Goal: Transaction & Acquisition: Purchase product/service

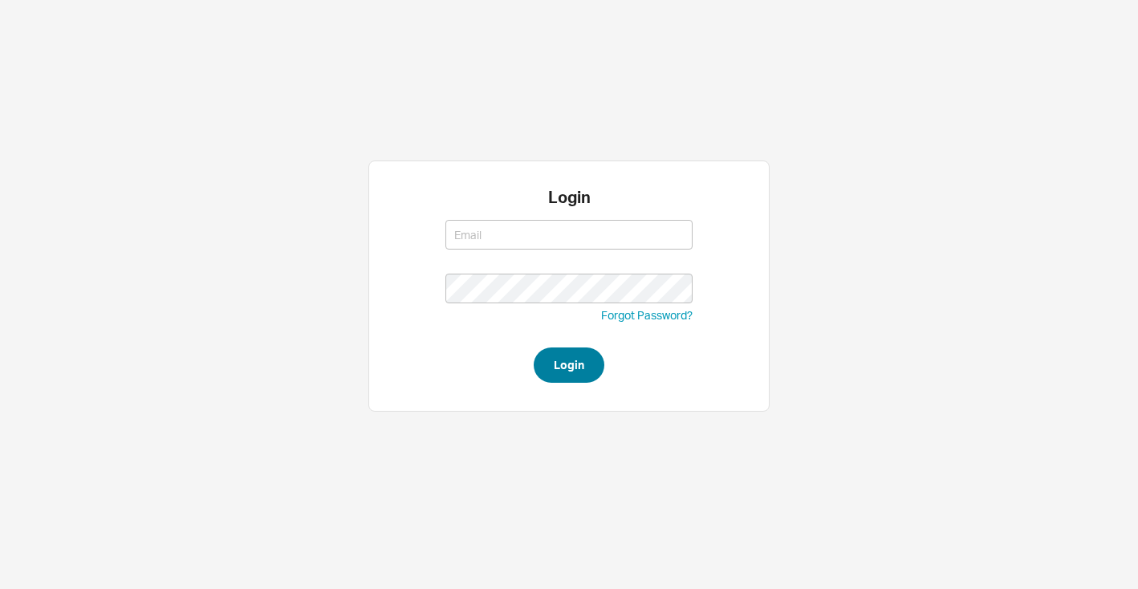
type input "josh@qualitybath.com"
click at [584, 375] on button "Login" at bounding box center [569, 365] width 71 height 35
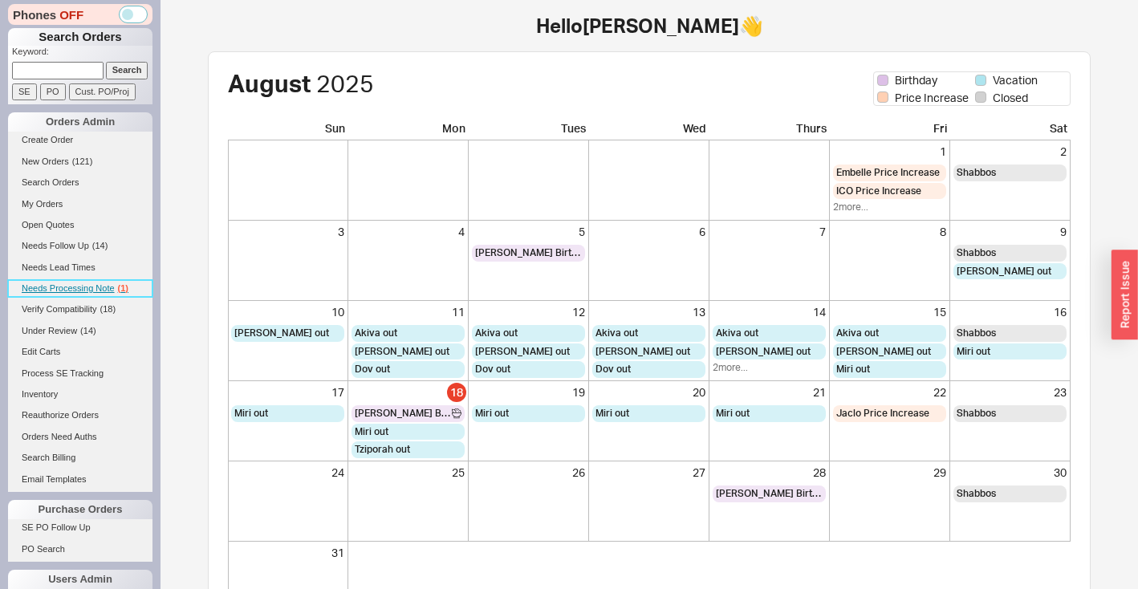
click at [88, 287] on span "Needs Processing Note" at bounding box center [68, 288] width 93 height 10
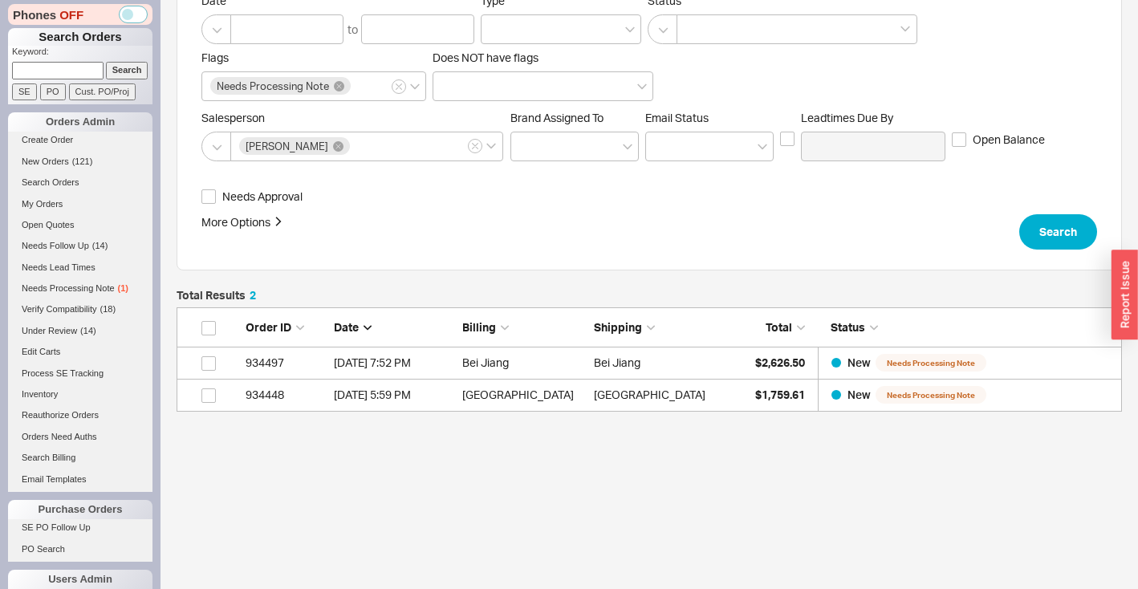
scroll to position [205, 0]
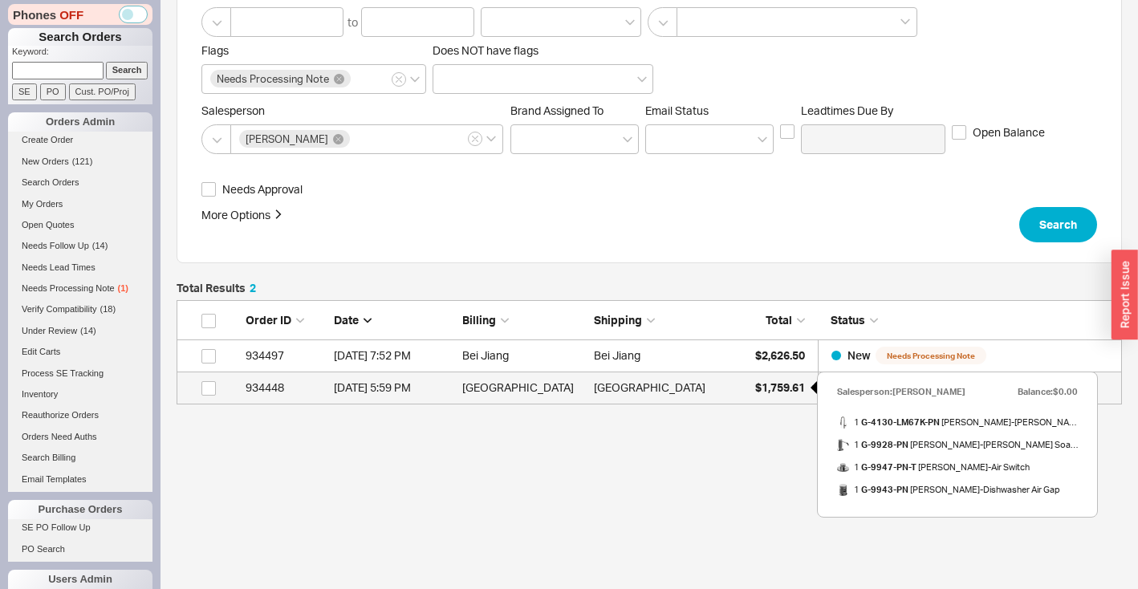
click at [767, 391] on span "$1,759.61" at bounding box center [780, 387] width 50 height 14
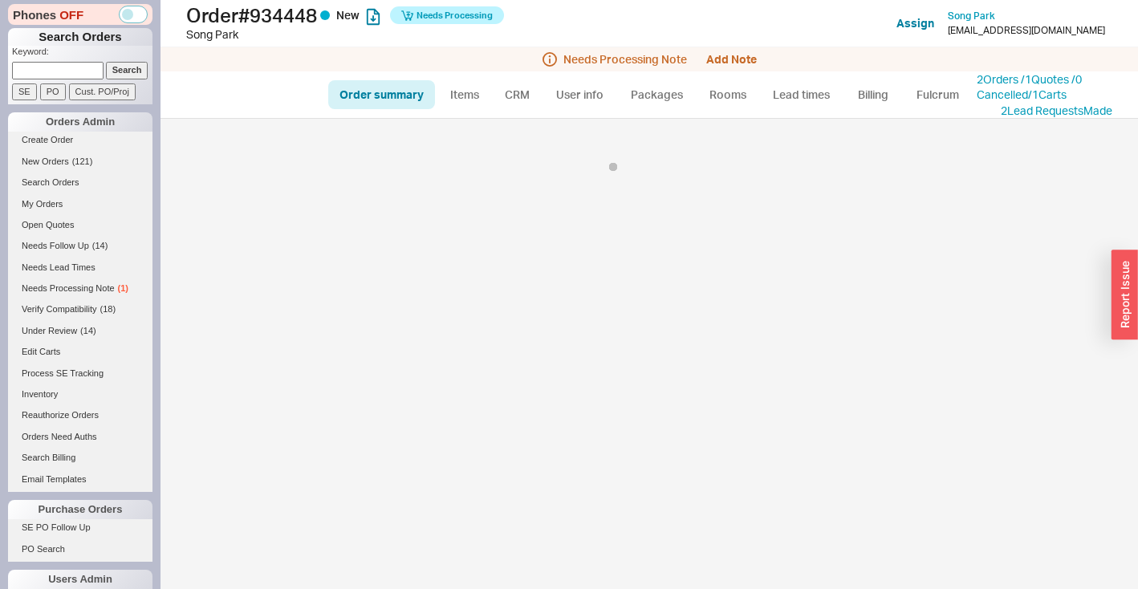
select select "*"
select select "LOW"
select select "3"
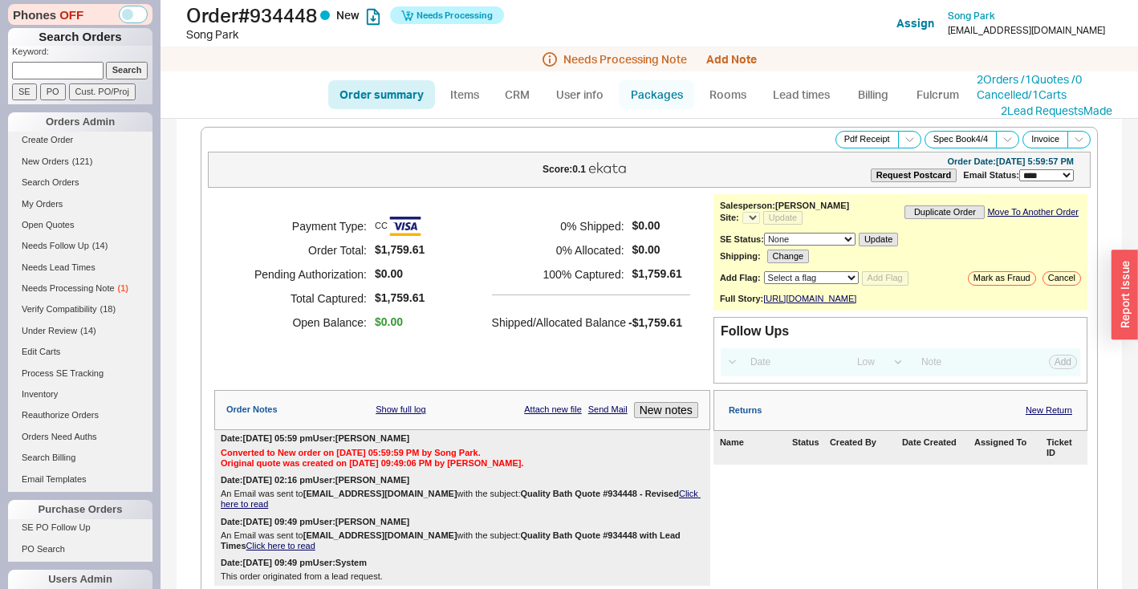
select select "*"
click at [723, 60] on button "Add Note" at bounding box center [731, 59] width 51 height 13
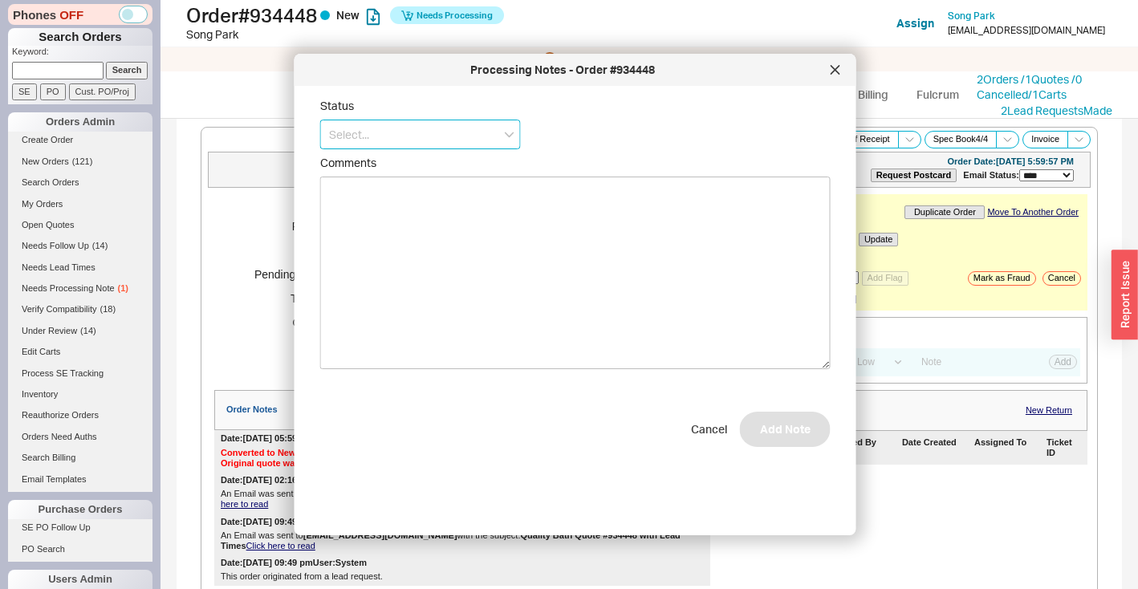
click at [458, 134] on input at bounding box center [420, 135] width 201 height 30
drag, startPoint x: 404, startPoint y: 220, endPoint x: 436, endPoint y: 223, distance: 32.3
click at [405, 220] on div "Ships as Available" at bounding box center [420, 224] width 199 height 29
type input "Ships as Available"
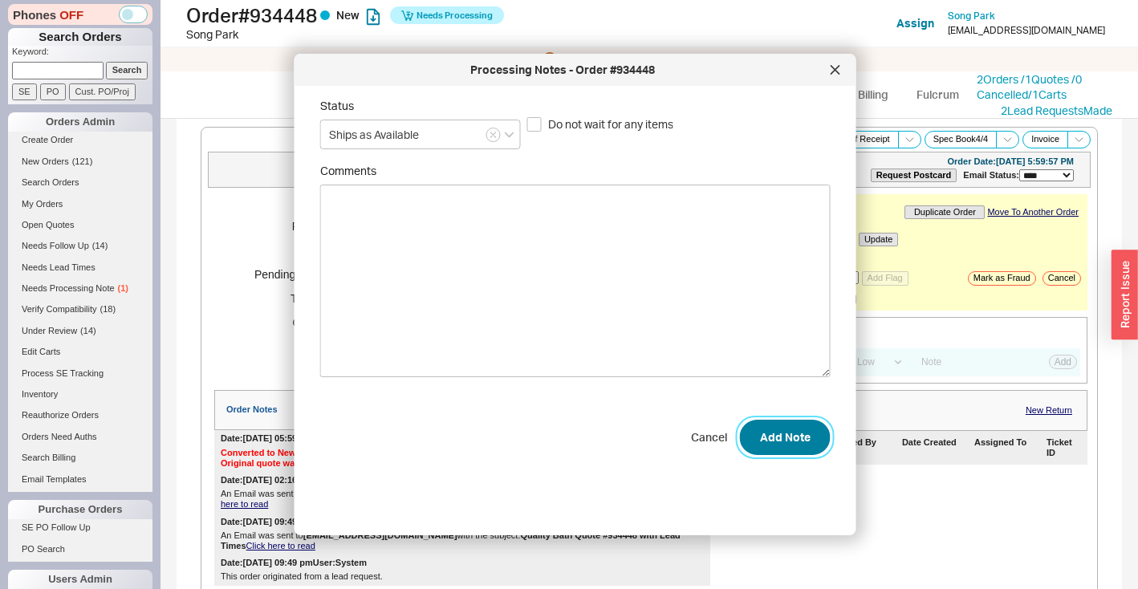
click at [802, 435] on button "Add Note" at bounding box center [785, 437] width 91 height 35
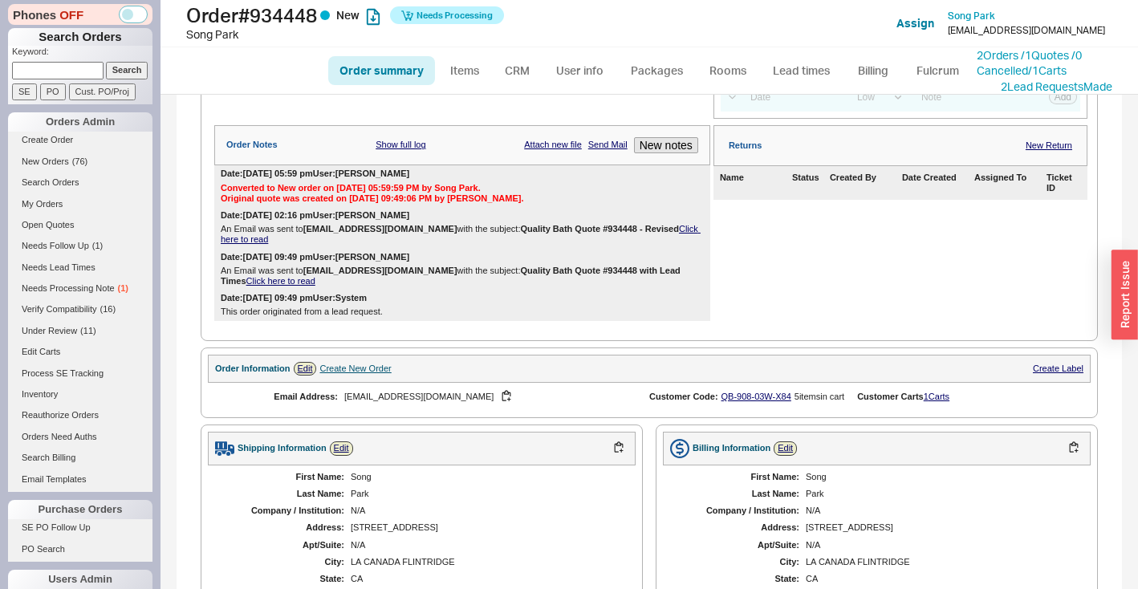
scroll to position [178, 0]
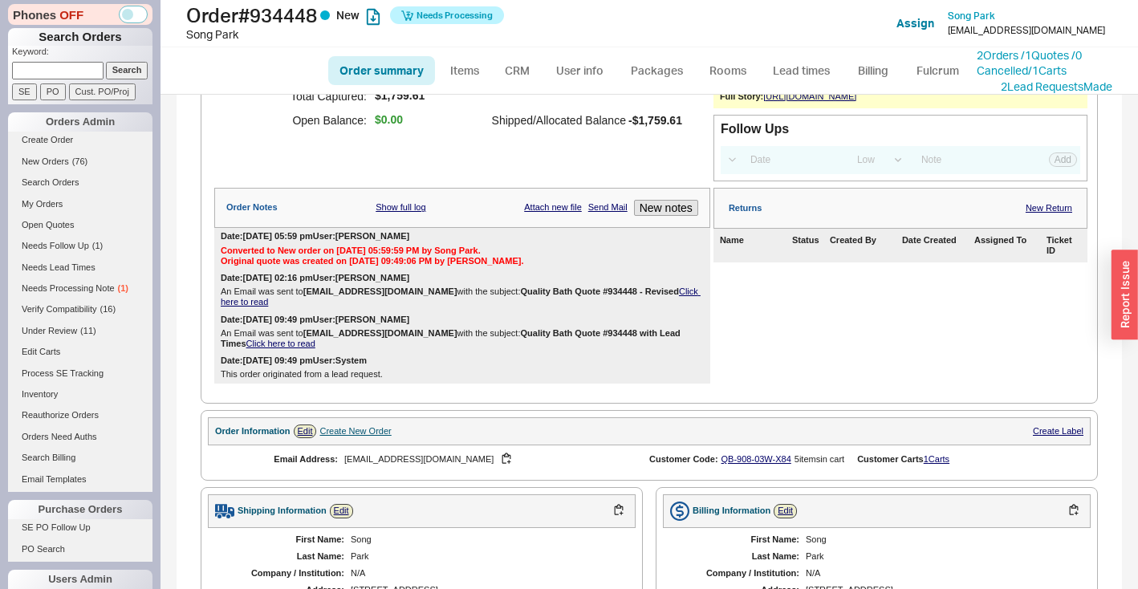
click at [661, 301] on link "Click here to read" at bounding box center [461, 297] width 480 height 20
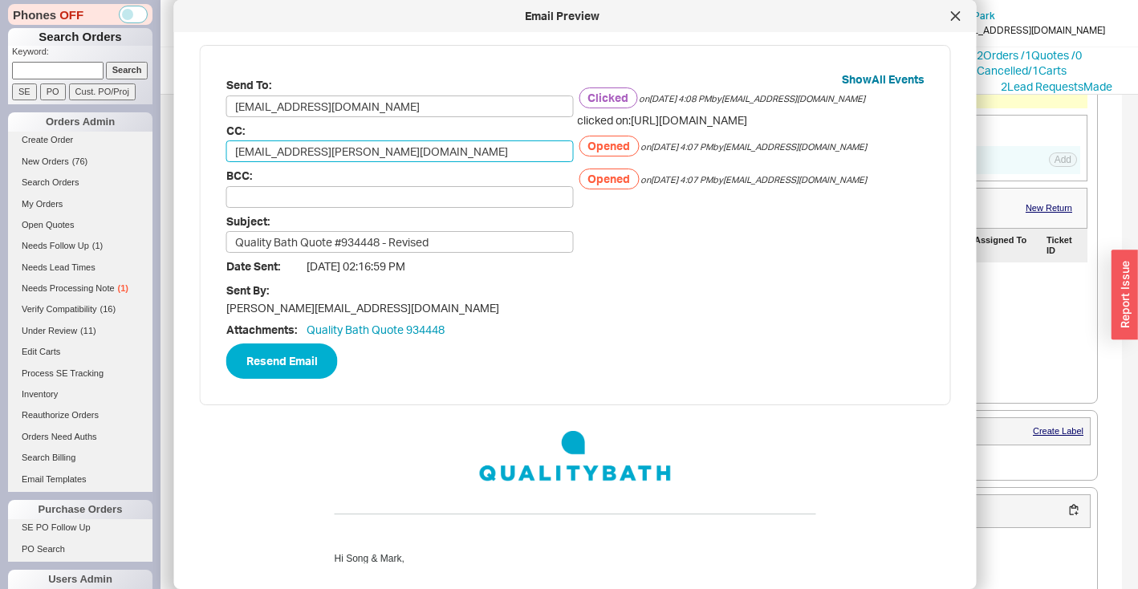
click at [401, 157] on input "mark.dabell@gmail.com" at bounding box center [400, 151] width 348 height 22
click at [949, 21] on div at bounding box center [956, 16] width 26 height 26
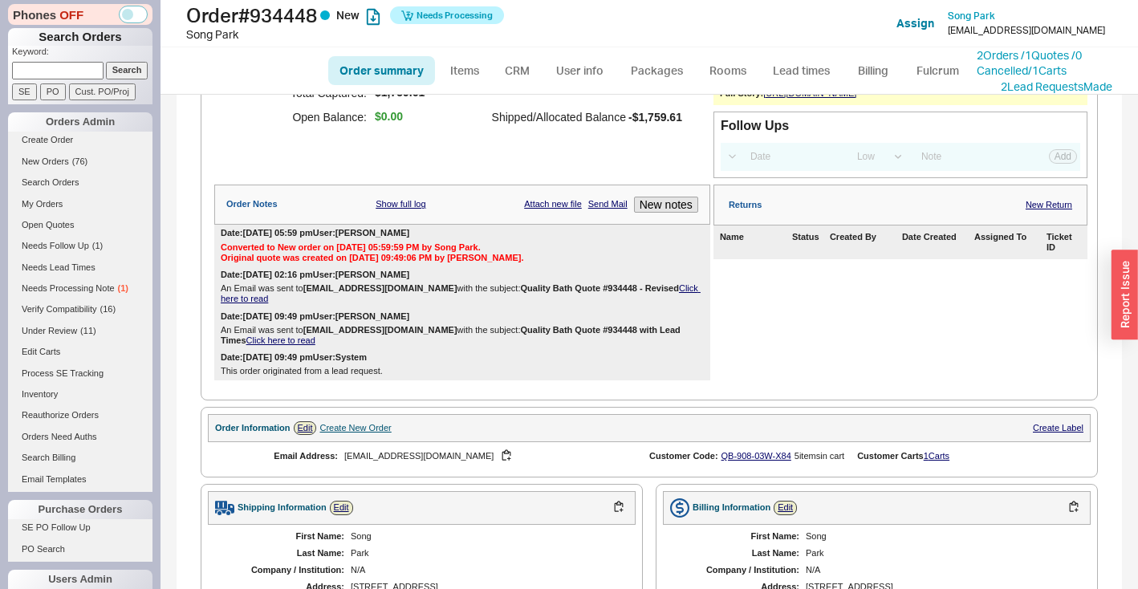
scroll to position [181, 0]
click at [311, 435] on link "Edit" at bounding box center [305, 428] width 23 height 14
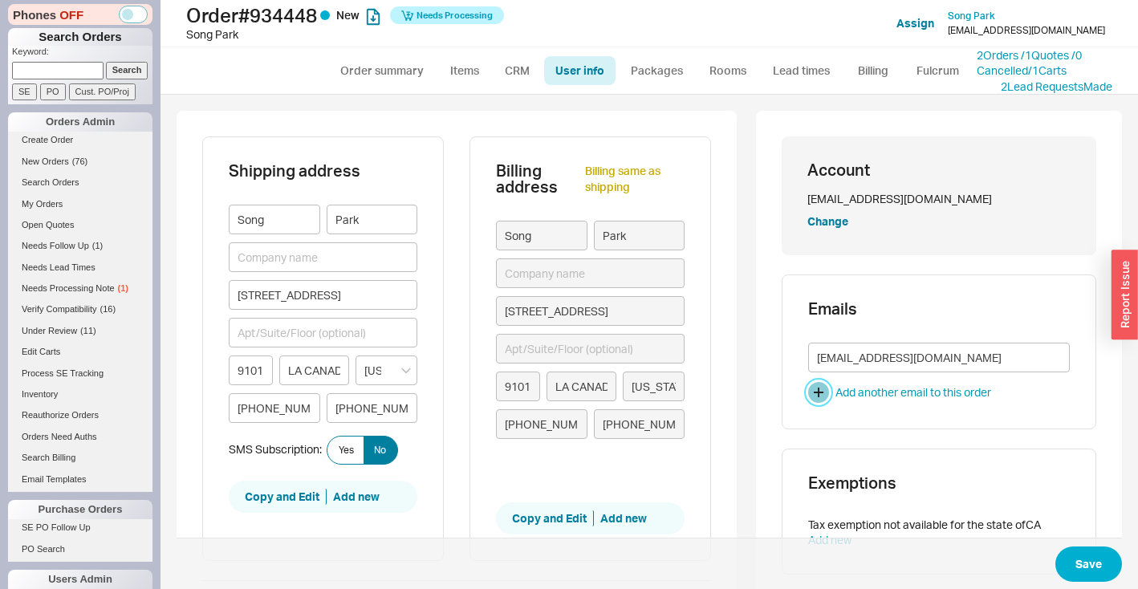
click at [813, 389] on button "button" at bounding box center [818, 392] width 21 height 21
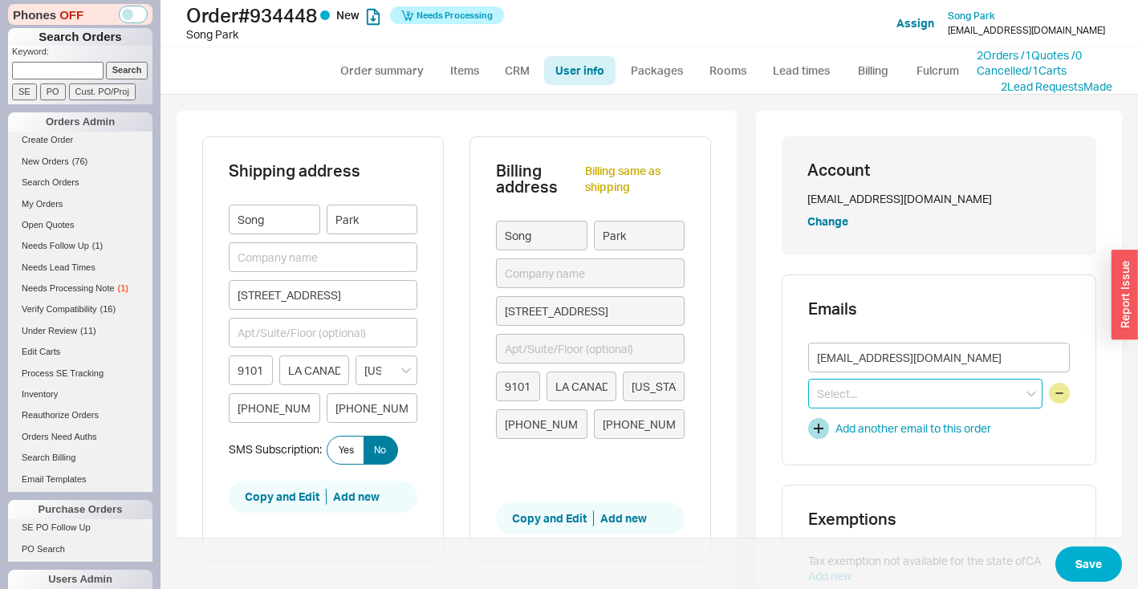
paste input "mark.dabell@gmail.com"
type input "mark.dabell@gmail.com"
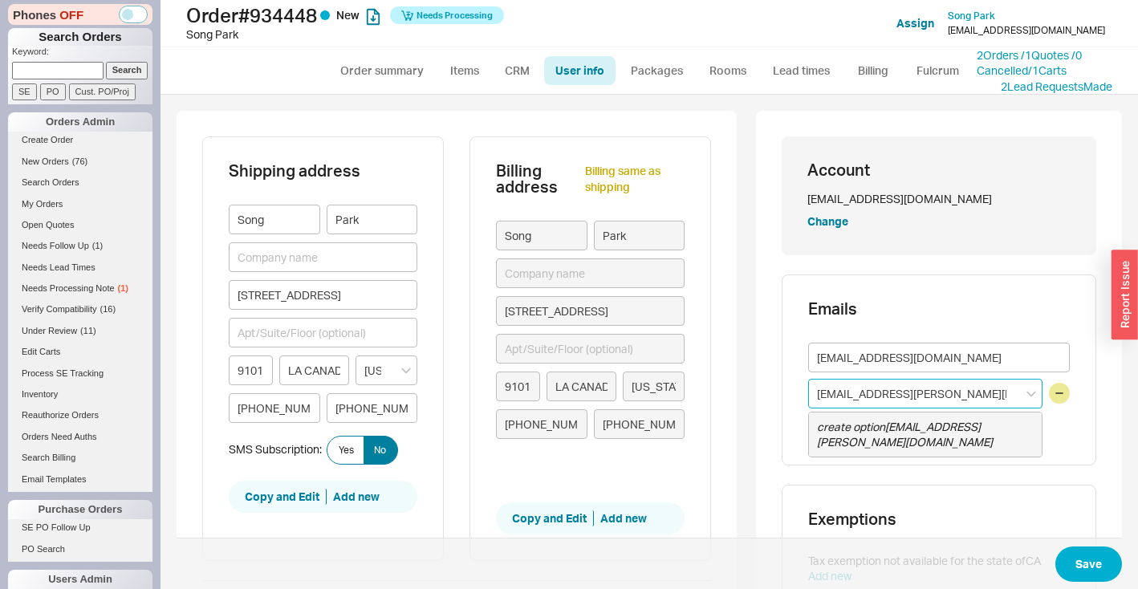
drag, startPoint x: 857, startPoint y: 424, endPoint x: 965, endPoint y: 457, distance: 112.5
click at [857, 424] on icon "create option mark.dabell@gmail.com" at bounding box center [905, 435] width 176 height 30
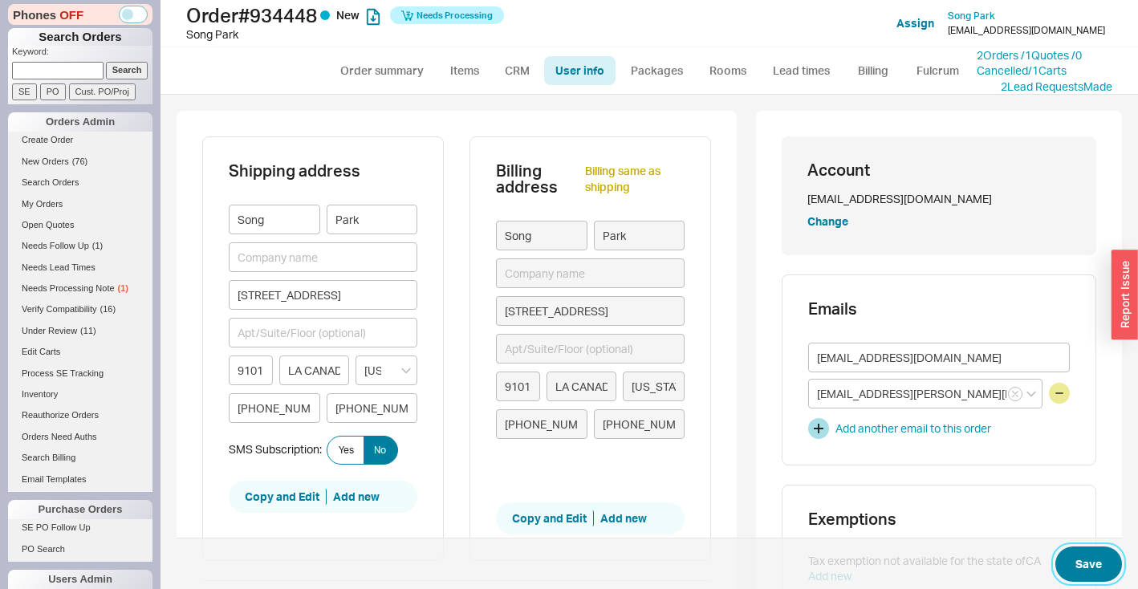
click at [1082, 551] on button "Save" at bounding box center [1089, 564] width 67 height 35
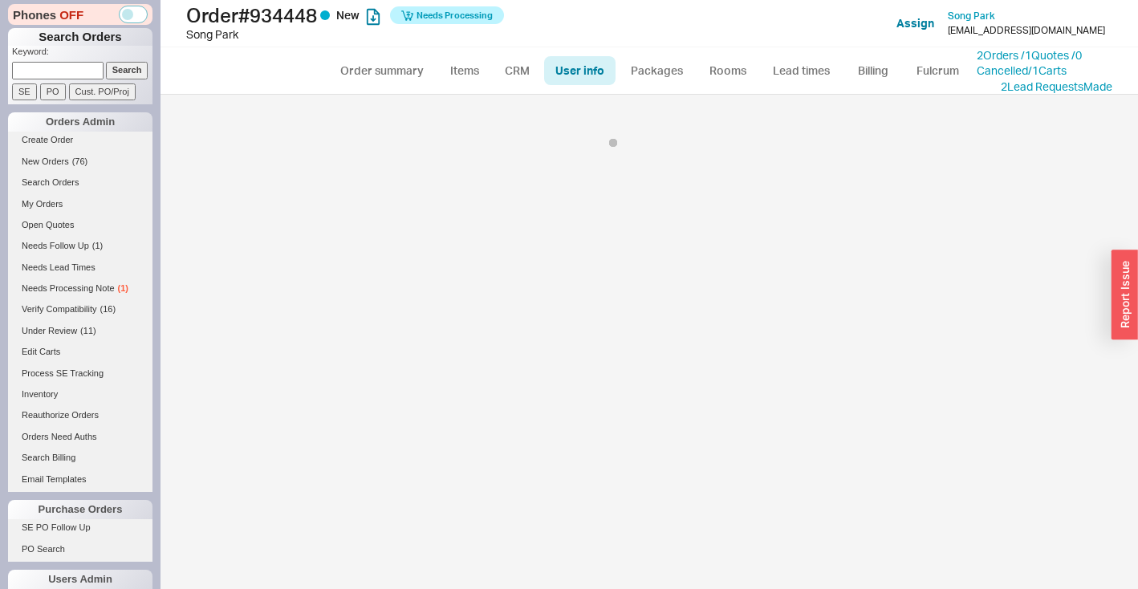
select select "*"
select select "LOW"
select select "3"
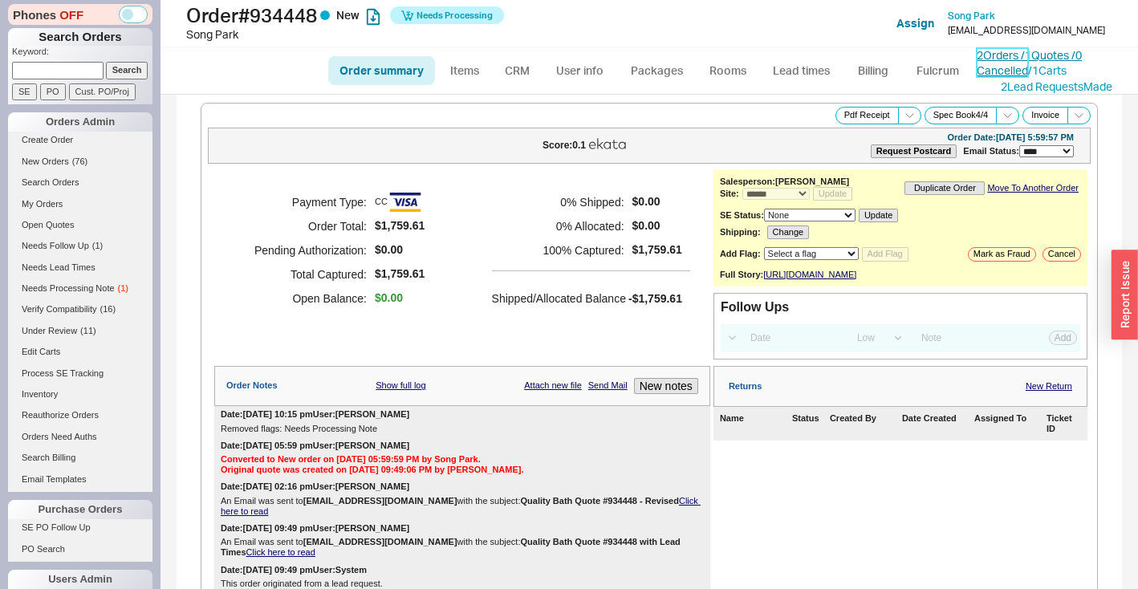
click at [1004, 55] on link "2 Orders / 1 Quotes / 0 Cancelled" at bounding box center [1029, 63] width 105 height 30
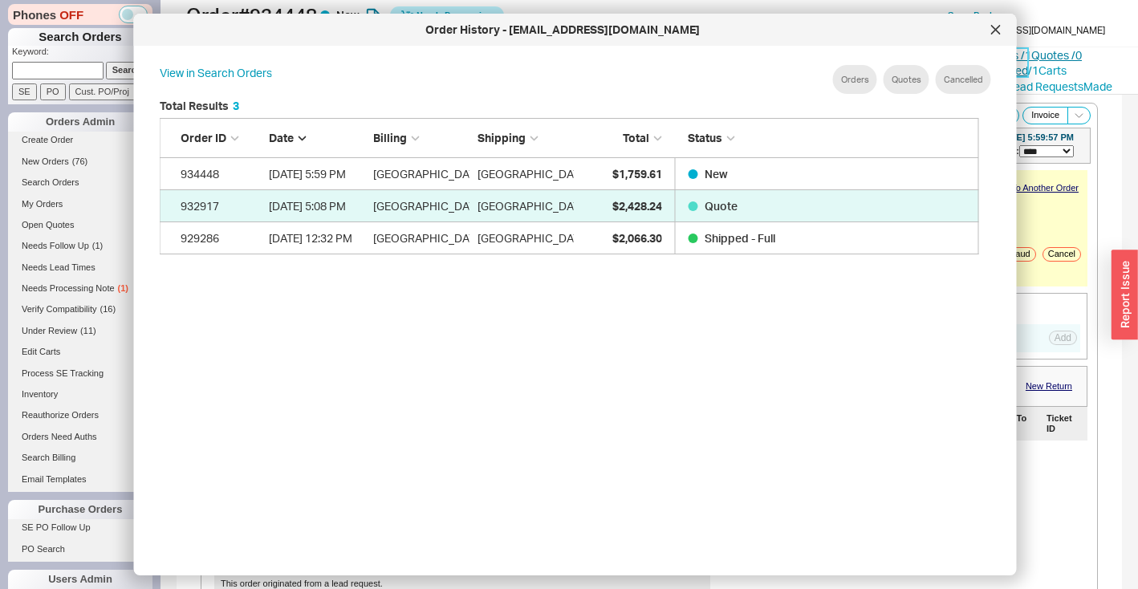
scroll to position [124, 807]
click at [992, 30] on icon at bounding box center [996, 30] width 10 height 10
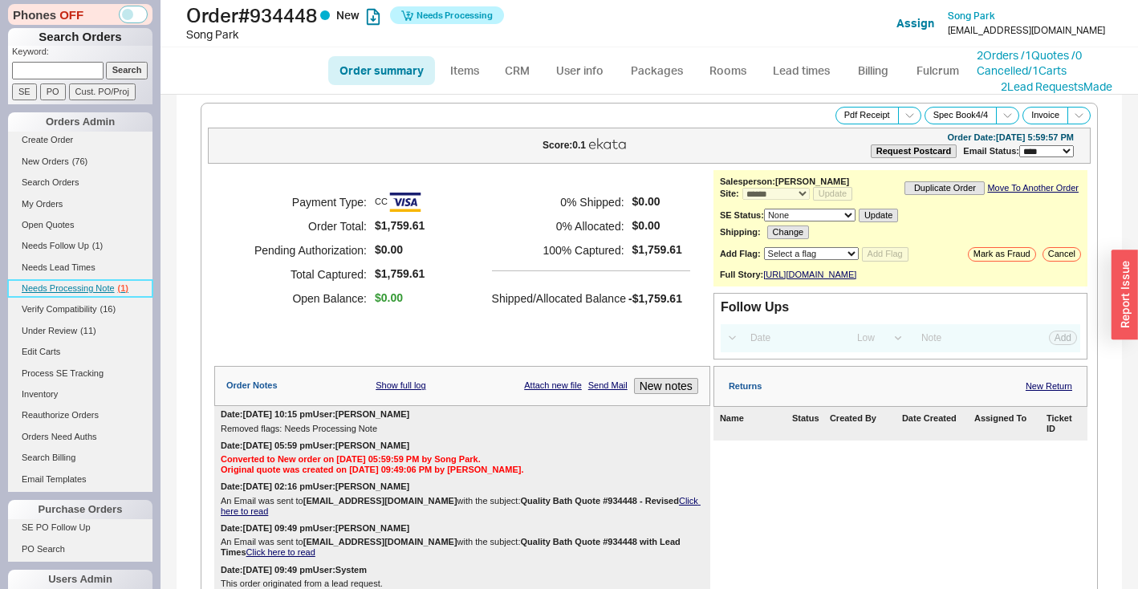
click at [87, 289] on span "Needs Processing Note" at bounding box center [68, 288] width 93 height 10
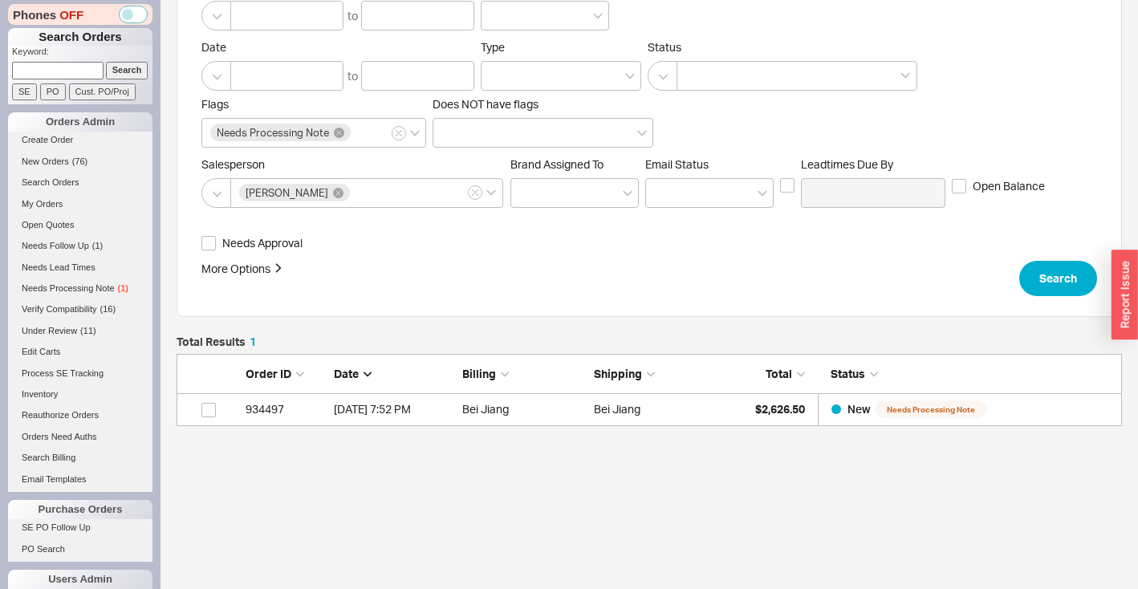
scroll to position [173, 0]
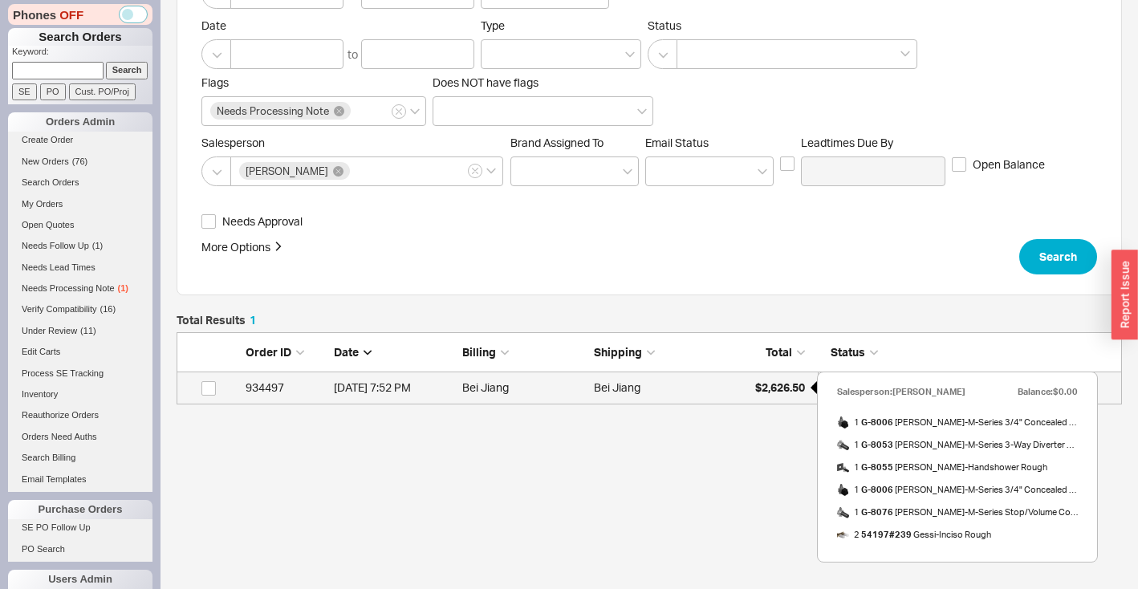
click at [771, 382] on span "$2,626.50" at bounding box center [780, 387] width 50 height 14
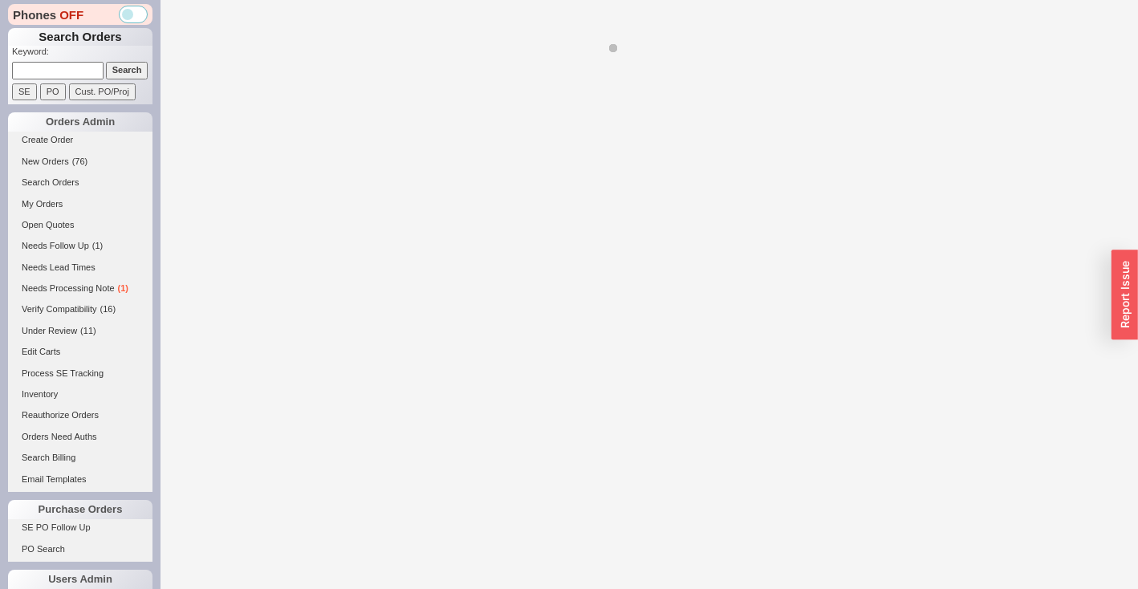
select select "*"
select select "LOW"
select select "3"
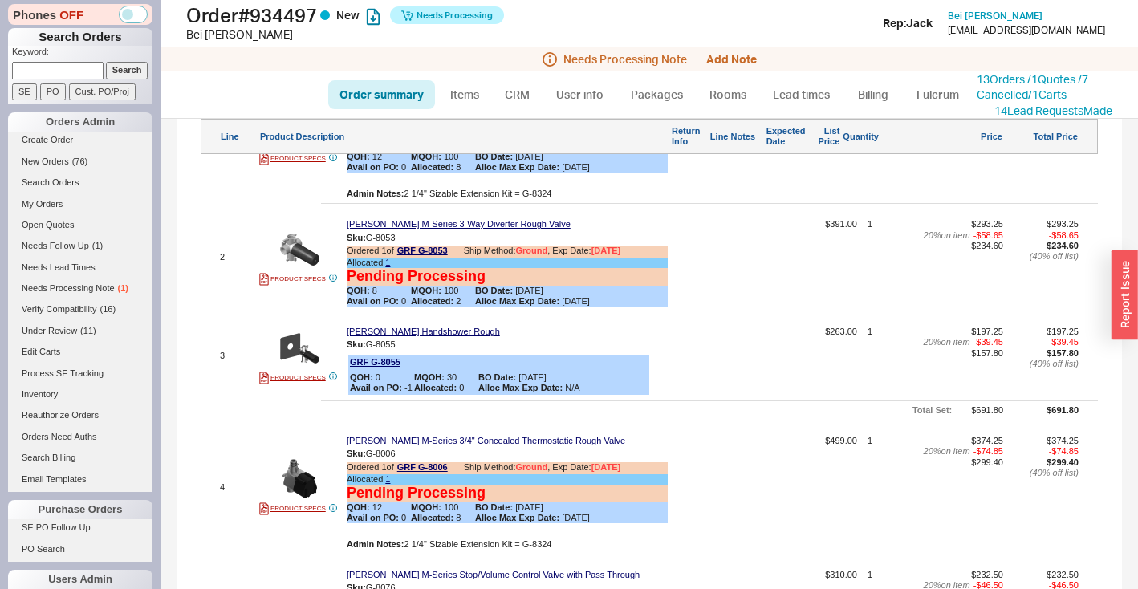
scroll to position [409, 0]
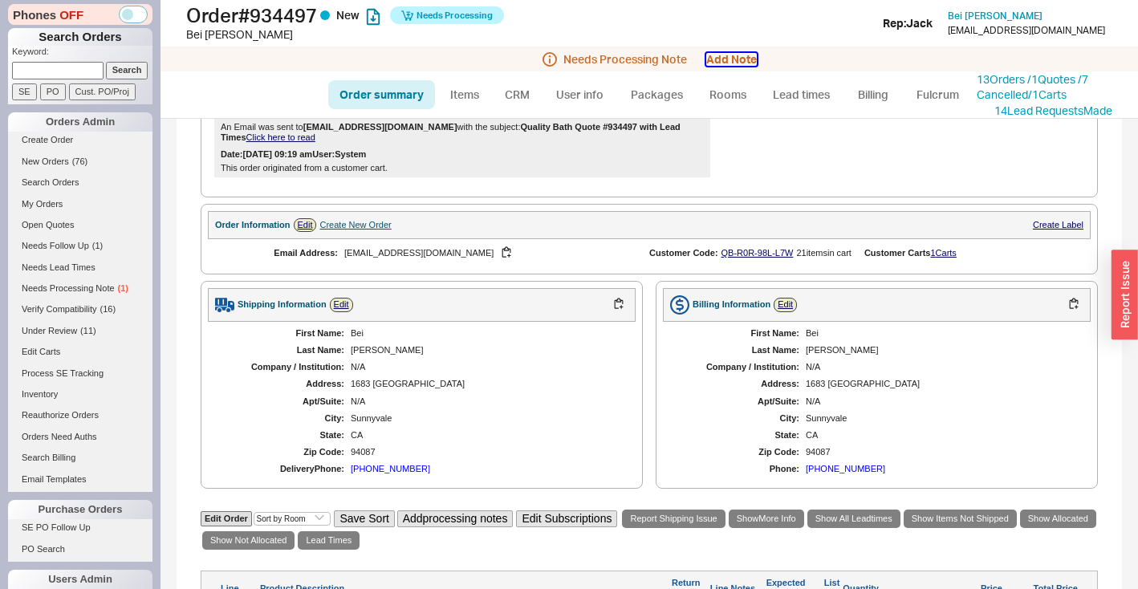
click at [720, 65] on button "Add Note" at bounding box center [731, 59] width 51 height 13
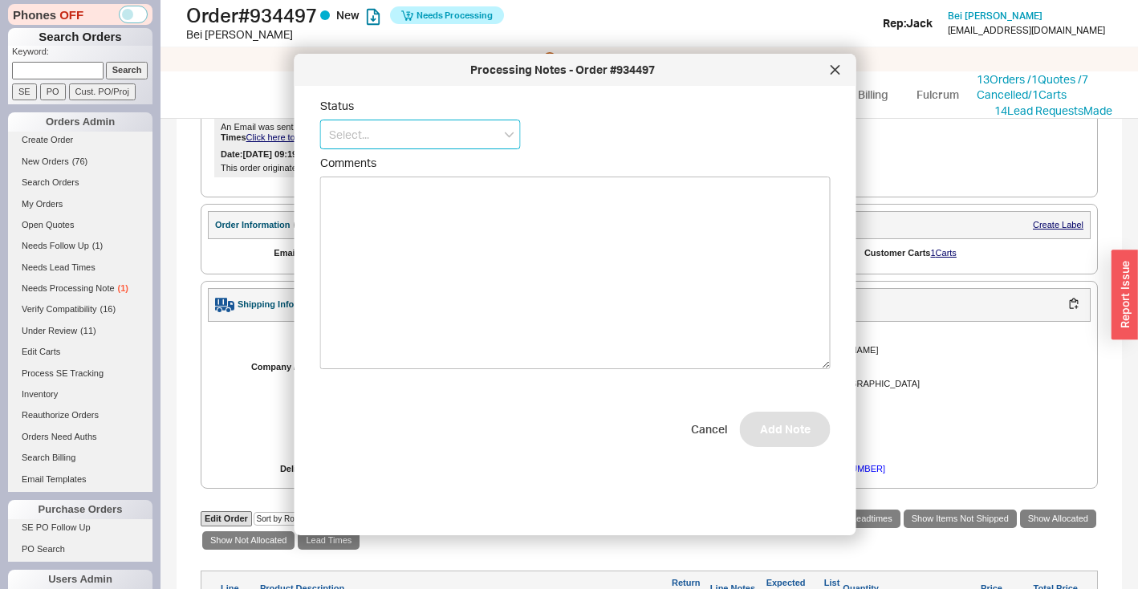
click at [432, 144] on input at bounding box center [420, 135] width 201 height 30
click at [413, 222] on div "Ships as Available" at bounding box center [420, 224] width 199 height 29
type input "Ships as Available"
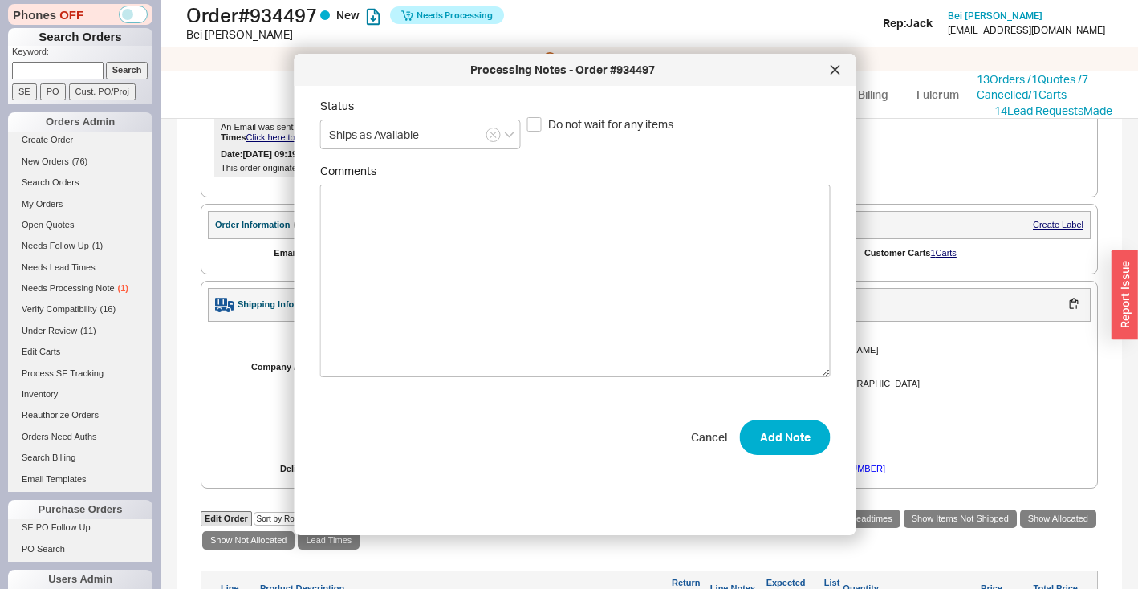
click at [543, 124] on label "Do not wait for any items" at bounding box center [600, 124] width 146 height 16
click at [542, 124] on input "Do not wait for any items" at bounding box center [534, 124] width 14 height 14
checkbox input "true"
click at [799, 441] on button "Add Note" at bounding box center [785, 437] width 91 height 35
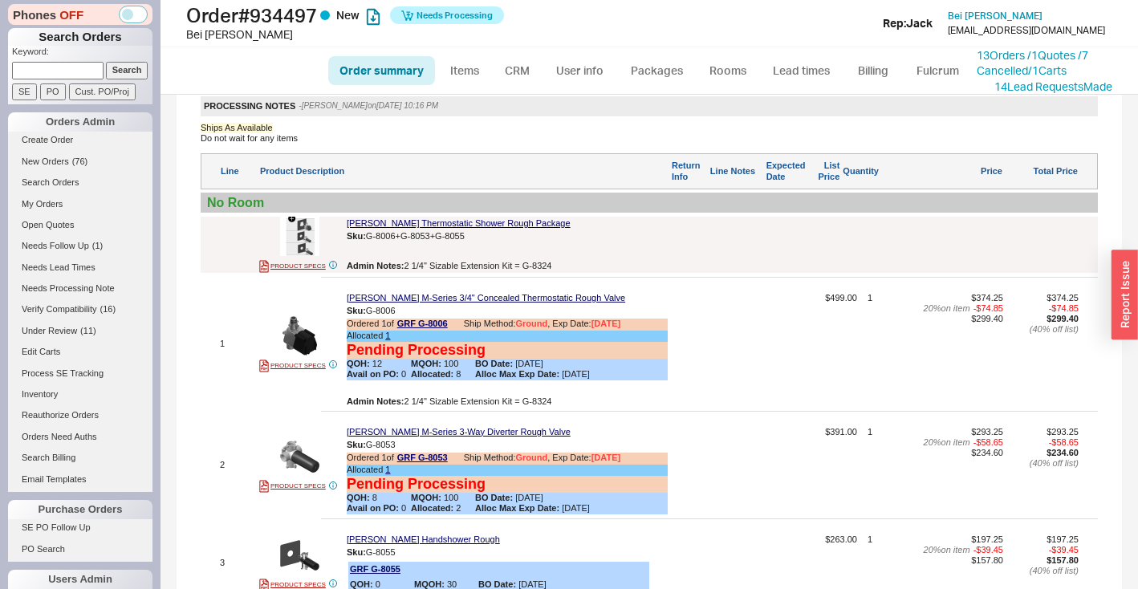
scroll to position [814, 0]
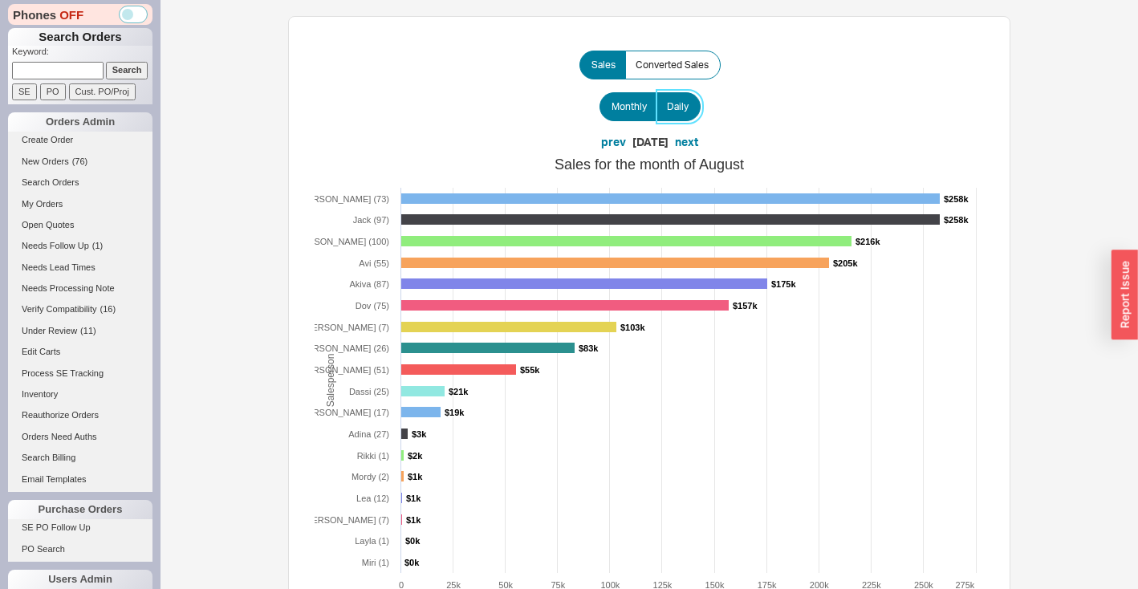
click at [691, 105] on label "Daily" at bounding box center [679, 106] width 44 height 29
click at [0, 0] on input "Daily" at bounding box center [0, 0] width 0 height 0
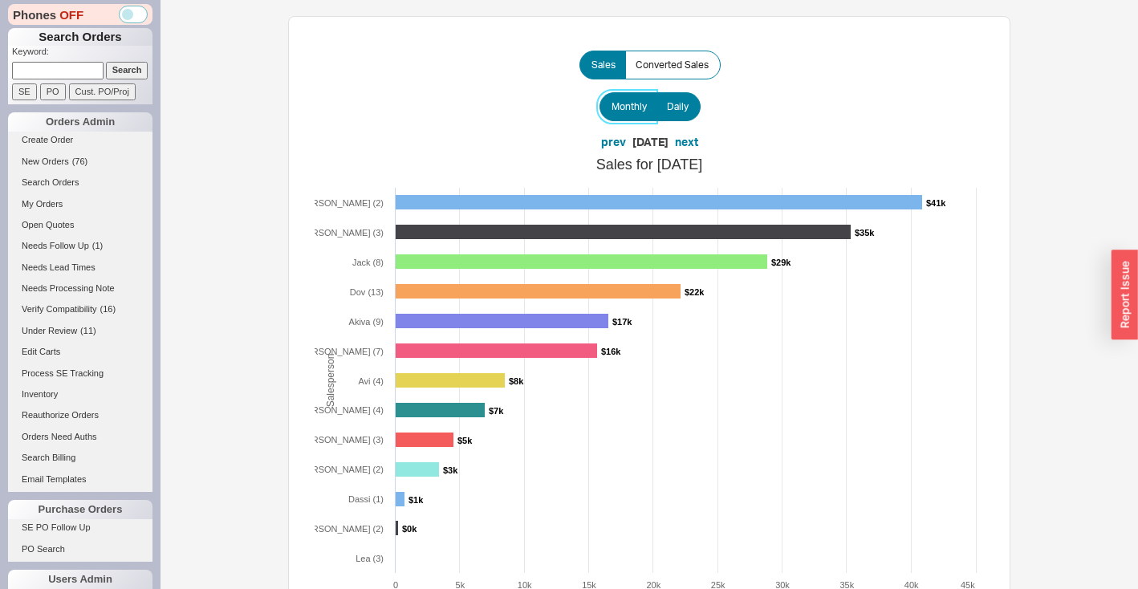
click at [627, 110] on span "Monthly" at bounding box center [629, 106] width 35 height 13
click at [0, 0] on input "Monthly" at bounding box center [0, 0] width 0 height 0
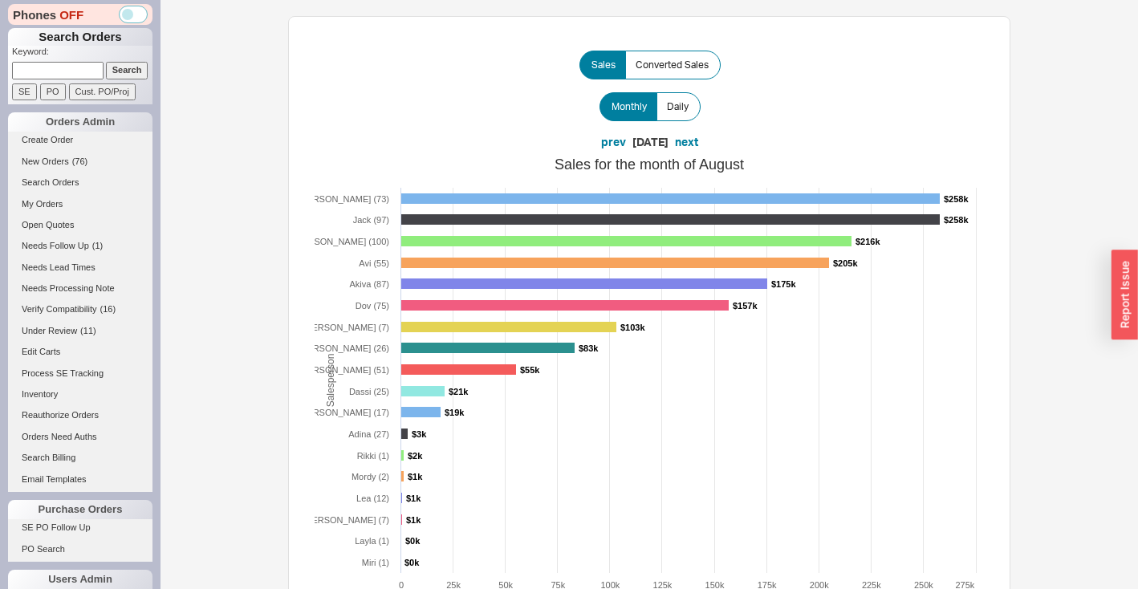
click at [33, 73] on input at bounding box center [58, 70] width 92 height 17
paste input "flexplumbing.net"
type input "flexplumbing.net"
click at [125, 68] on input "Search" at bounding box center [127, 70] width 43 height 17
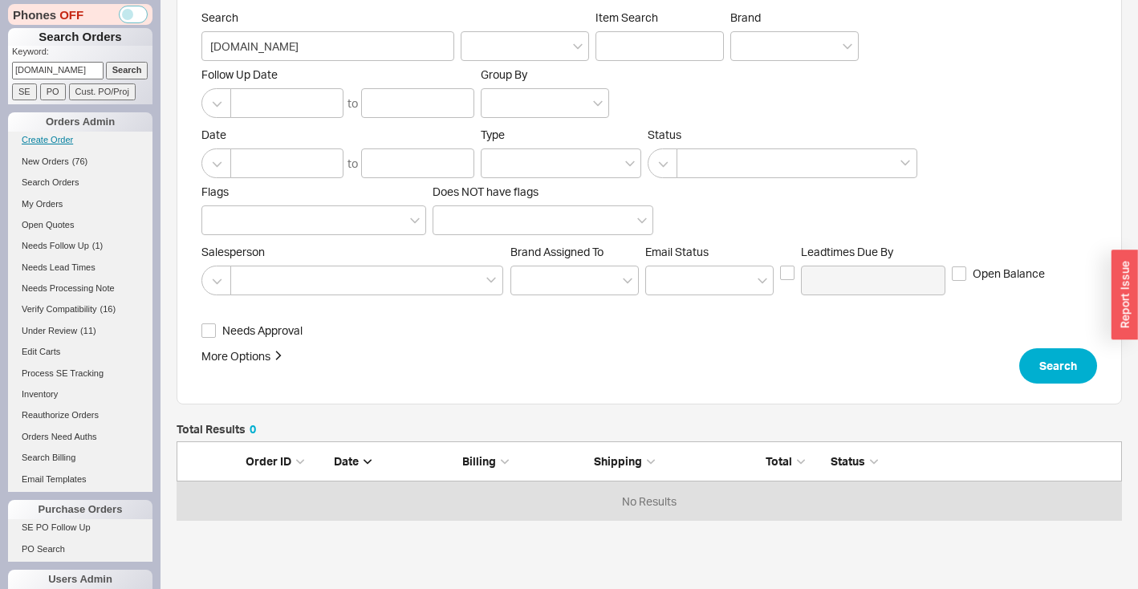
scroll to position [67, 933]
click at [73, 140] on link "Create Order" at bounding box center [80, 140] width 144 height 17
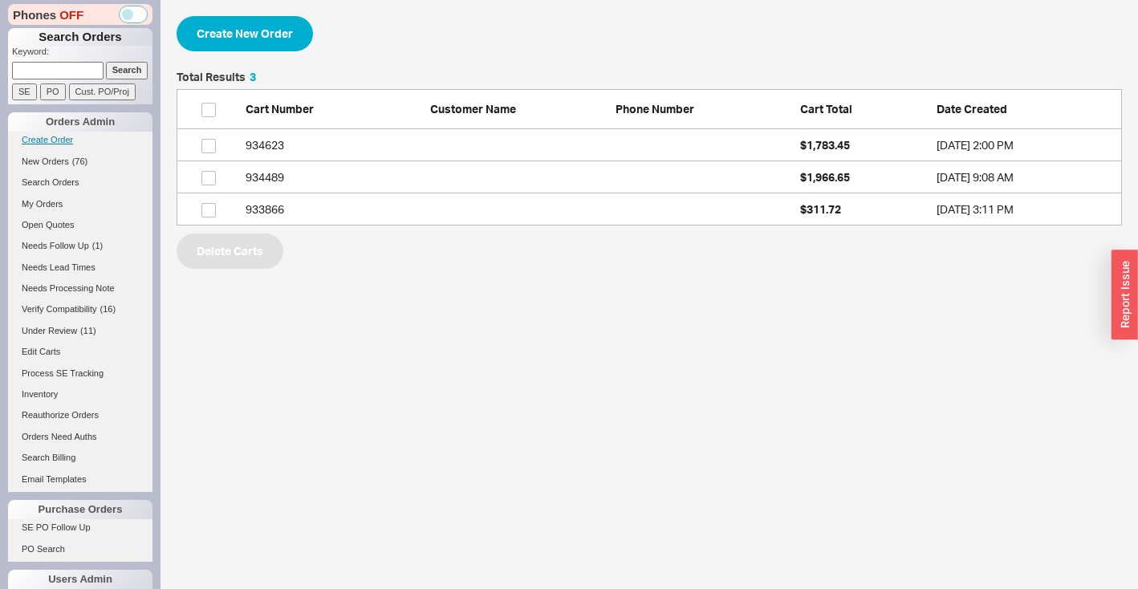
scroll to position [142, 933]
click at [213, 43] on button "Create New Order" at bounding box center [245, 33] width 136 height 35
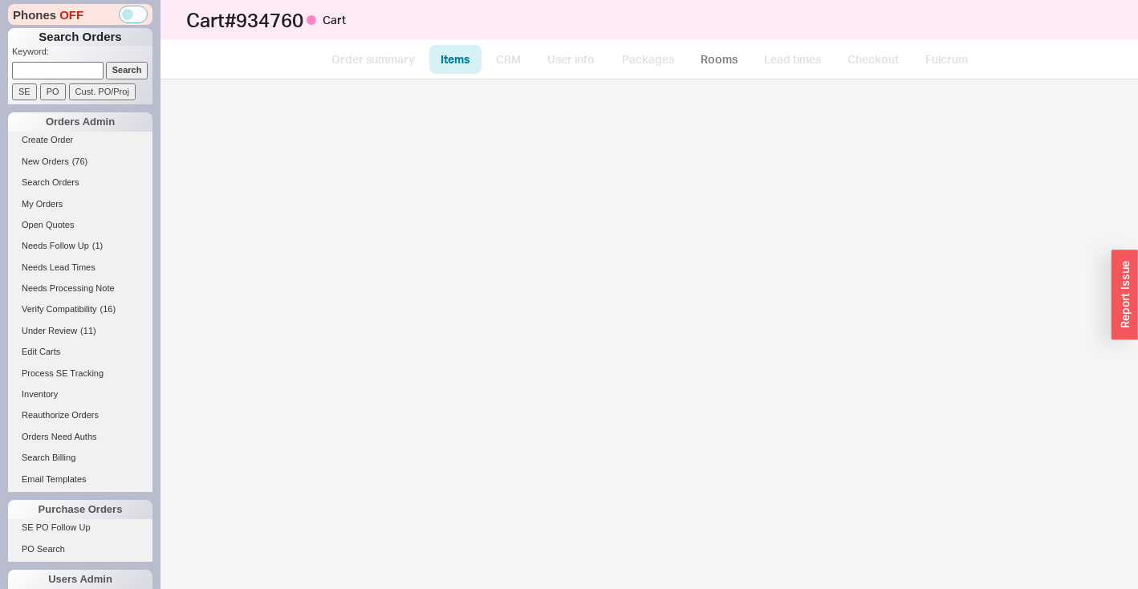
select select "3"
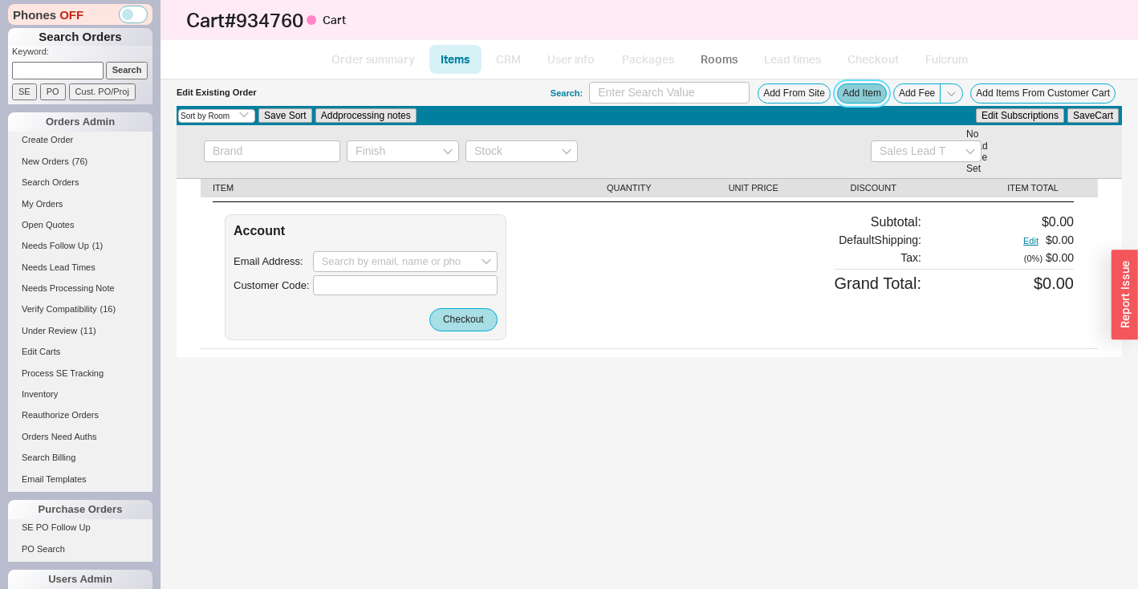
click at [874, 97] on button "Add Item" at bounding box center [862, 93] width 50 height 20
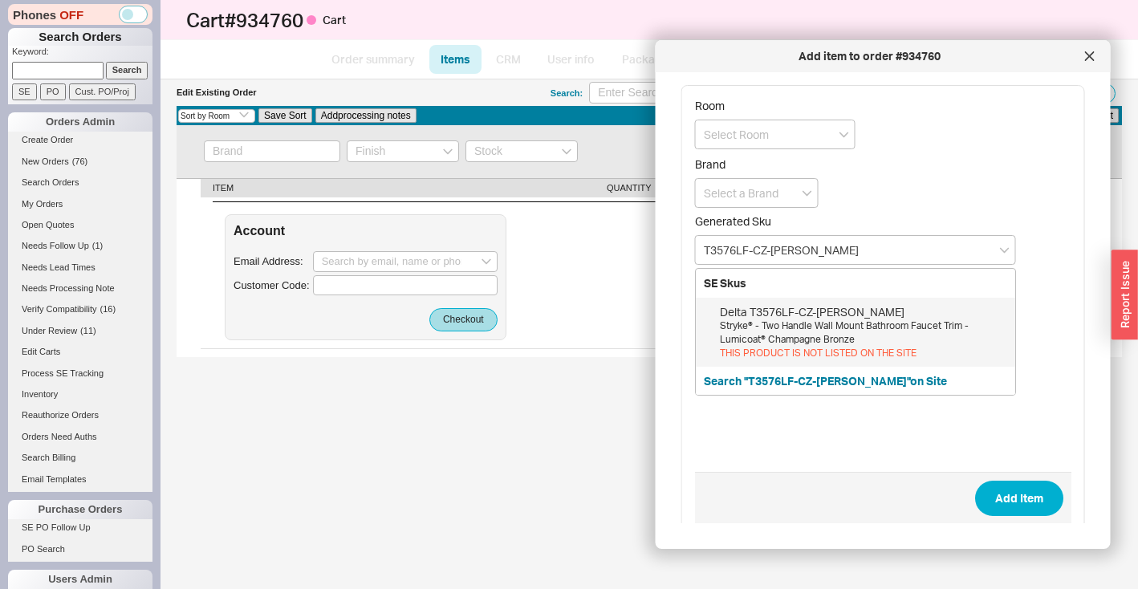
click at [773, 327] on div "Stryke® - Two Handle Wall Mount Bathroom Faucet Trim - Lumicoat® Champagne Bron…" at bounding box center [863, 332] width 287 height 27
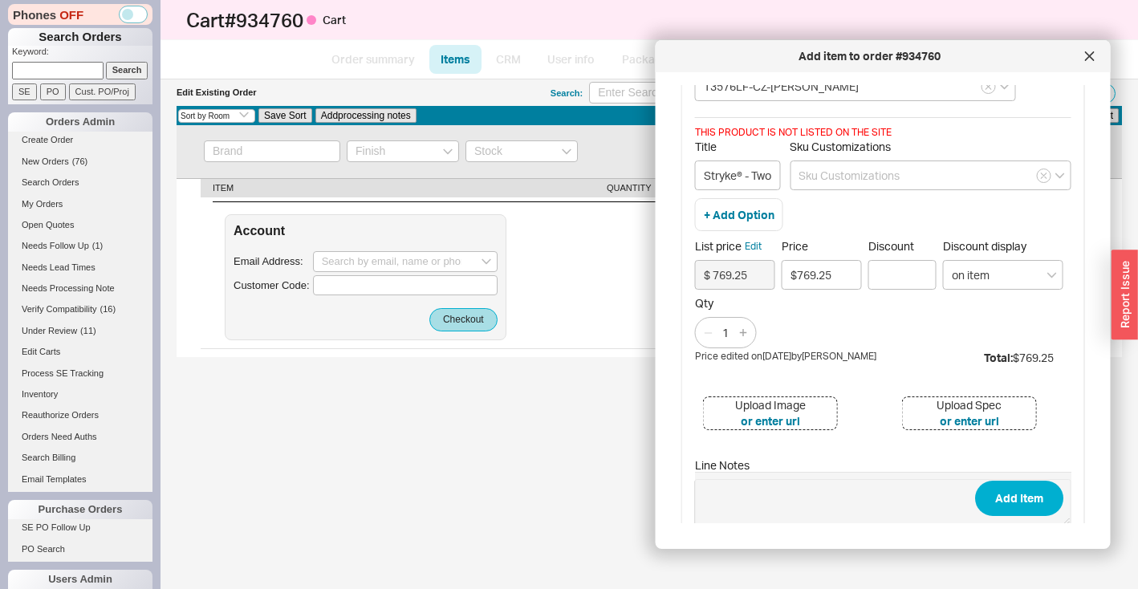
scroll to position [238, 0]
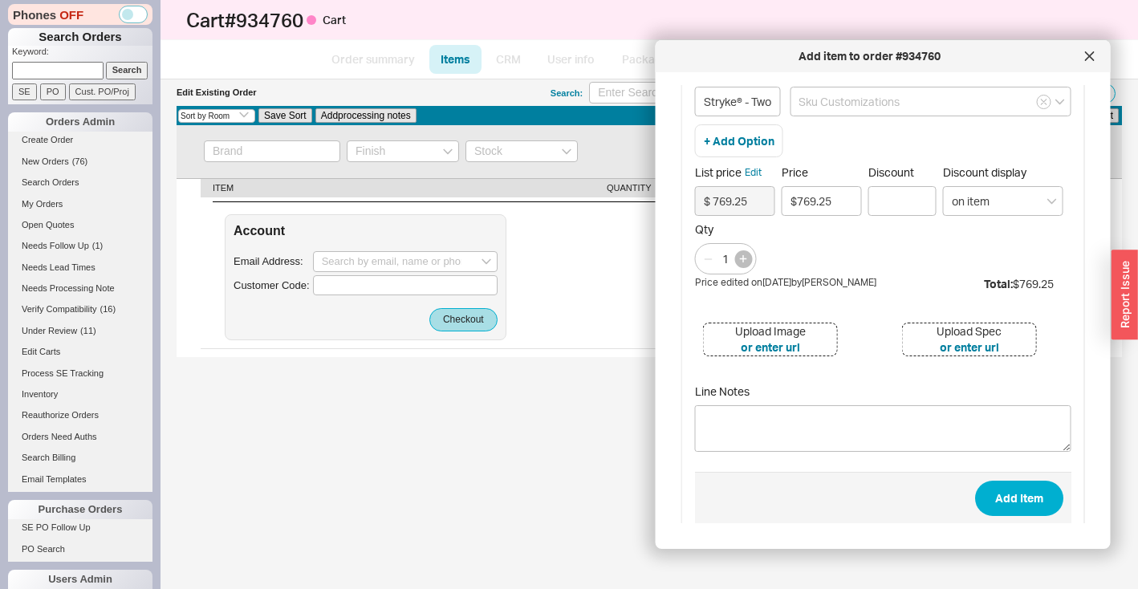
type input "T3576LF-CZ-PR-WL"
click at [752, 263] on button "button" at bounding box center [743, 259] width 18 height 18
click at [752, 264] on button "button" at bounding box center [743, 259] width 18 height 18
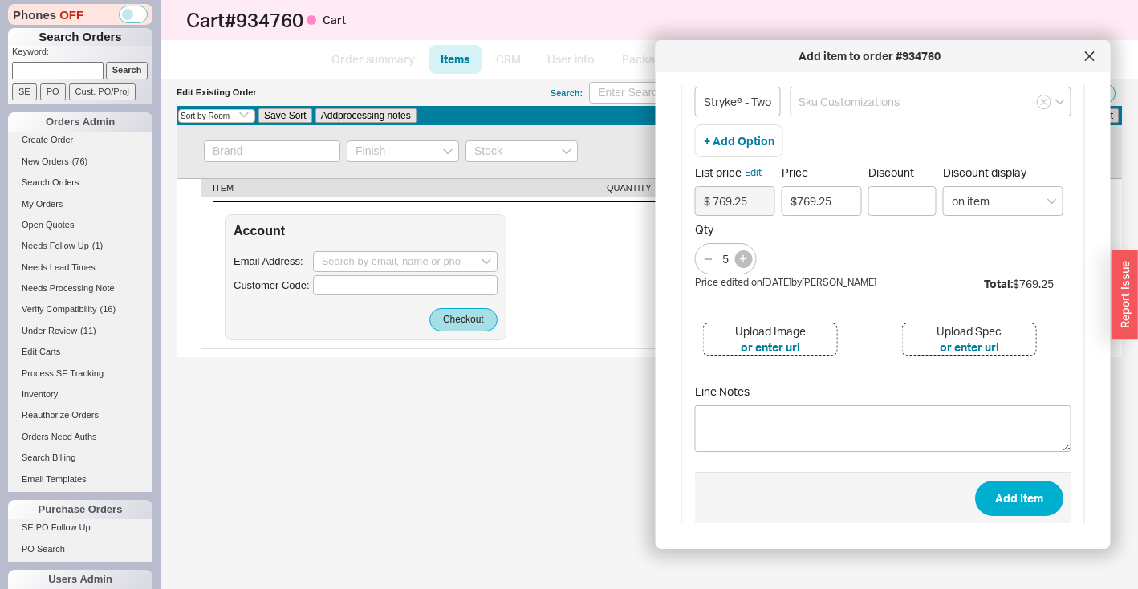
click at [752, 264] on button "button" at bounding box center [743, 259] width 18 height 18
type input "7"
click at [1006, 486] on button "Add Item" at bounding box center [1018, 498] width 88 height 35
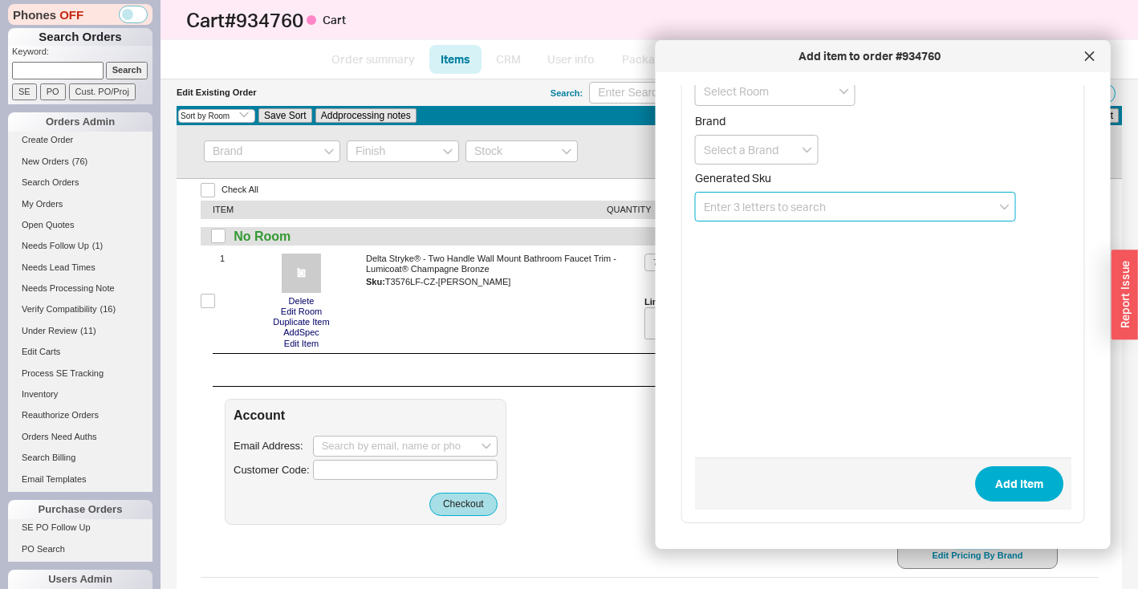
paste input "R3500-WL"
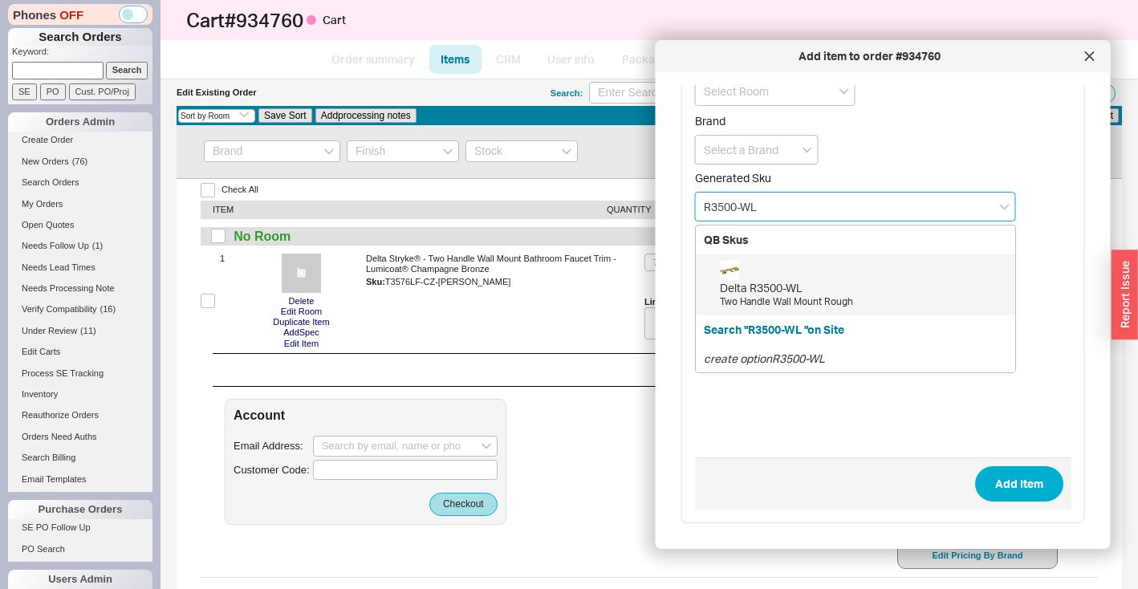
click at [754, 307] on div "Two Handle Wall Mount Rough" at bounding box center [863, 302] width 287 height 14
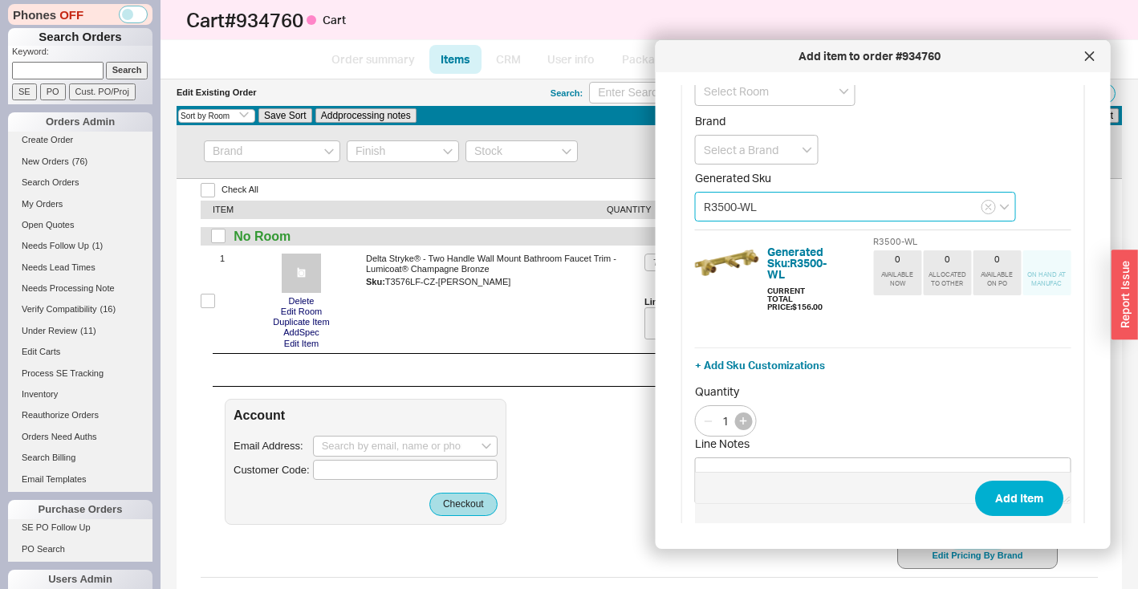
type input "R3500-WL"
click at [743, 417] on icon "button" at bounding box center [742, 420] width 7 height 7
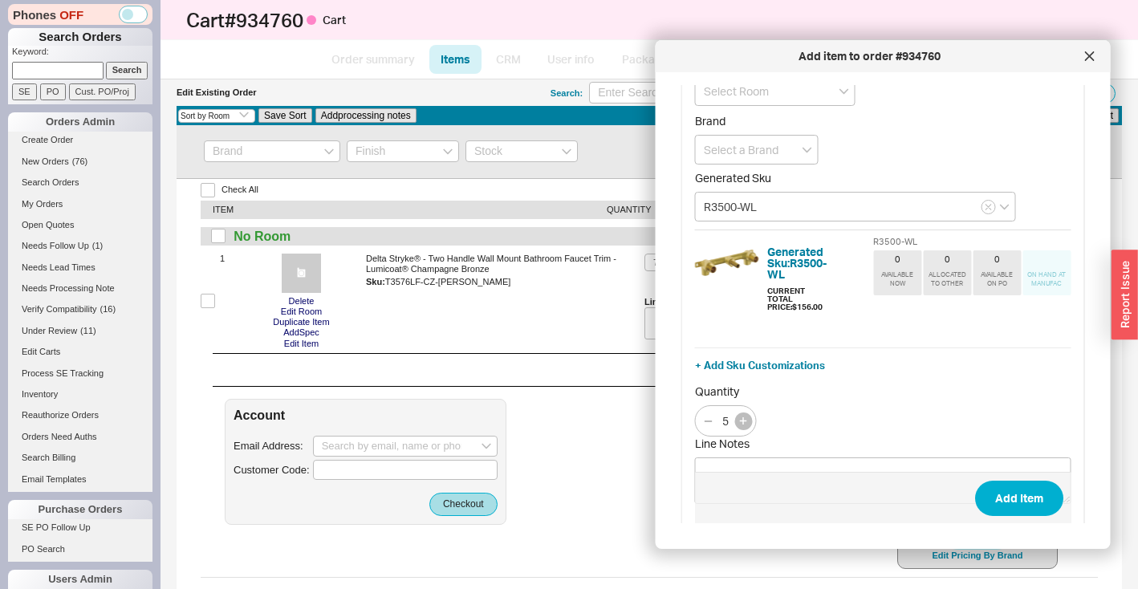
click at [743, 417] on icon "button" at bounding box center [742, 420] width 7 height 7
type input "7"
click at [992, 484] on button "Add Item" at bounding box center [1018, 498] width 88 height 35
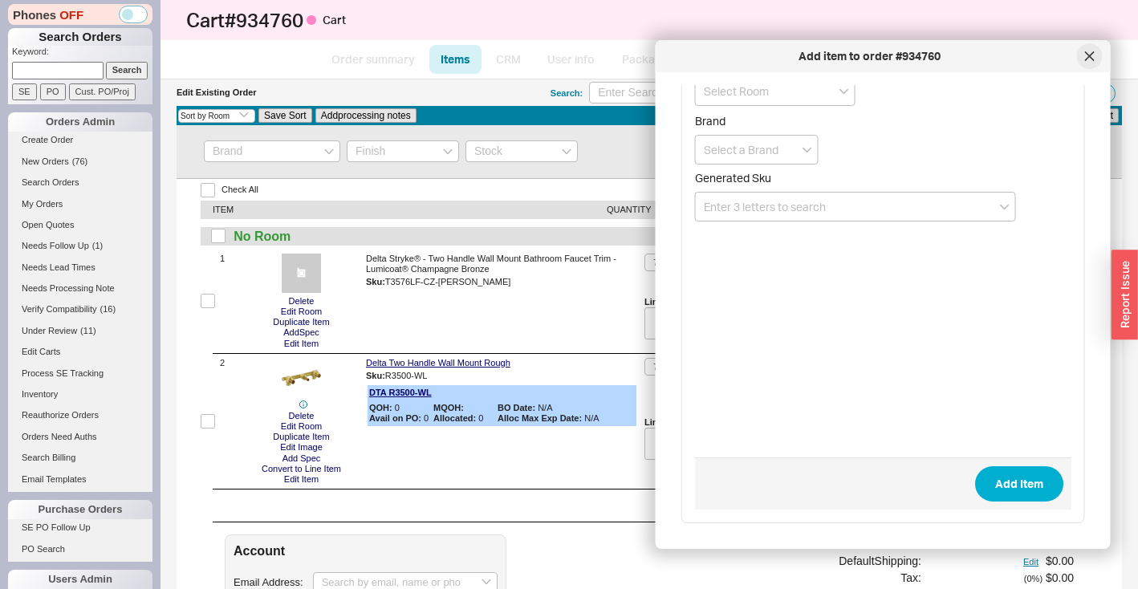
click at [1093, 63] on div at bounding box center [1089, 56] width 26 height 26
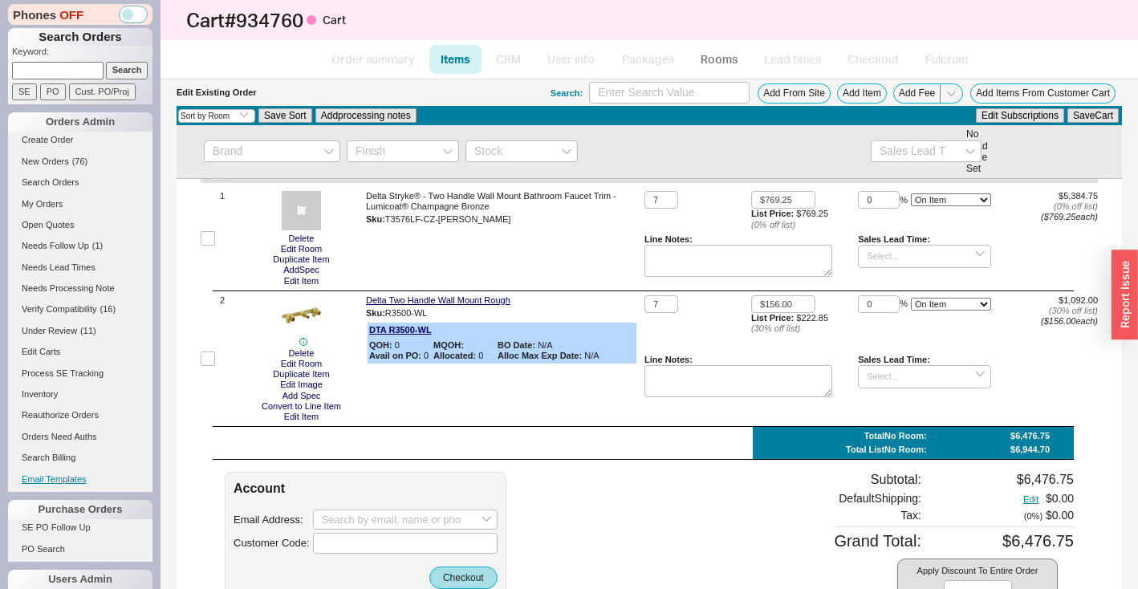
scroll to position [146, 0]
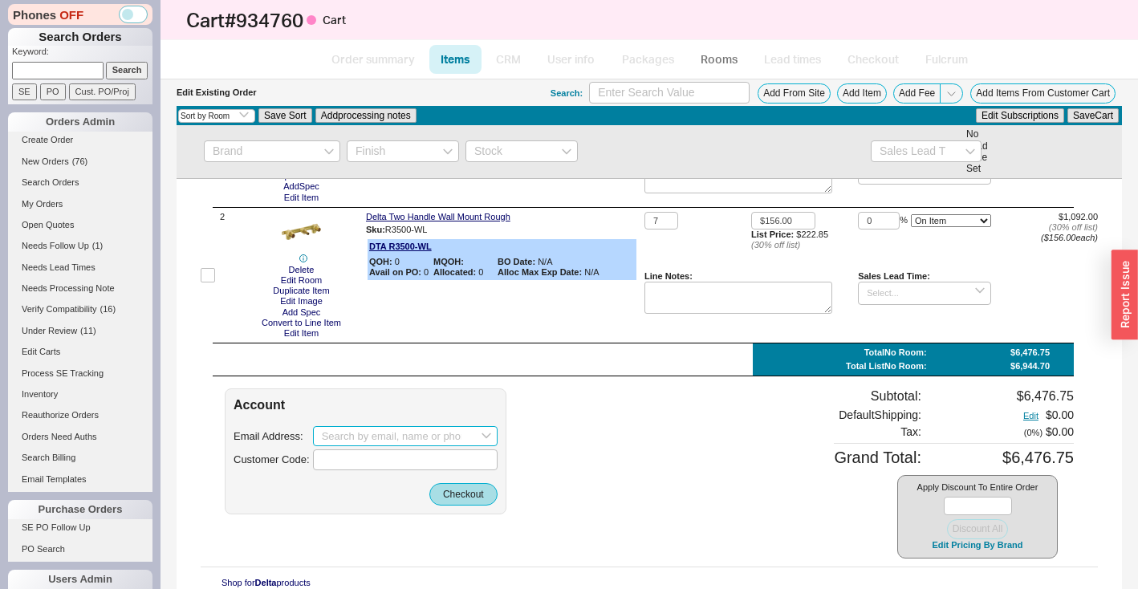
click at [326, 431] on input at bounding box center [405, 436] width 185 height 21
paste input "esach@flexplumbing.net"
click at [362, 469] on icon "create option pesach@flexplumbing.net" at bounding box center [399, 469] width 154 height 25
type input "pesach@flexplumbing.net"
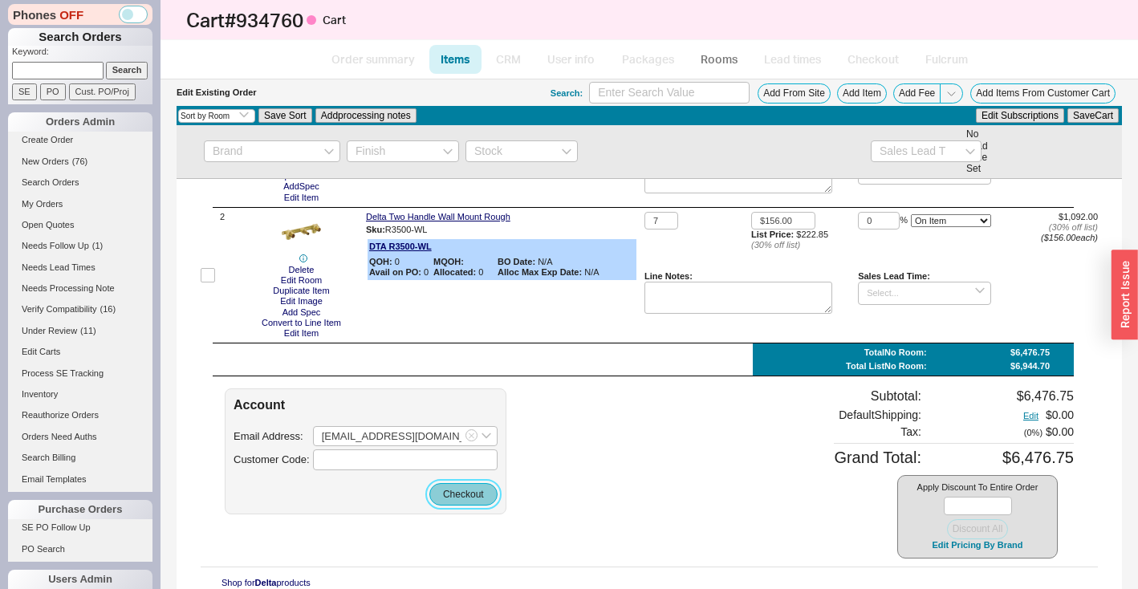
click at [454, 495] on button "Checkout" at bounding box center [463, 494] width 68 height 22
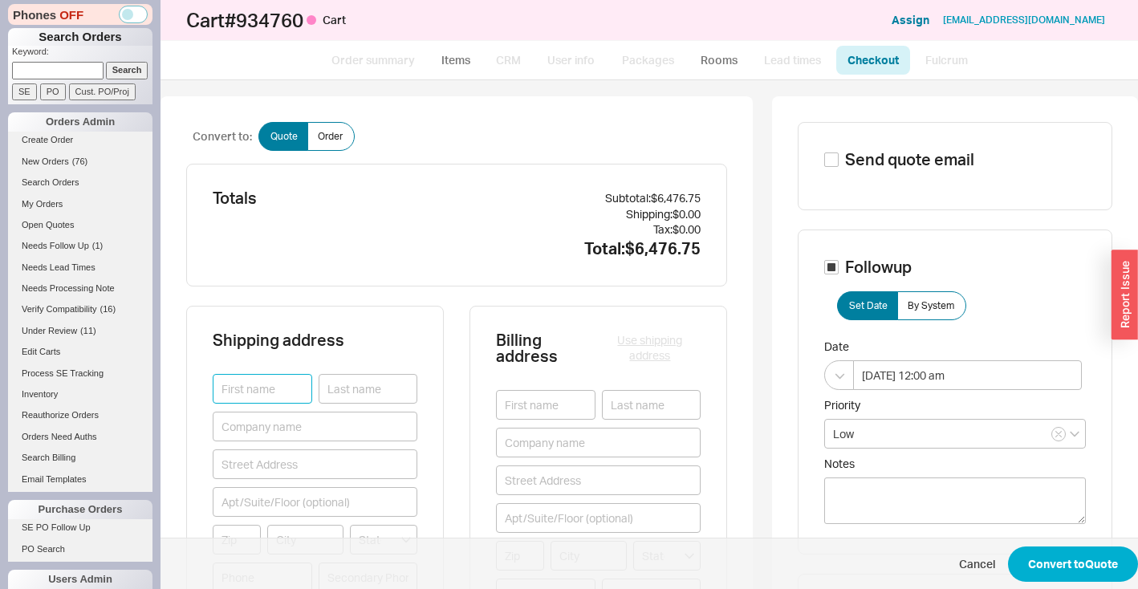
click at [246, 391] on input at bounding box center [263, 389] width 100 height 30
paste input "Pesach Felberbaum"
click at [250, 395] on input "Pesach Felberbaum" at bounding box center [263, 389] width 100 height 30
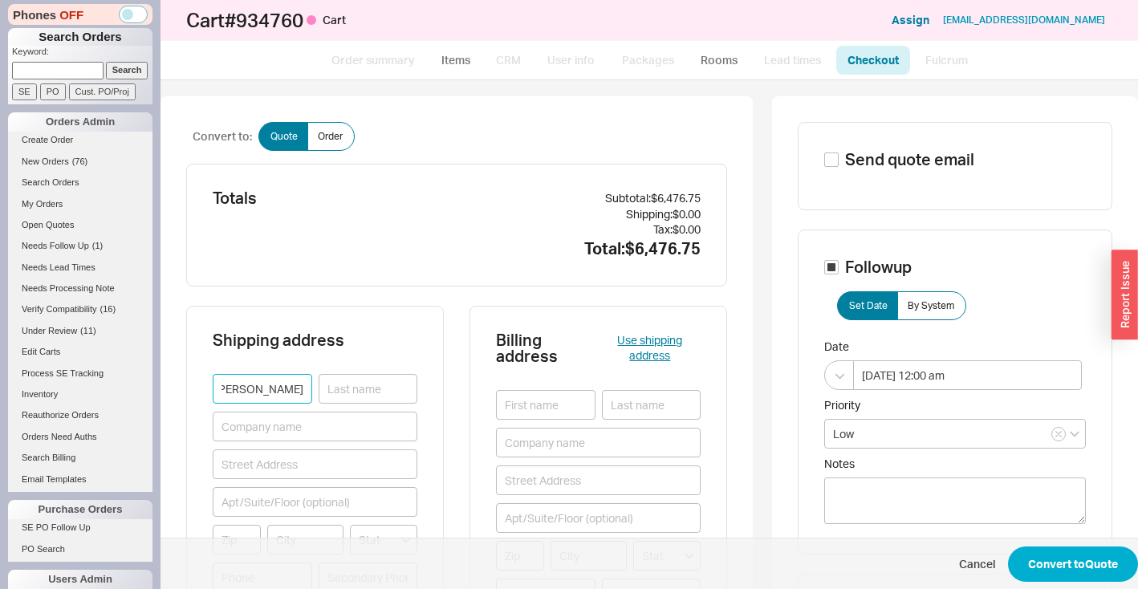
click at [250, 395] on input "Pesach Felberbaum" at bounding box center [263, 389] width 100 height 30
type input "Pesach"
paste input "Felberbaum"
type input "Felberbaum"
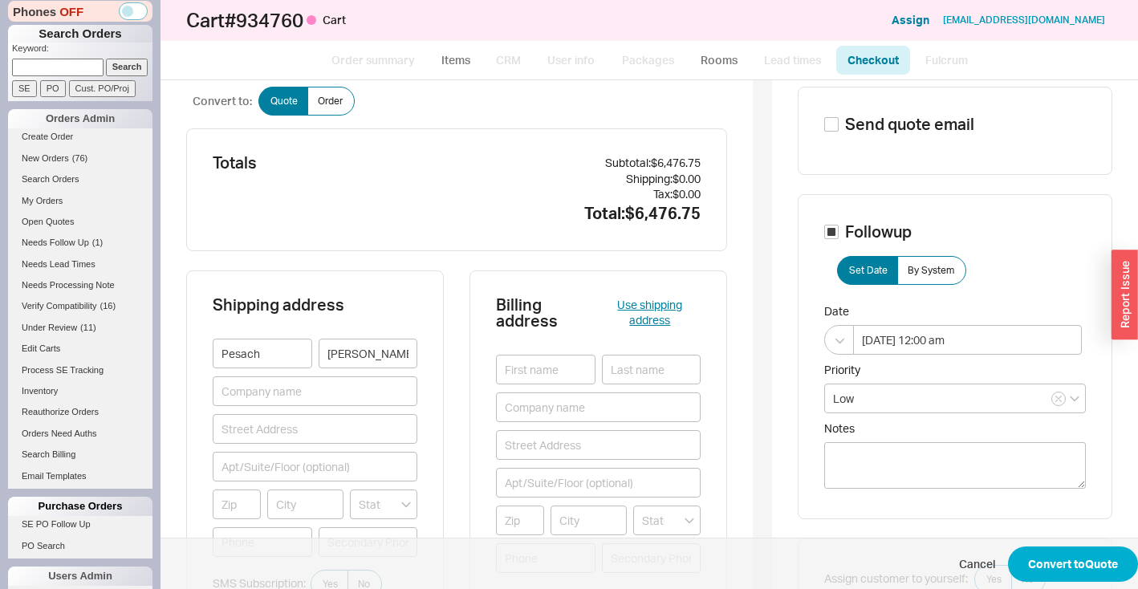
scroll to position [53, 0]
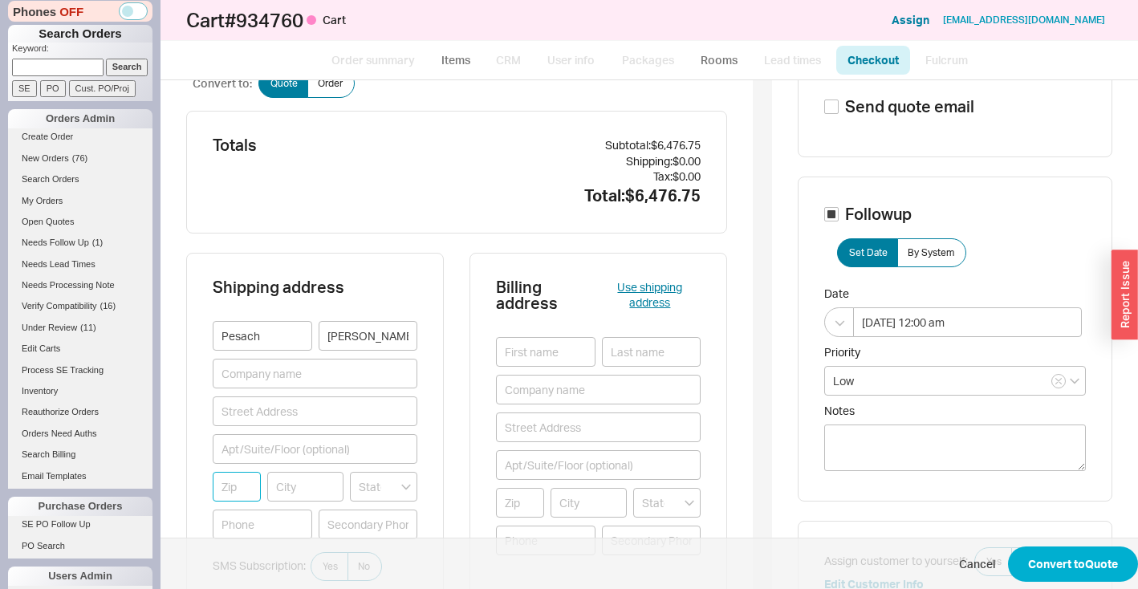
paste input "10952"
type input "10952"
type input "MONSEY"
type input "New York"
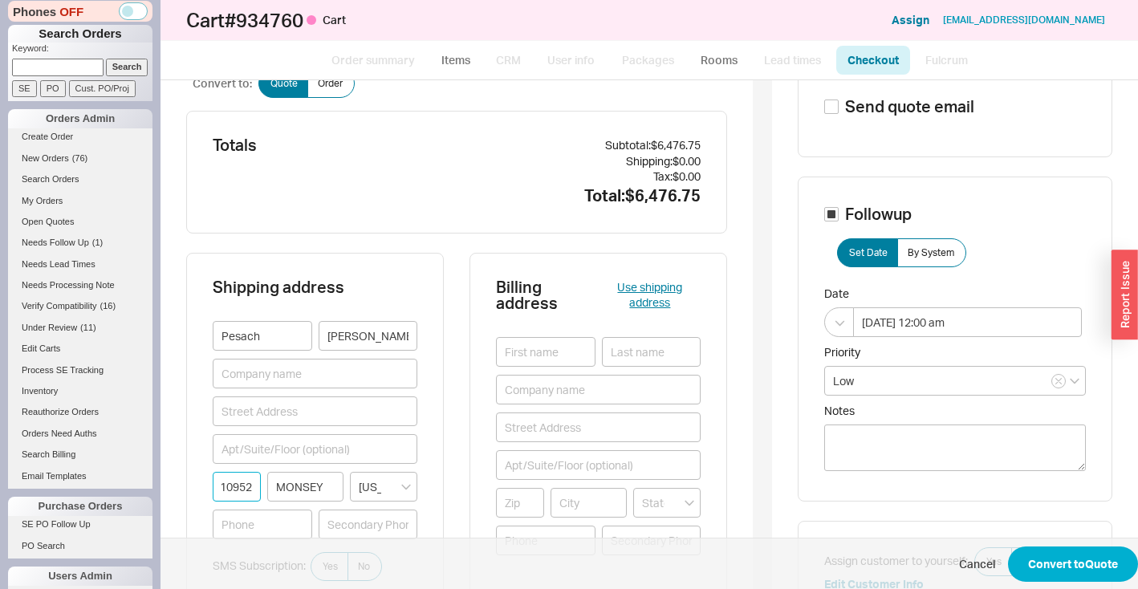
type input "10952"
click at [350, 203] on div "Totals" at bounding box center [375, 172] width 325 height 70
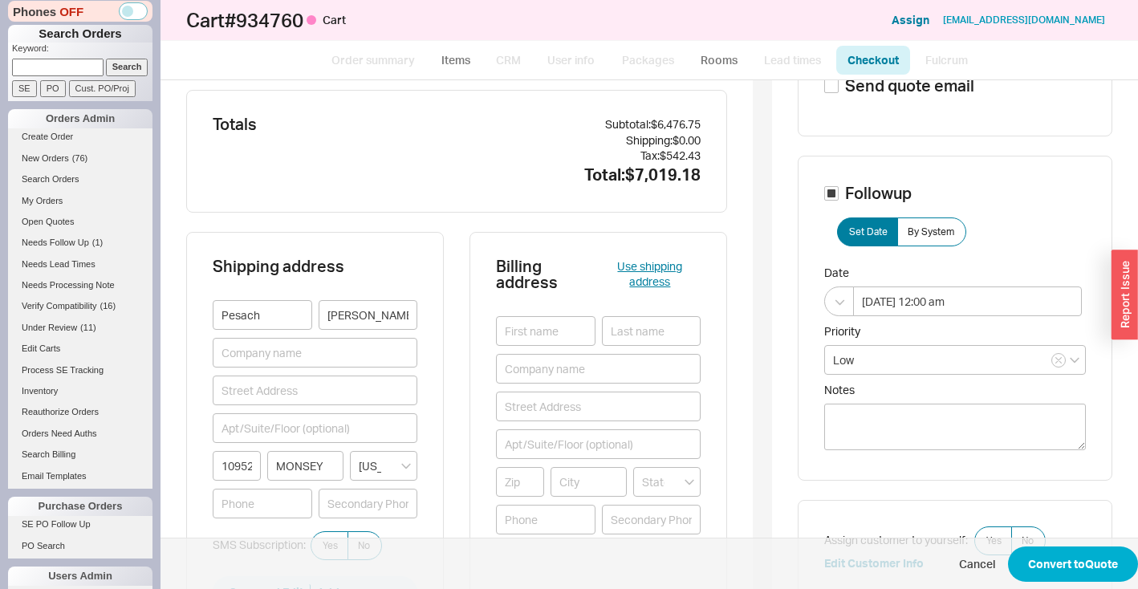
scroll to position [97, 0]
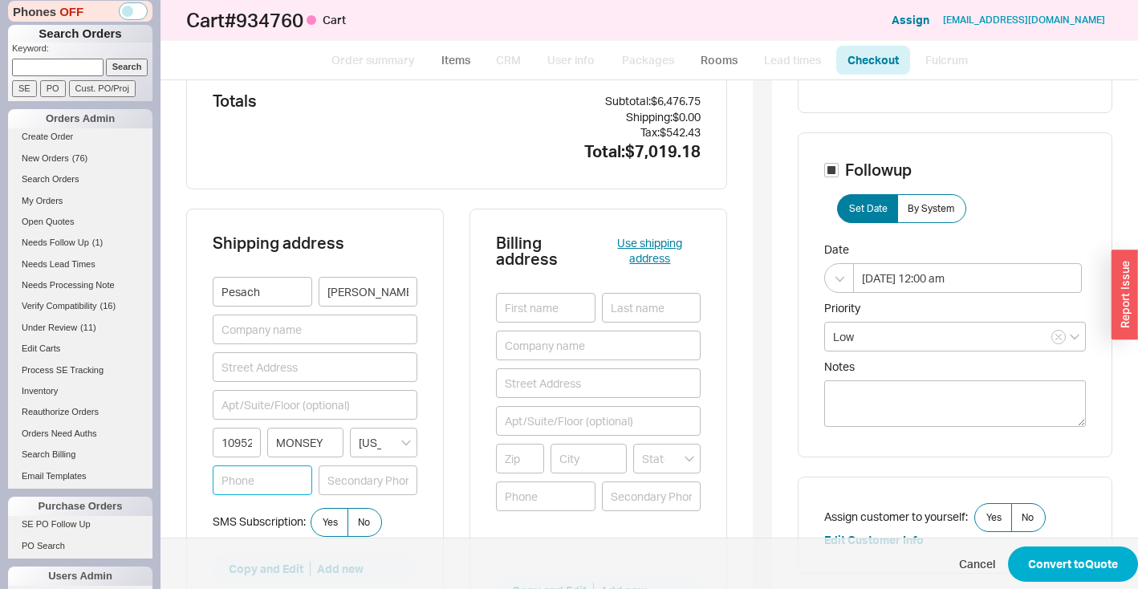
click at [235, 476] on input at bounding box center [263, 481] width 100 height 30
paste input "(845) 263-0501"
type input "(845) 263-0501"
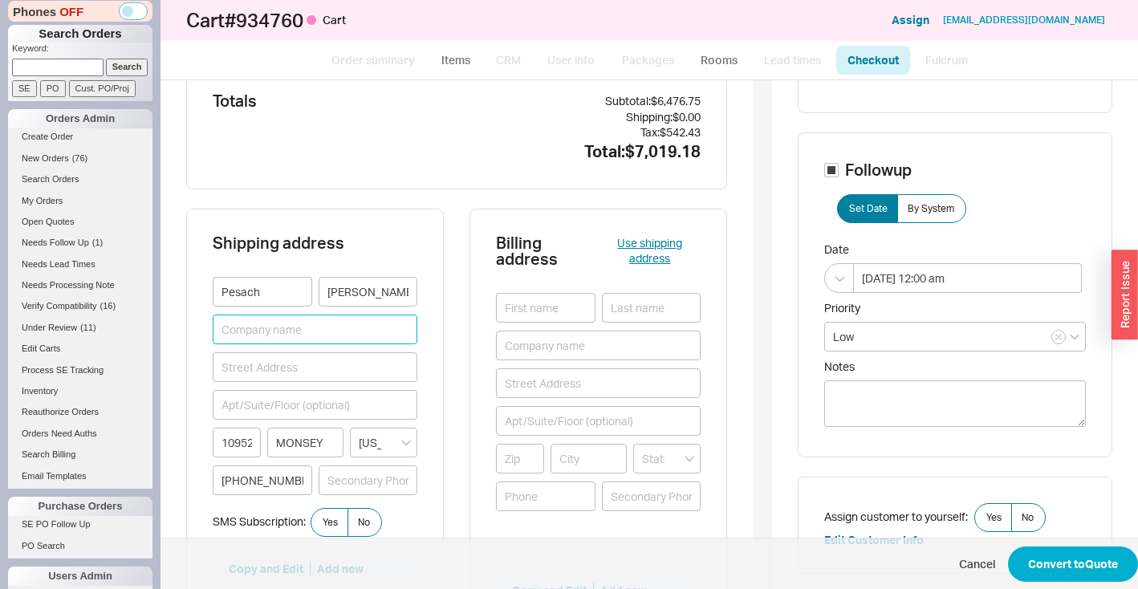
click at [242, 337] on input at bounding box center [315, 330] width 205 height 30
type input "Flex Plumbing"
click at [628, 258] on button "Use shipping address" at bounding box center [650, 250] width 101 height 31
type input "Pesach"
type input "Felberbaum"
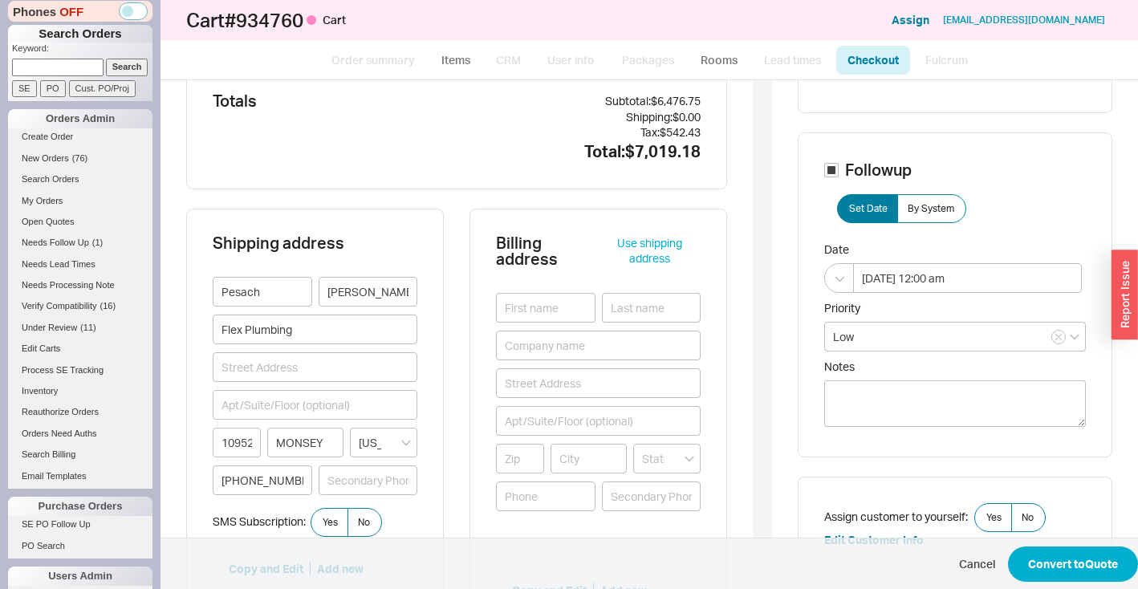
type input "Flex Plumbing"
type input "10952"
type input "MONSEY"
type input "(845) 263-0501"
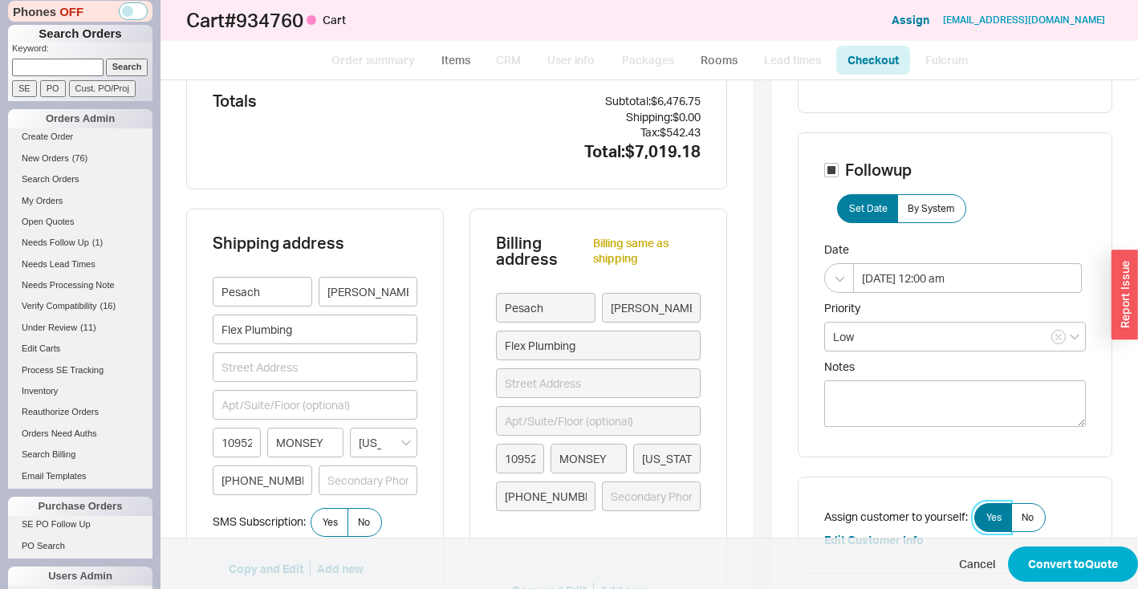
click at [986, 519] on span "Yes" at bounding box center [993, 517] width 15 height 13
click at [0, 0] on input "Yes" at bounding box center [0, 0] width 0 height 0
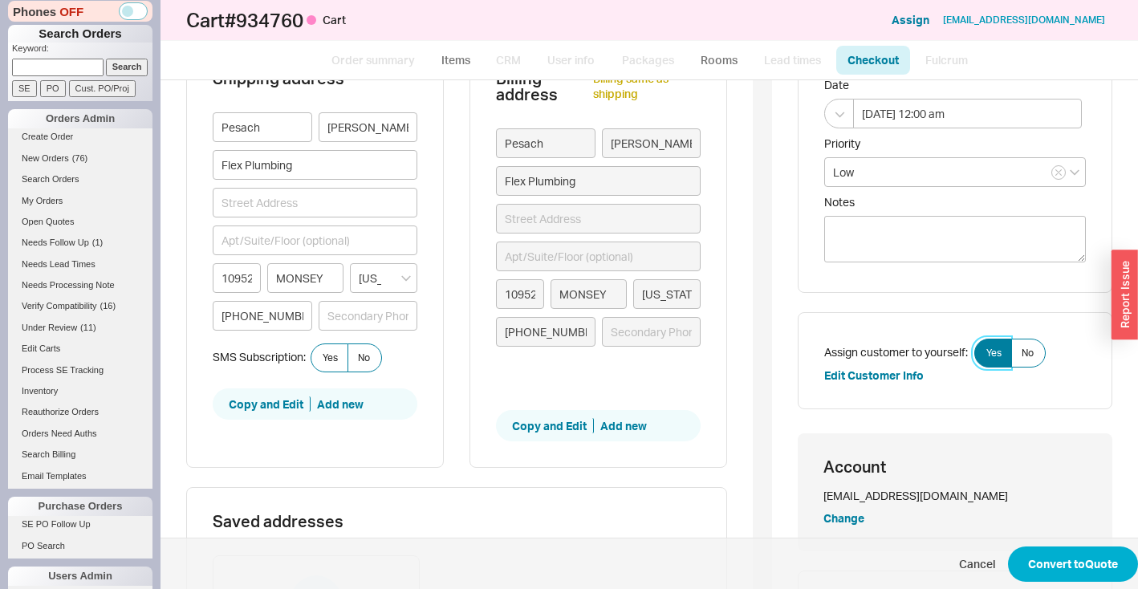
scroll to position [367, 0]
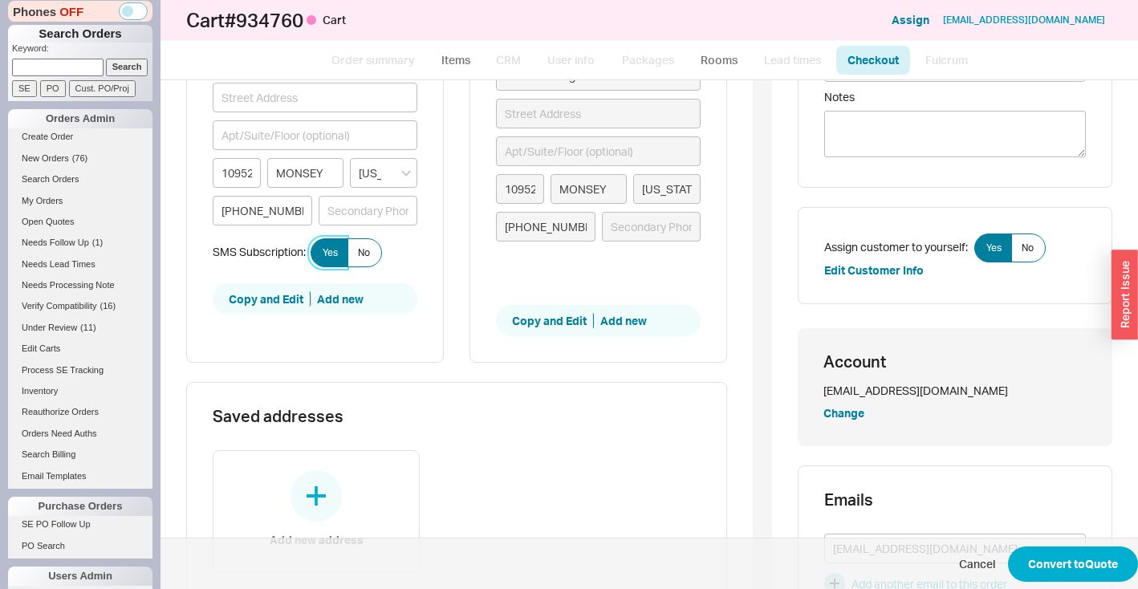
click at [327, 247] on span "Yes" at bounding box center [330, 252] width 15 height 13
click at [0, 0] on input "Yes" at bounding box center [0, 0] width 0 height 0
click at [1047, 567] on button "Convert to Quote" at bounding box center [1073, 564] width 130 height 35
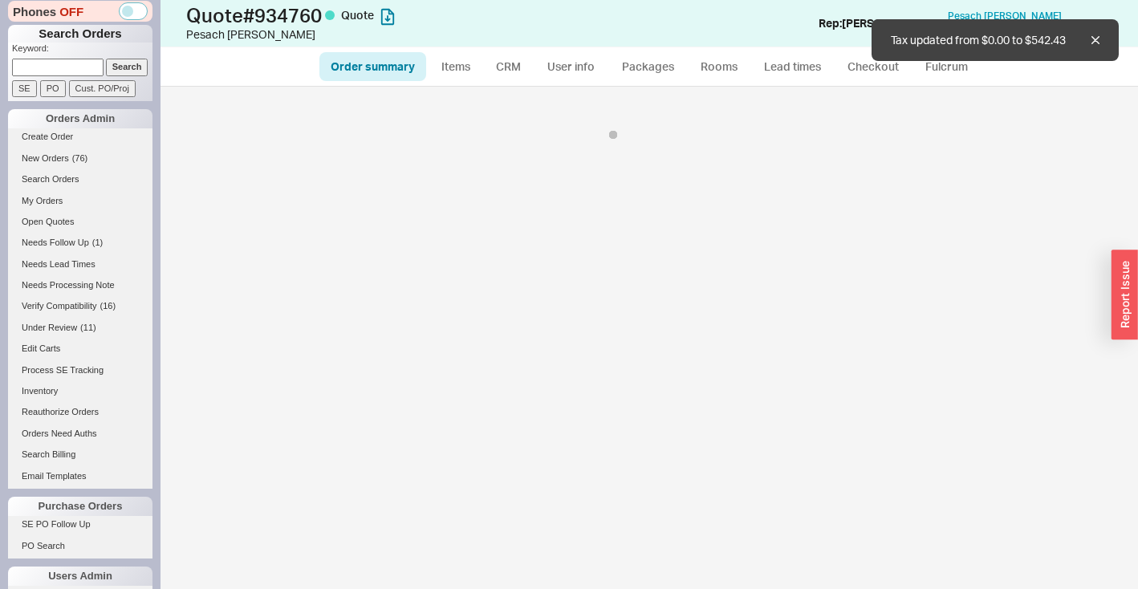
select select "*"
select select "LOW"
select select "3"
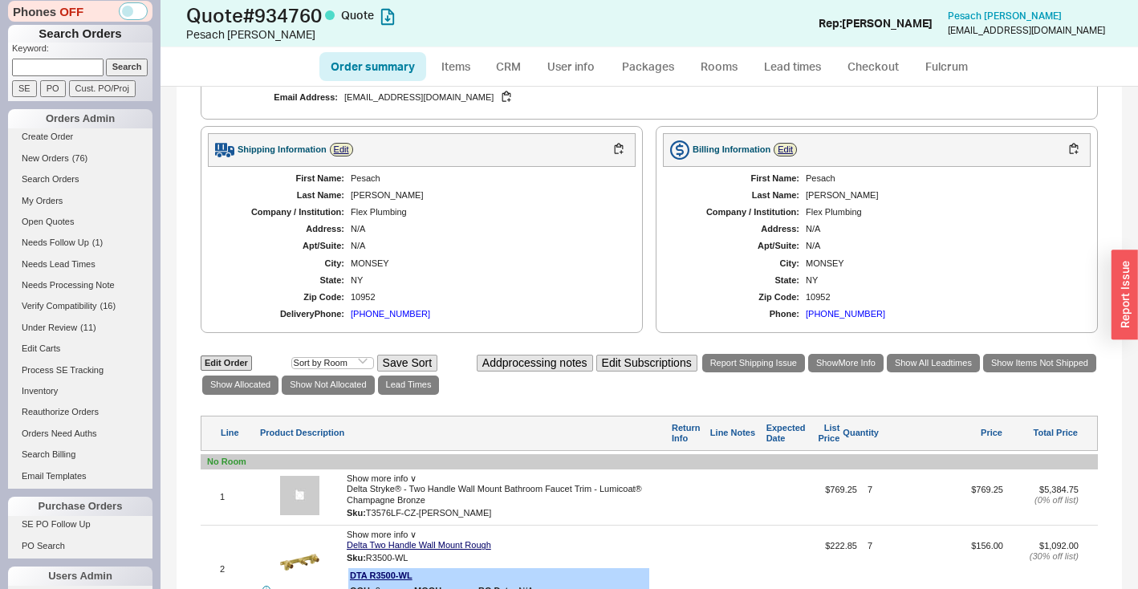
scroll to position [543, 0]
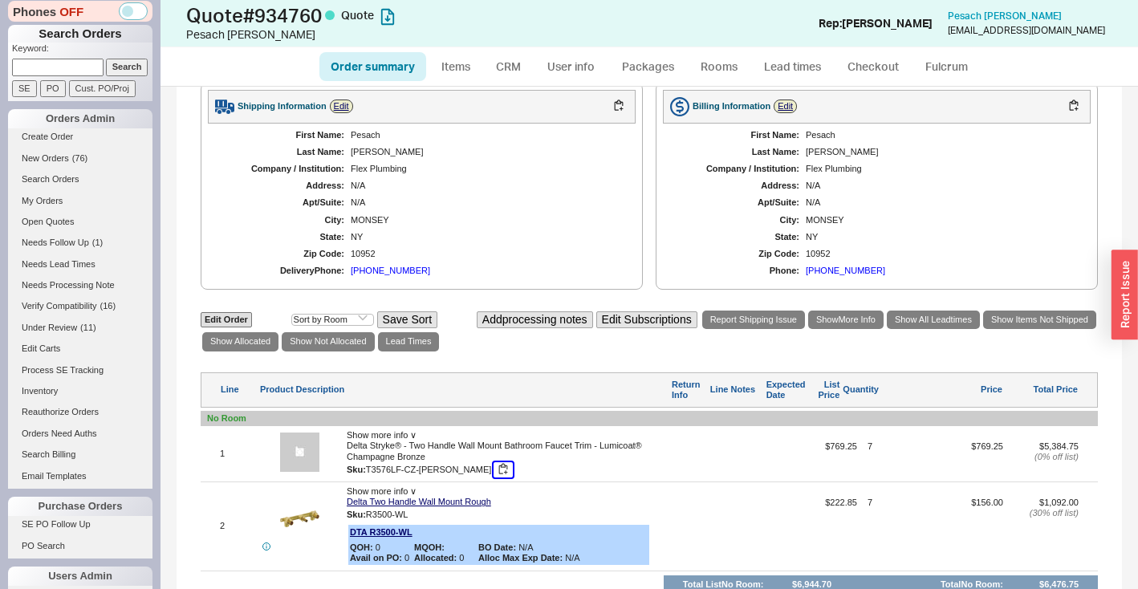
click at [494, 462] on button "button" at bounding box center [503, 469] width 19 height 15
click at [229, 312] on link "Edit Order" at bounding box center [226, 319] width 51 height 15
select select "3"
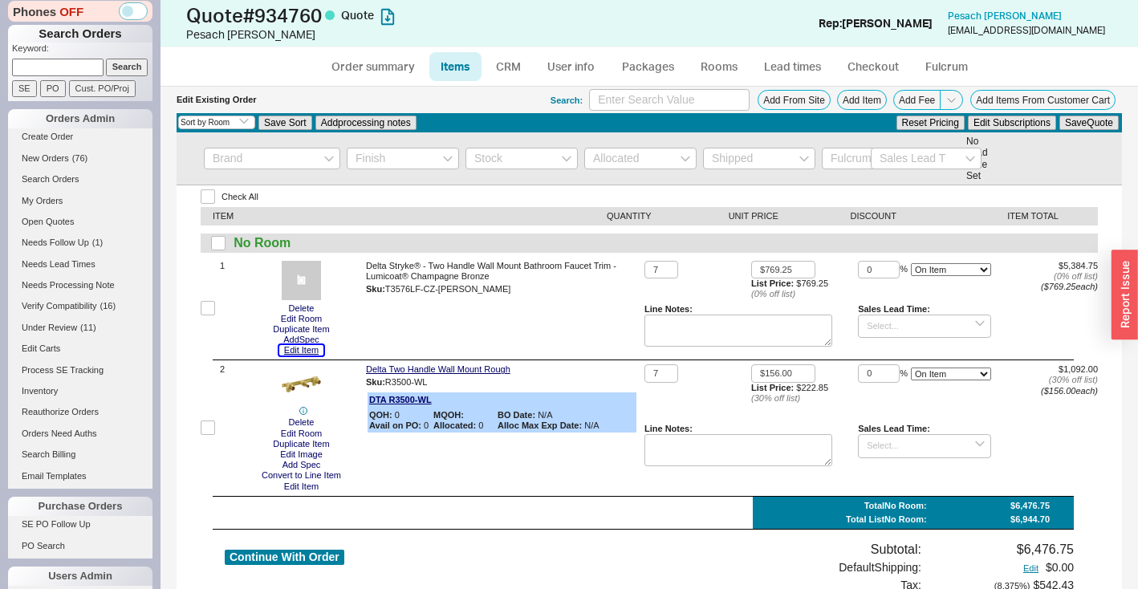
click at [314, 350] on button "Edit Item" at bounding box center [301, 350] width 44 height 10
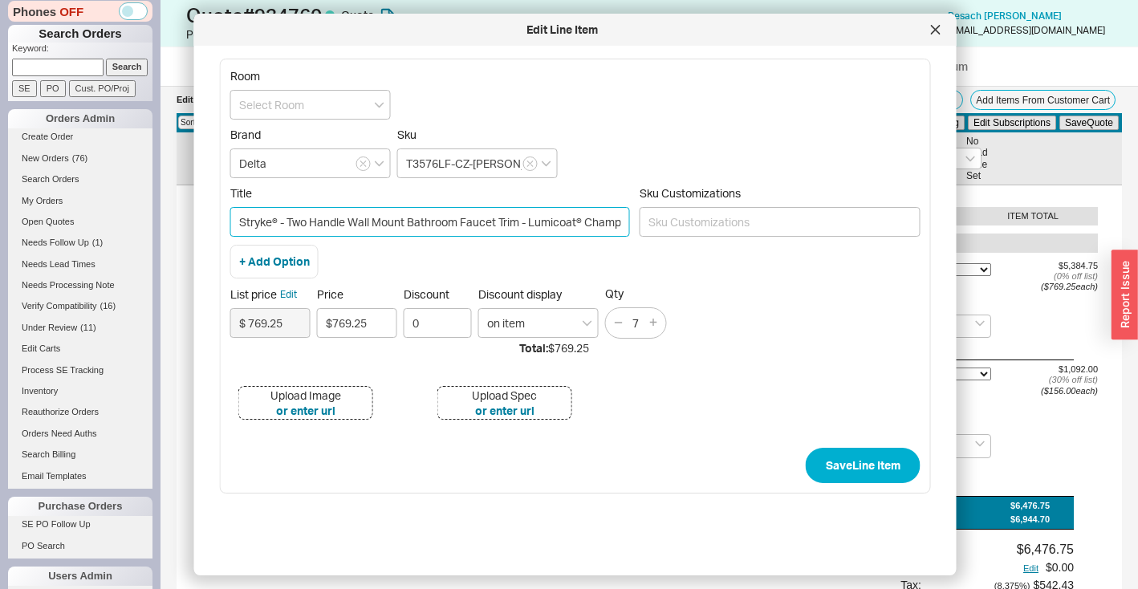
click at [291, 218] on input "Stryke® - Two Handle Wall Mount Bathroom Faucet Trim - Lumicoat® Champagne Bron…" at bounding box center [430, 222] width 400 height 30
click at [572, 226] on input "Stryke Two Handle Wall Mount Bathroom Faucet Trim - Lumicoat® Champagne Bronze" at bounding box center [430, 222] width 400 height 30
drag, startPoint x: 525, startPoint y: 225, endPoint x: 628, endPoint y: 225, distance: 102.7
click at [645, 229] on div "Title Stryke Two Handle Wall Mount Bathroom Faucet Trim - Lumicoat Champagne Br…" at bounding box center [575, 215] width 690 height 59
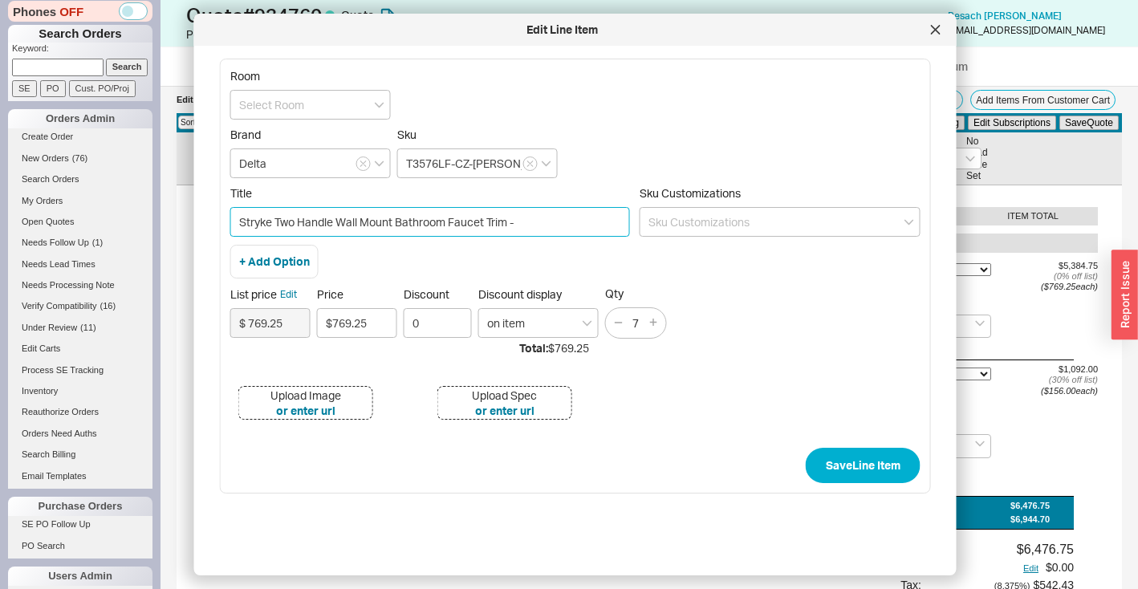
scroll to position [0, 0]
type input "Stryke Two Handle Wall Mount Bathroom Faucet Trim"
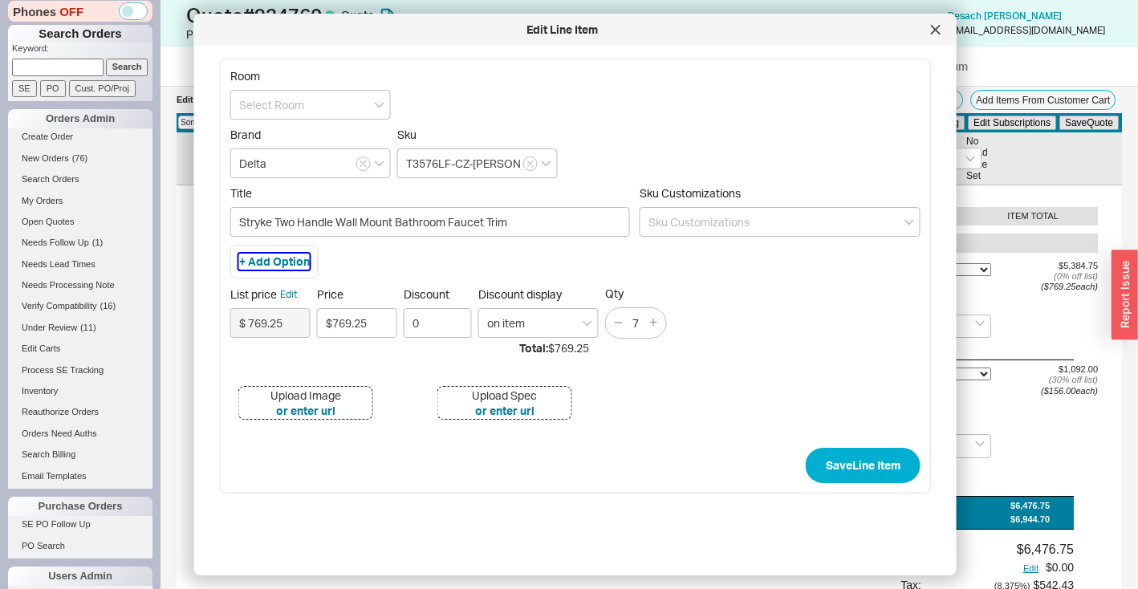
click at [253, 259] on button "+ Add Option" at bounding box center [274, 262] width 71 height 16
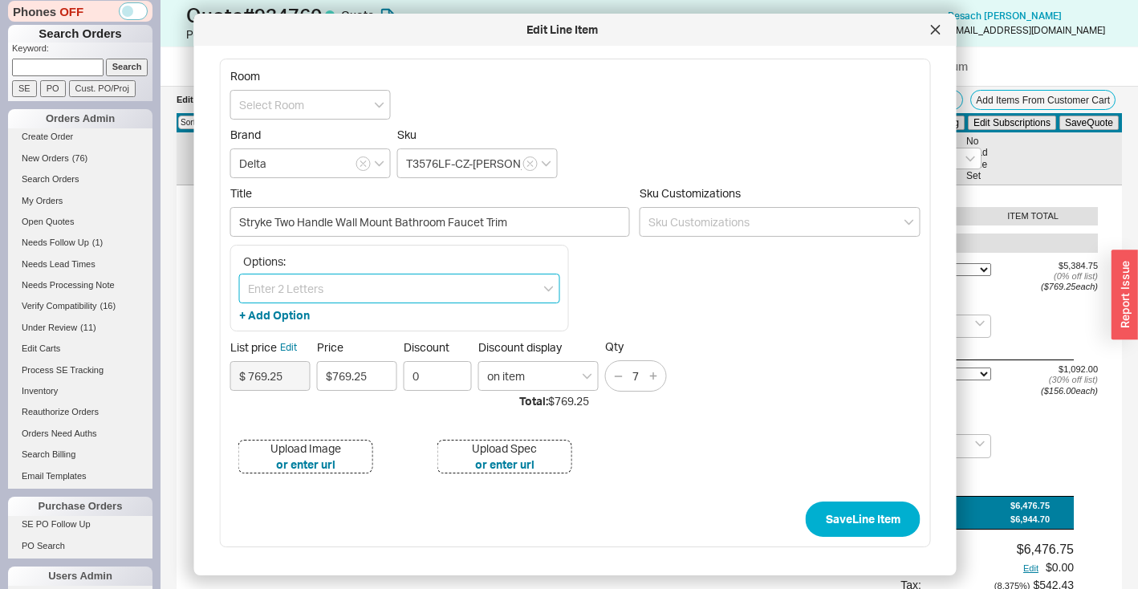
click at [267, 286] on input at bounding box center [399, 289] width 321 height 30
paste input "Lumicoat Champagne Bronze"
type input "Lumicoat Champagne Bronze"
click at [322, 353] on div "Lumicoat Champagne Bronze" at bounding box center [399, 350] width 319 height 29
click at [280, 468] on button "or enter url" at bounding box center [305, 465] width 59 height 16
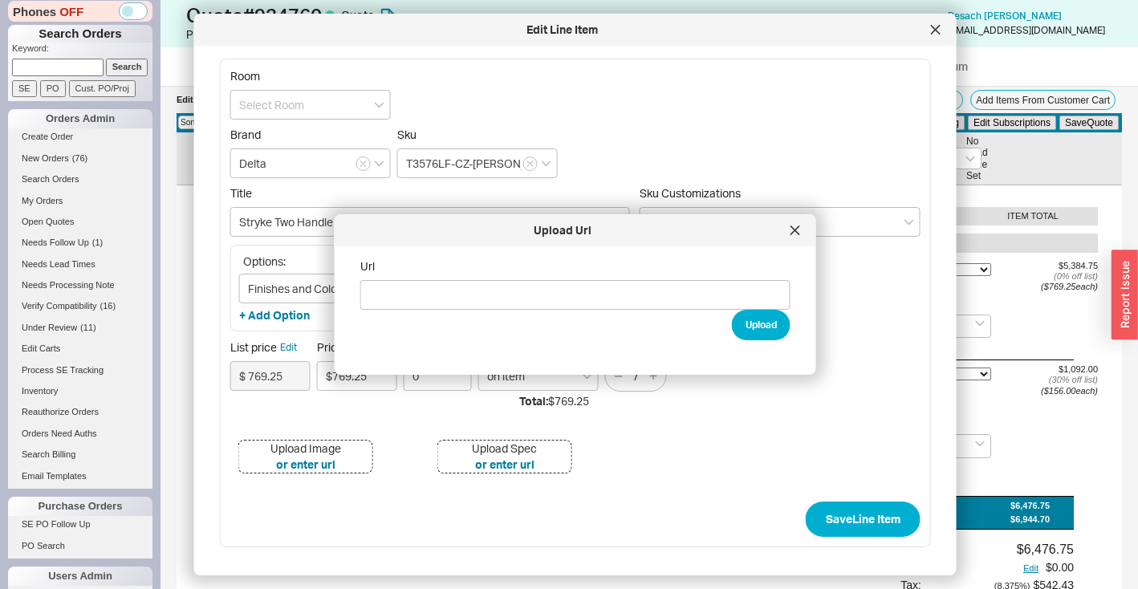
type input "https://www.deltafaucet.com/dw/image/v2/BFJJ_PRD/on/demandware.static/-/Sites-d…"
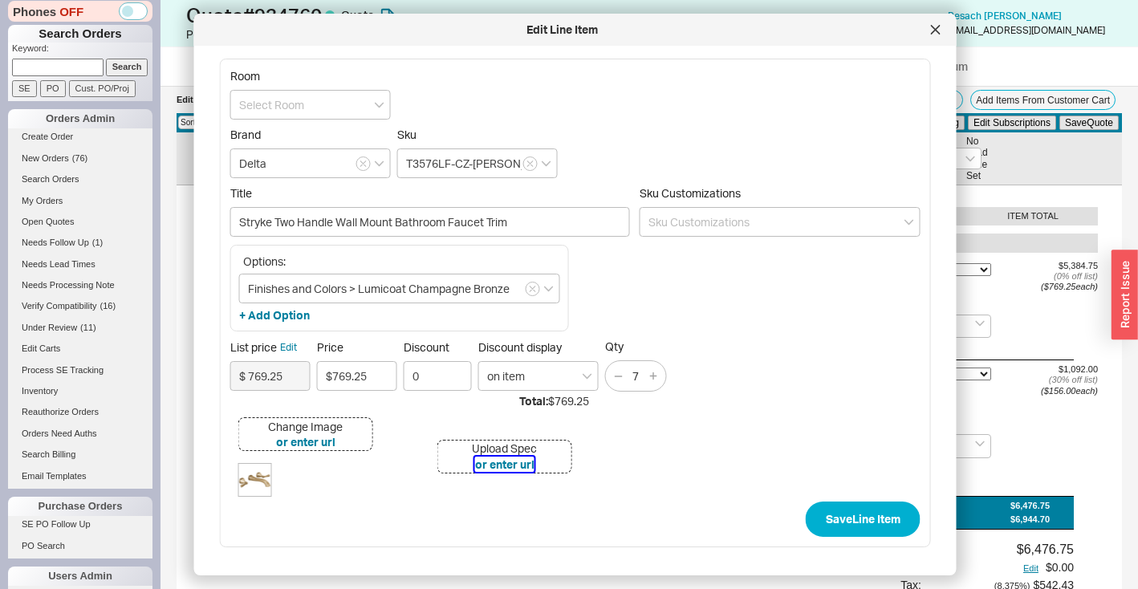
click at [523, 466] on button "or enter url" at bounding box center [504, 465] width 59 height 16
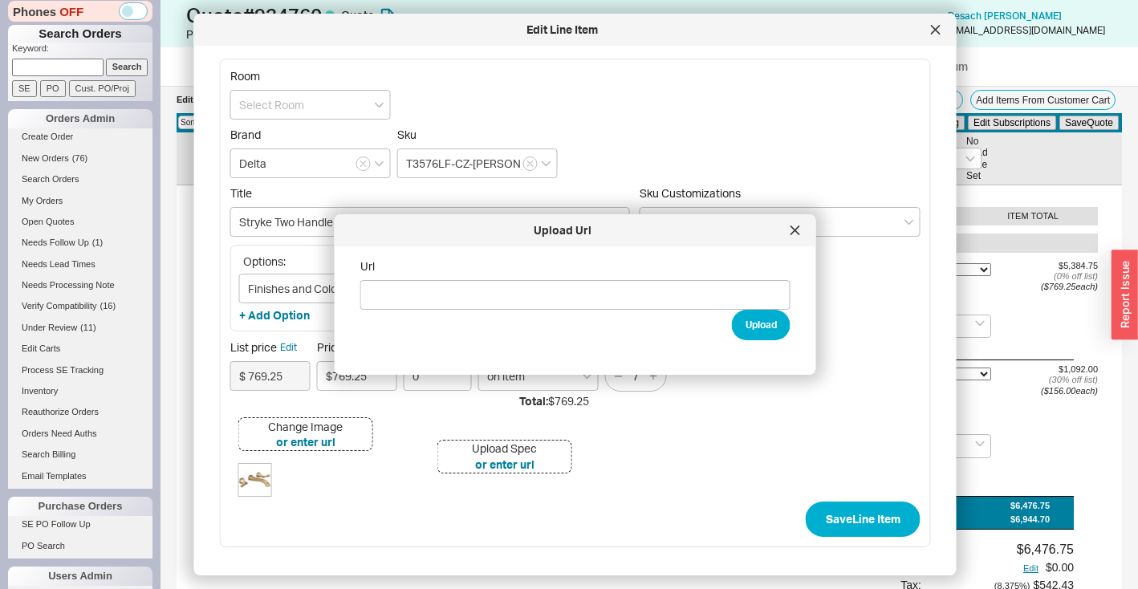
type input "https://media.deltafaucet.com/SpecSheet/DSP-L-T3576LF-WL%20Rev%20B.pdf"
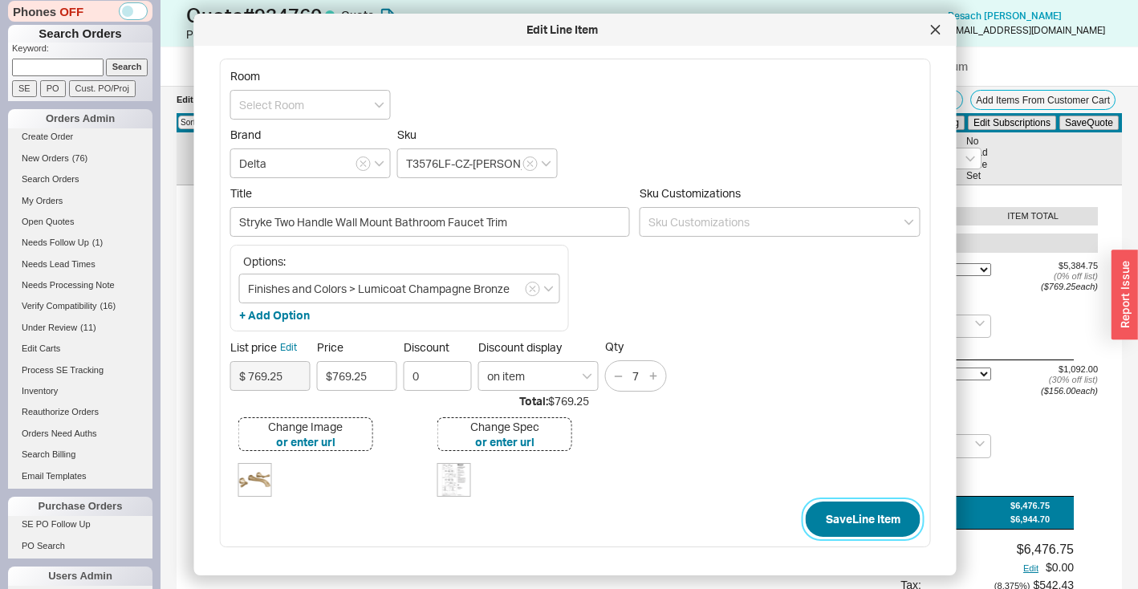
click at [872, 526] on button "Save Line Item" at bounding box center [863, 519] width 115 height 35
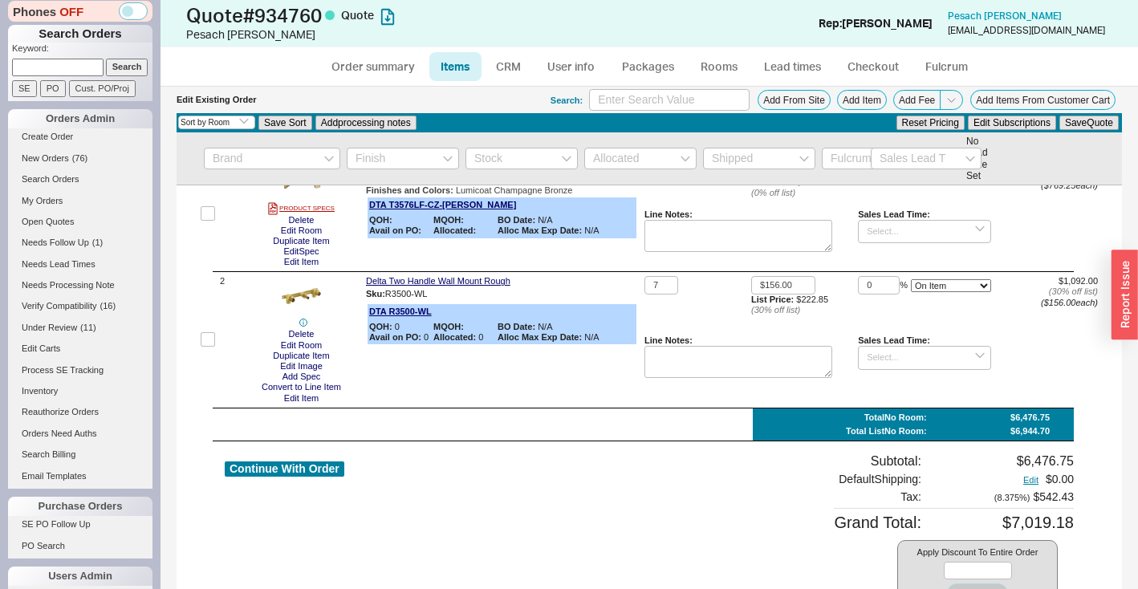
scroll to position [166, 0]
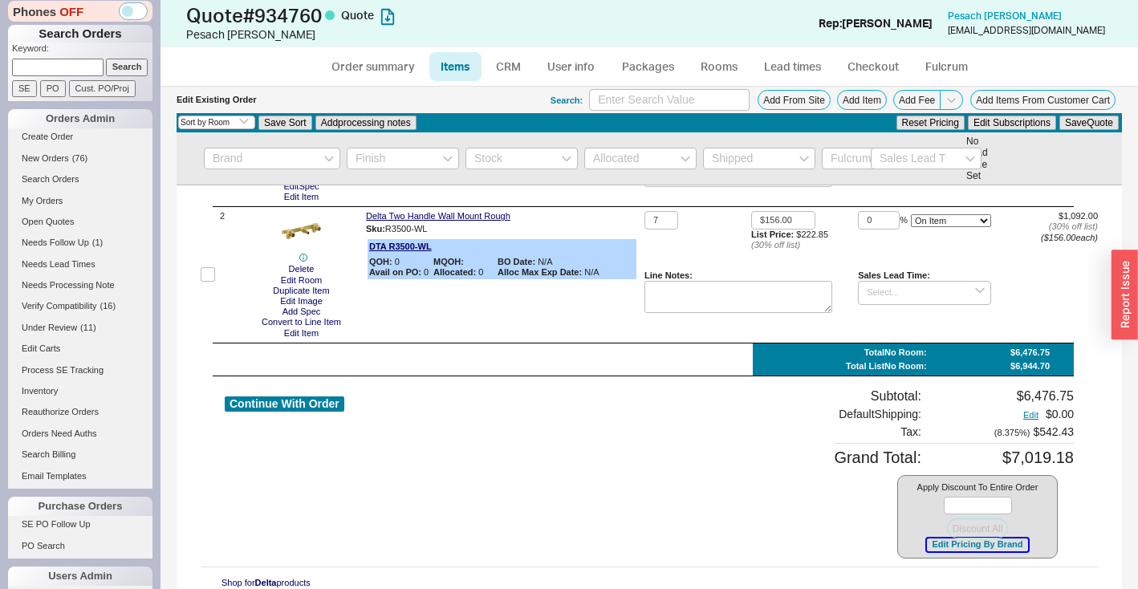
click at [988, 545] on button "Edit Pricing By Brand" at bounding box center [977, 545] width 100 height 12
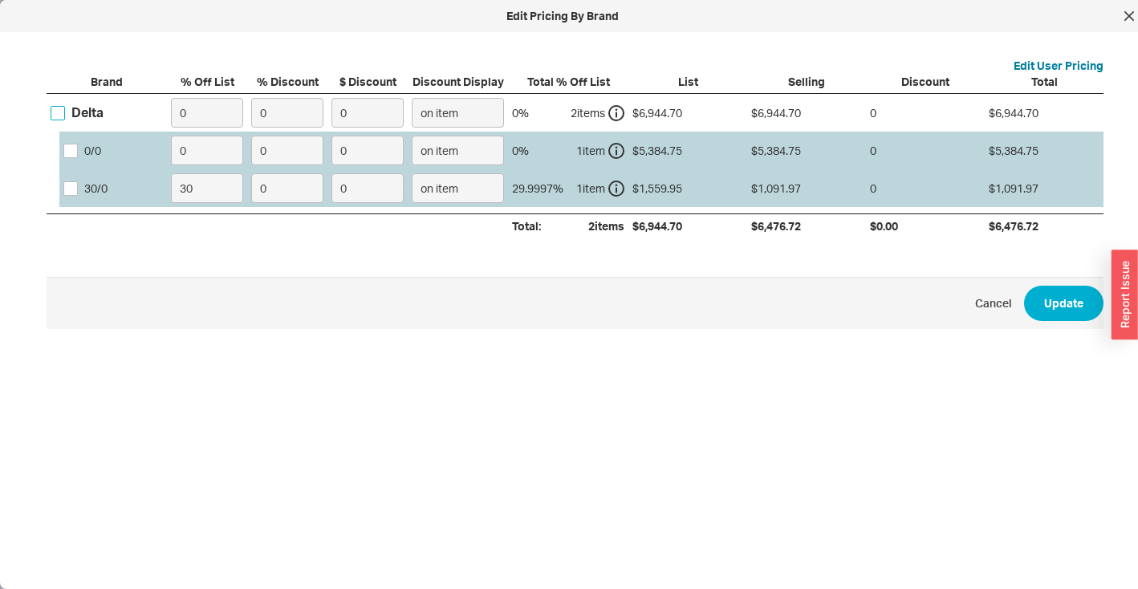
click at [58, 113] on input "Delta" at bounding box center [58, 113] width 14 height 14
checkbox input "true"
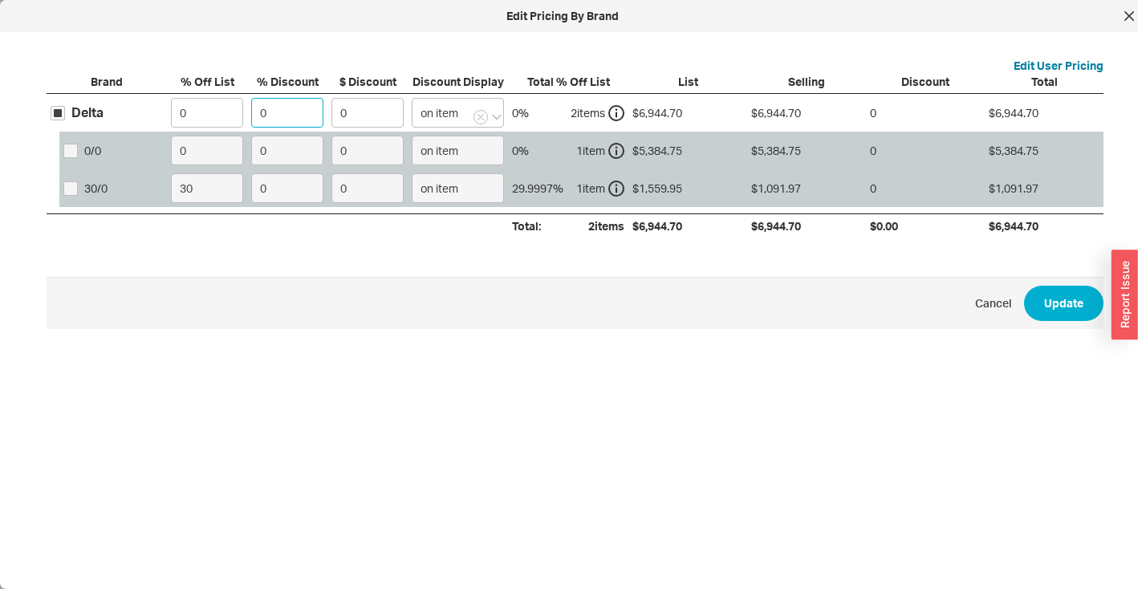
click at [273, 120] on input "0" at bounding box center [287, 113] width 72 height 30
type input "4"
type input "277.79"
type input "42"
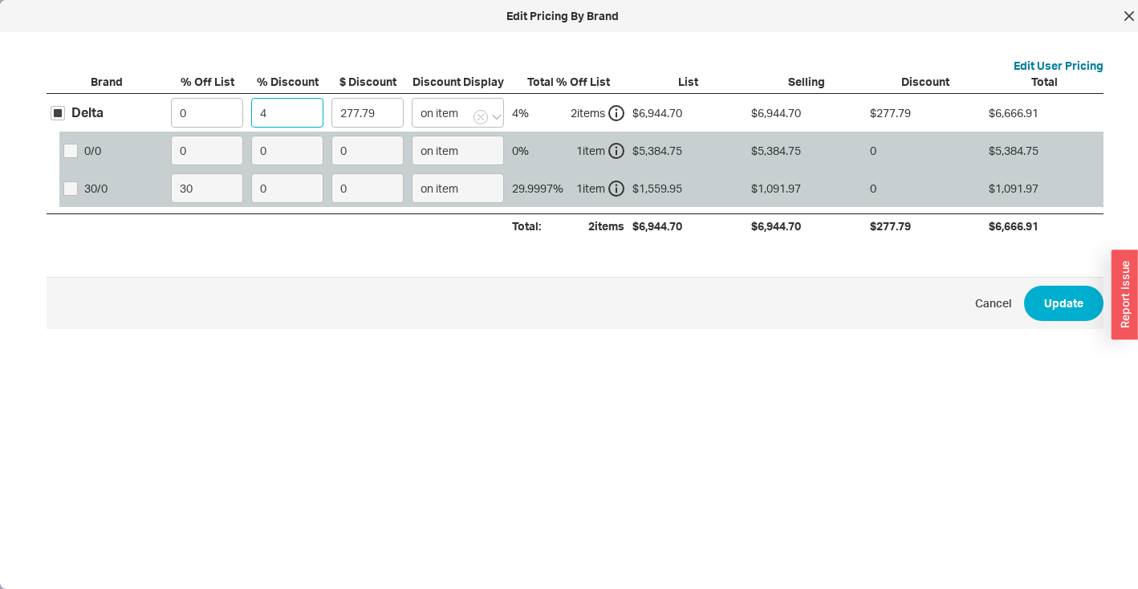
type input "2916.77"
type input "42"
click at [1057, 305] on button "Update" at bounding box center [1063, 303] width 79 height 35
type input "42"
type input "$222.85"
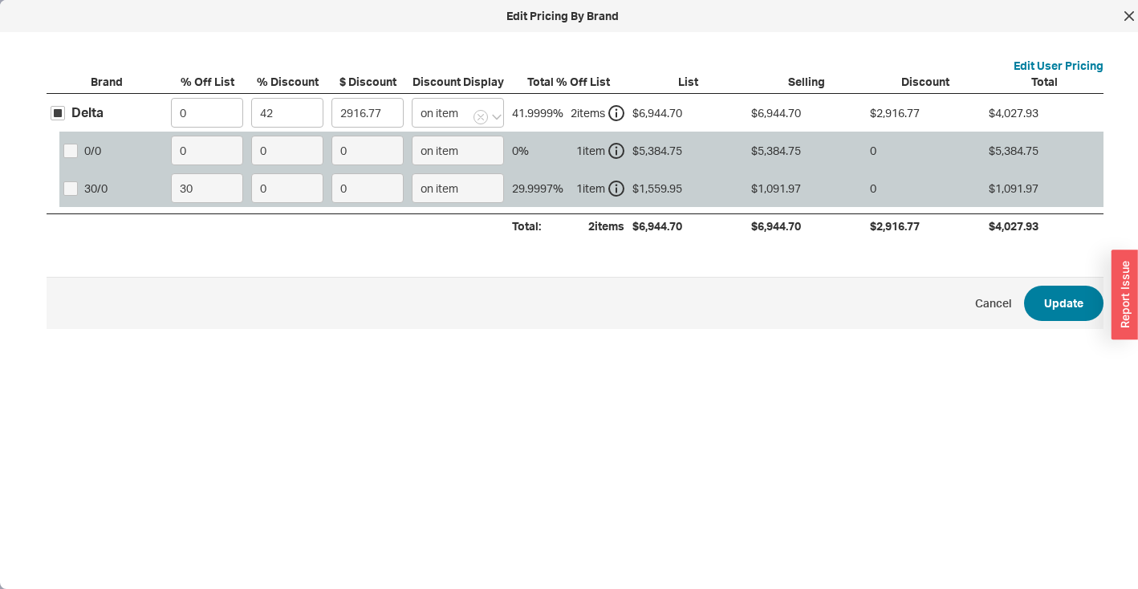
type input "42"
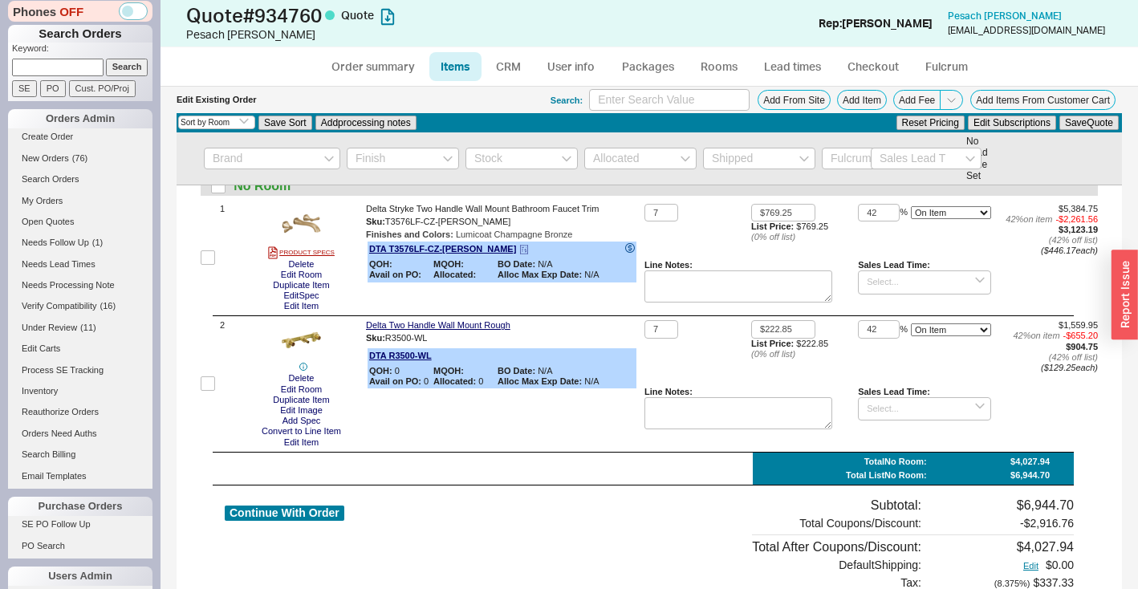
scroll to position [0, 0]
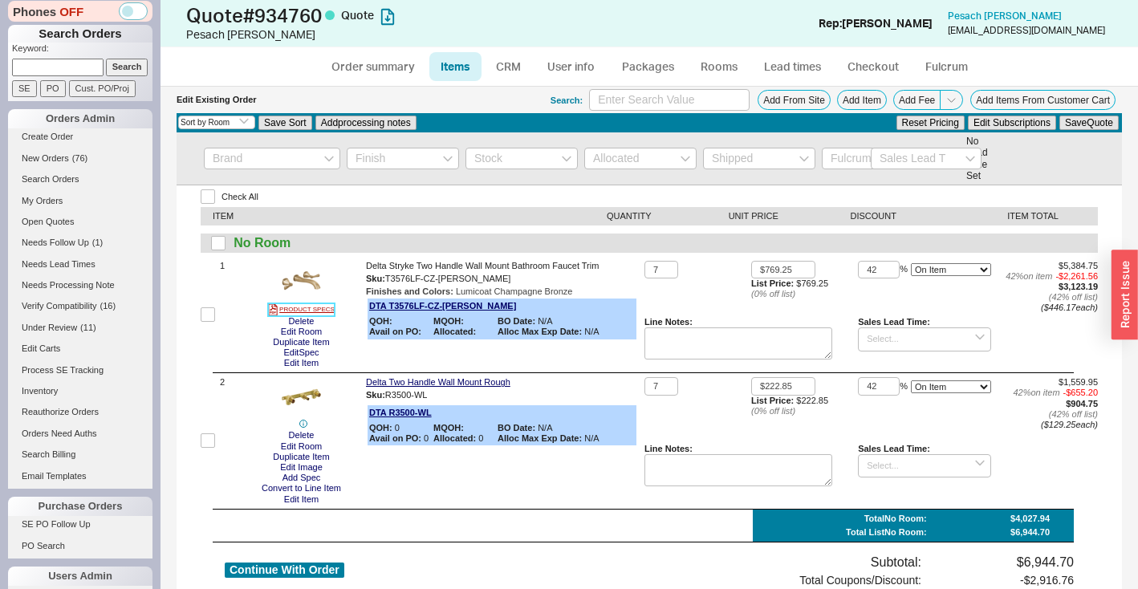
click at [321, 307] on link "PRODUCT SPECS" at bounding box center [301, 309] width 67 height 13
click at [513, 283] on button "button" at bounding box center [522, 278] width 19 height 15
click at [438, 397] on button "button" at bounding box center [438, 395] width 19 height 15
click at [869, 340] on input at bounding box center [924, 338] width 133 height 23
click at [889, 363] on div "3 - 4 Weeks" at bounding box center [925, 367] width 132 height 23
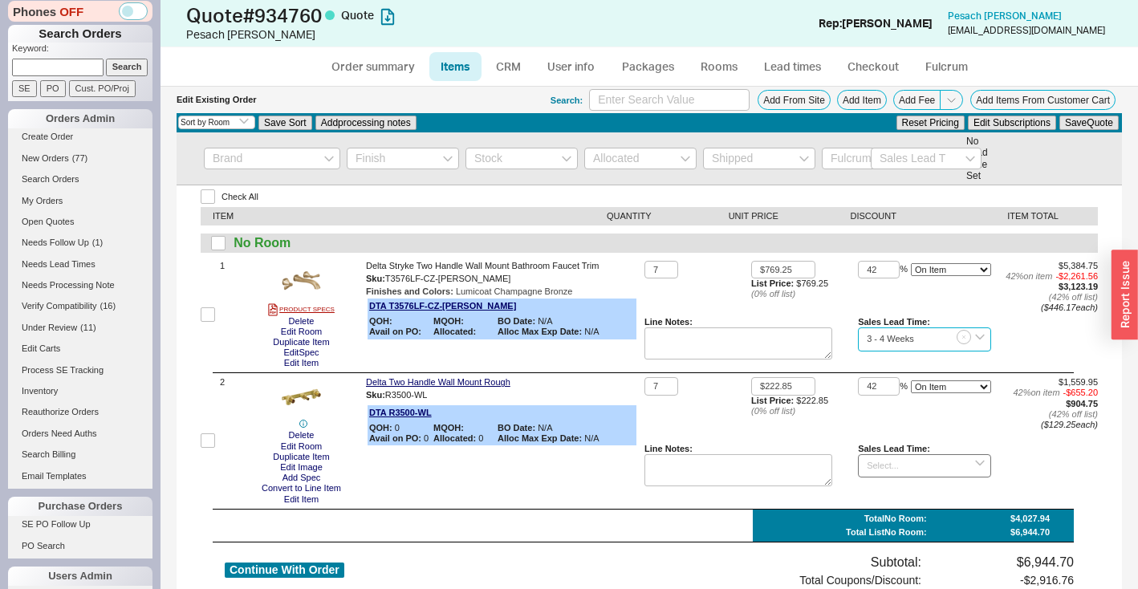
type input "3 - 4 Weeks"
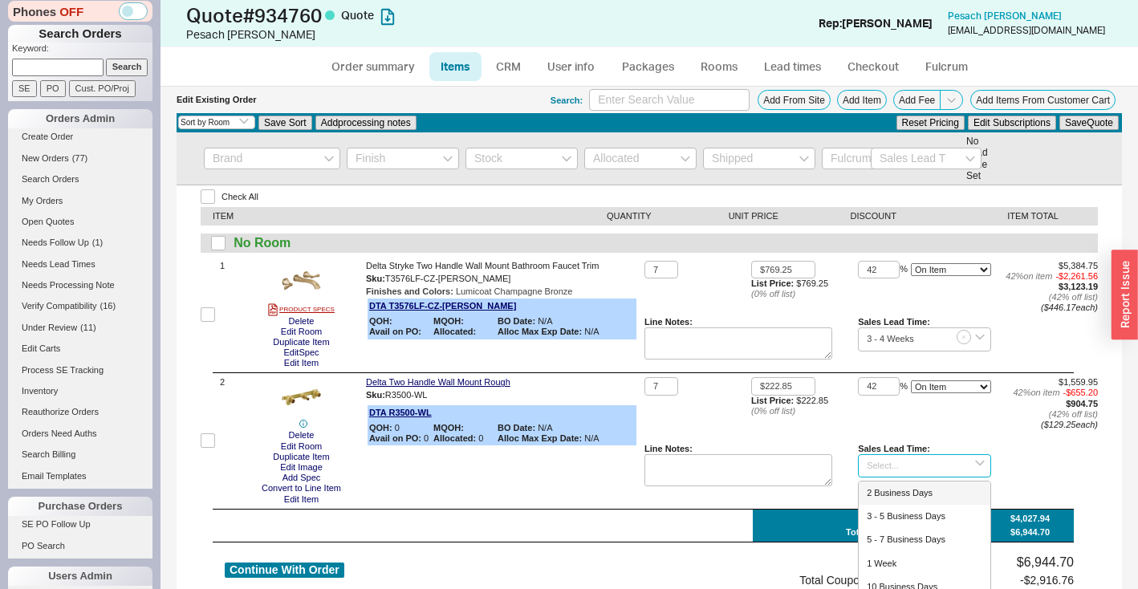
click at [878, 466] on input at bounding box center [924, 465] width 133 height 23
click at [883, 490] on div "7 - 10 Business Days" at bounding box center [925, 493] width 132 height 23
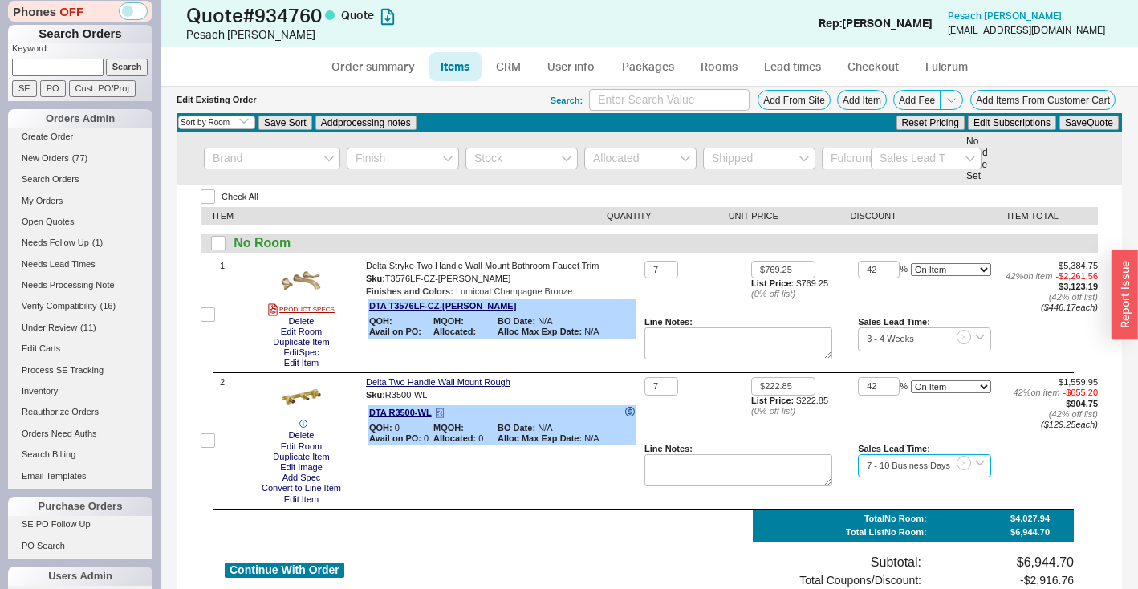
type input "7 - 10 Business Days"
click at [441, 411] on icon at bounding box center [440, 414] width 10 height 10
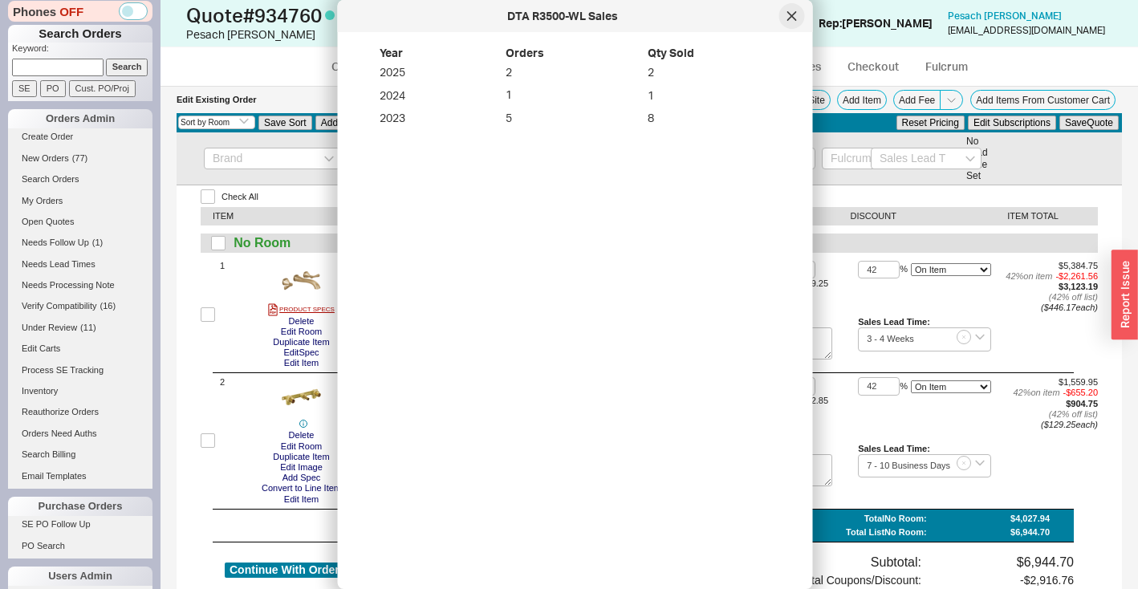
click at [786, 15] on div at bounding box center [792, 16] width 26 height 26
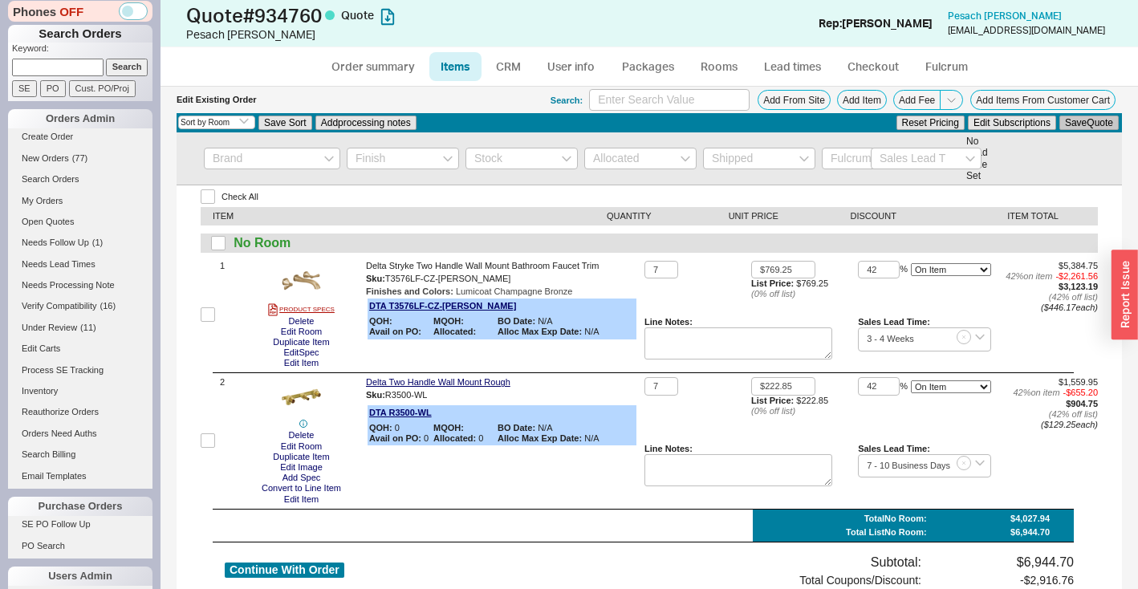
click at [1092, 126] on button "Save Quote" at bounding box center [1089, 123] width 59 height 14
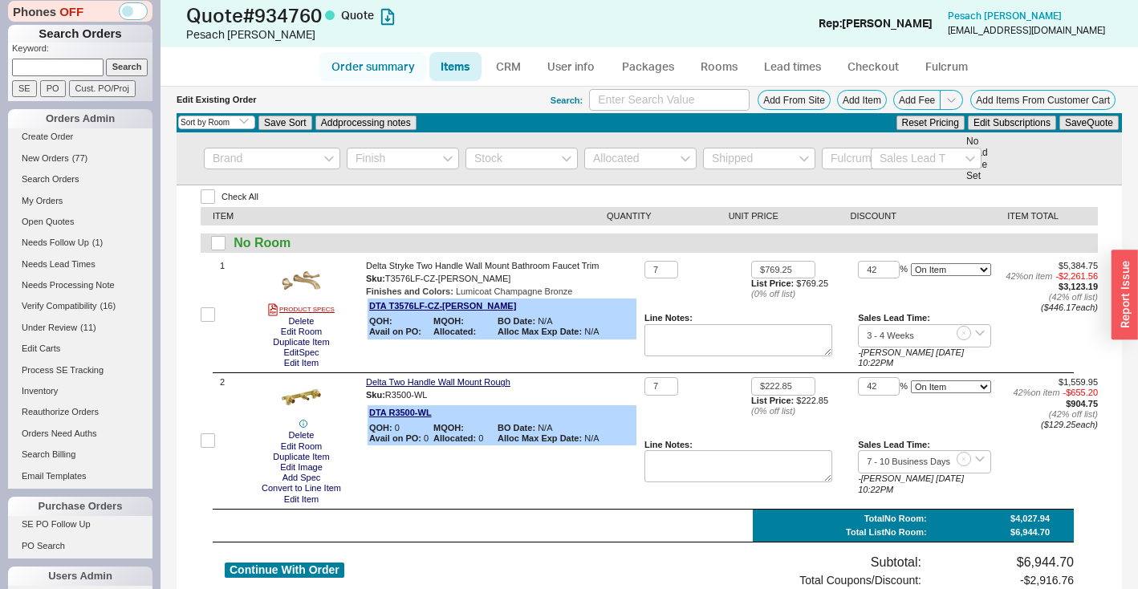
click at [375, 63] on link "Order summary" at bounding box center [372, 66] width 107 height 29
select select "*"
select select "LOW"
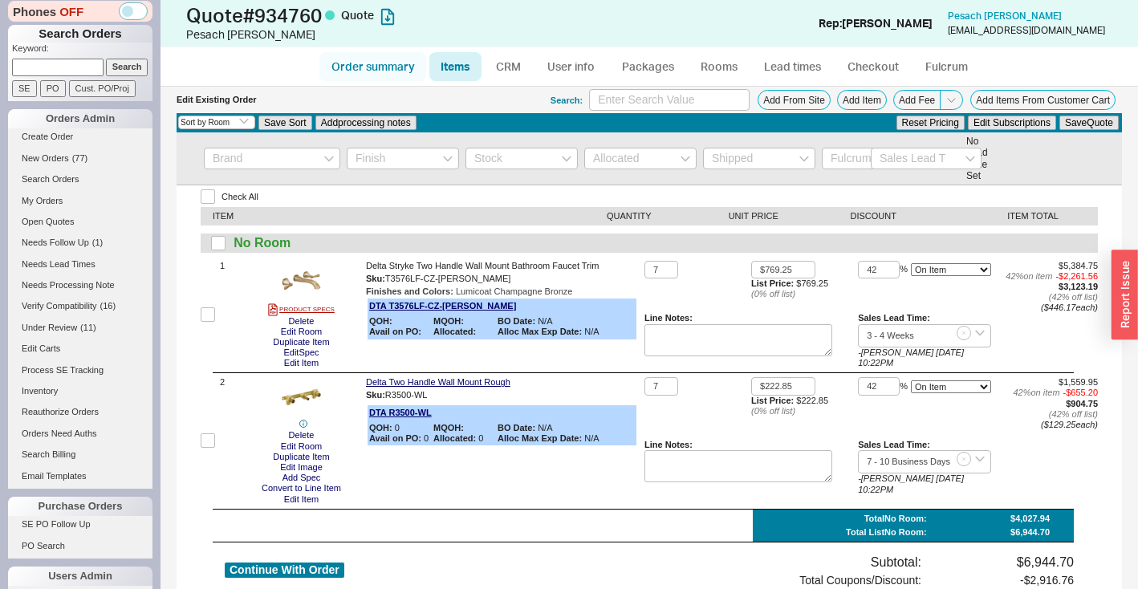
select select "3"
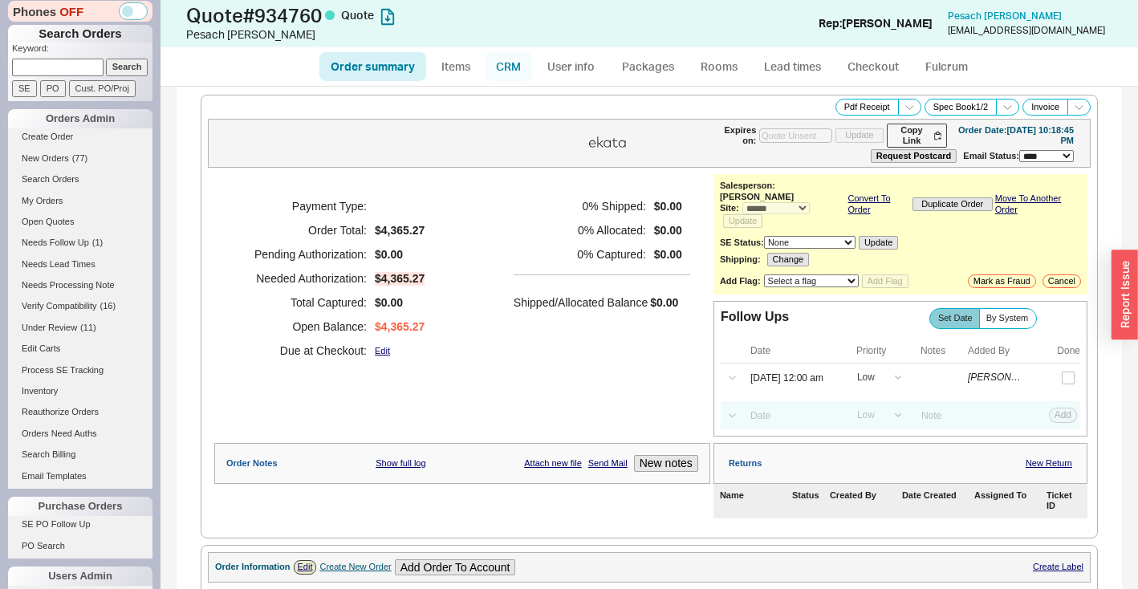
click at [503, 64] on link "CRM" at bounding box center [508, 66] width 47 height 29
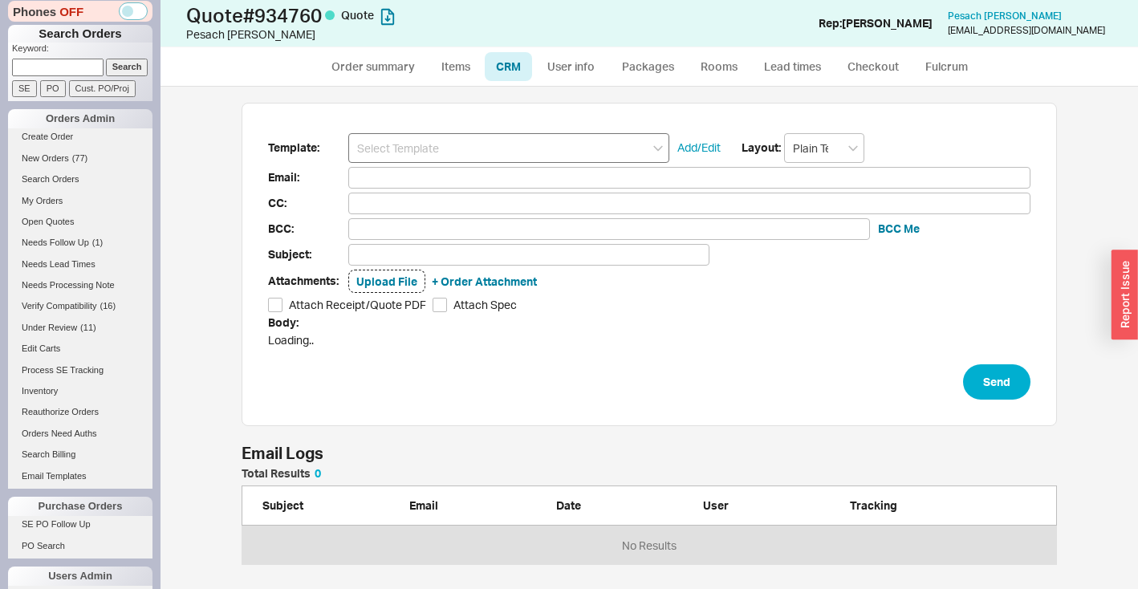
scroll to position [490, 954]
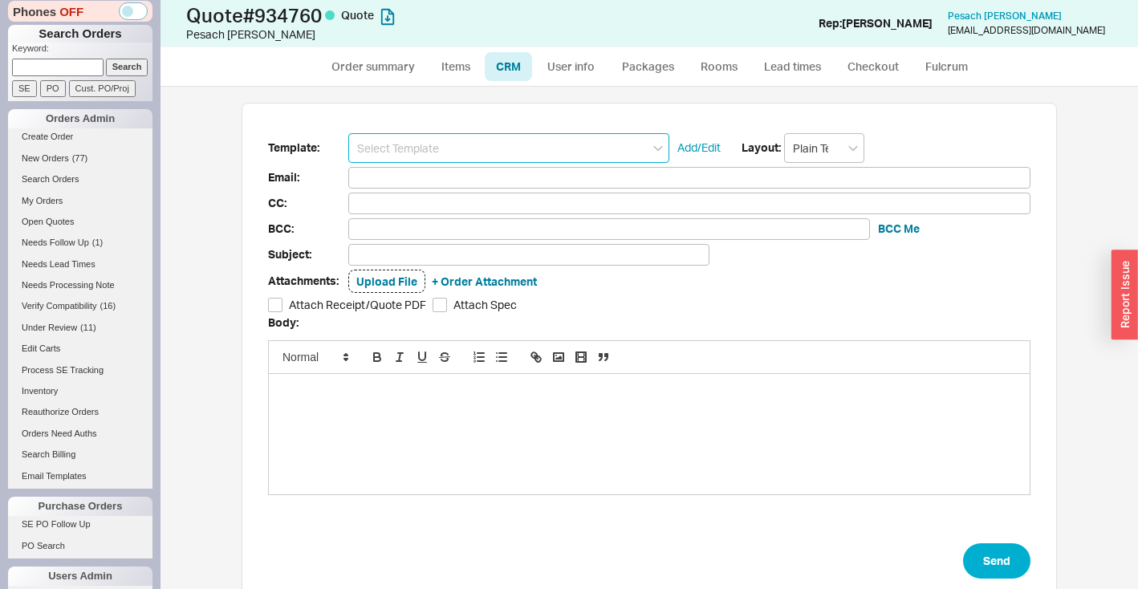
click at [522, 144] on input at bounding box center [508, 148] width 321 height 30
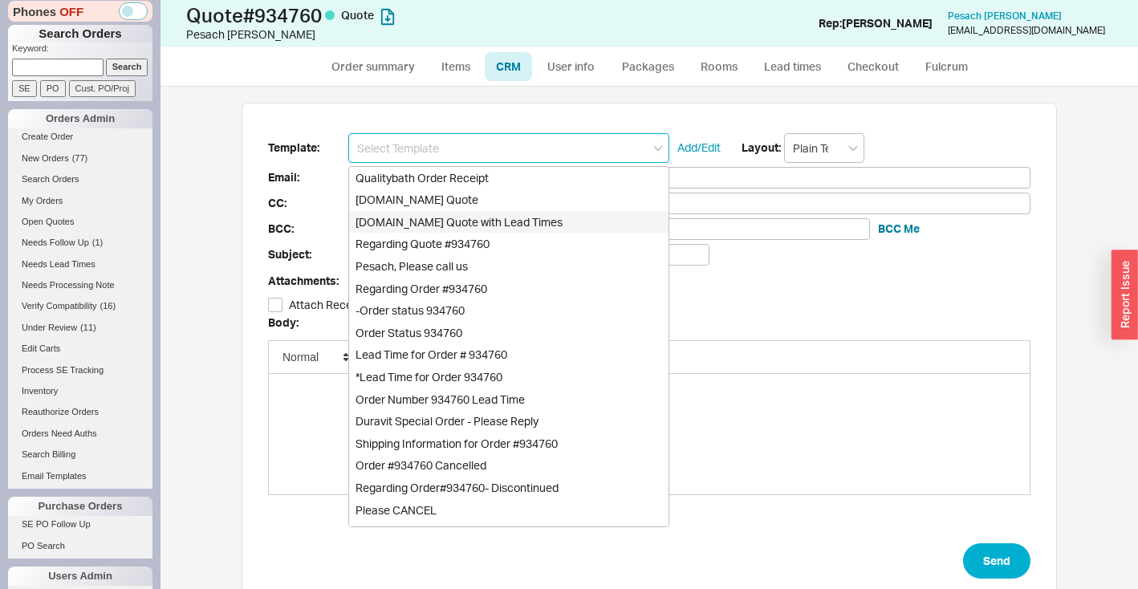
click at [516, 219] on div "Qualitybath.com Quote with Lead Times" at bounding box center [508, 222] width 319 height 22
type input "Qualitybath.com Quote with Lead Times"
type input "Receipt"
type input "pesach@flexplumbing.net"
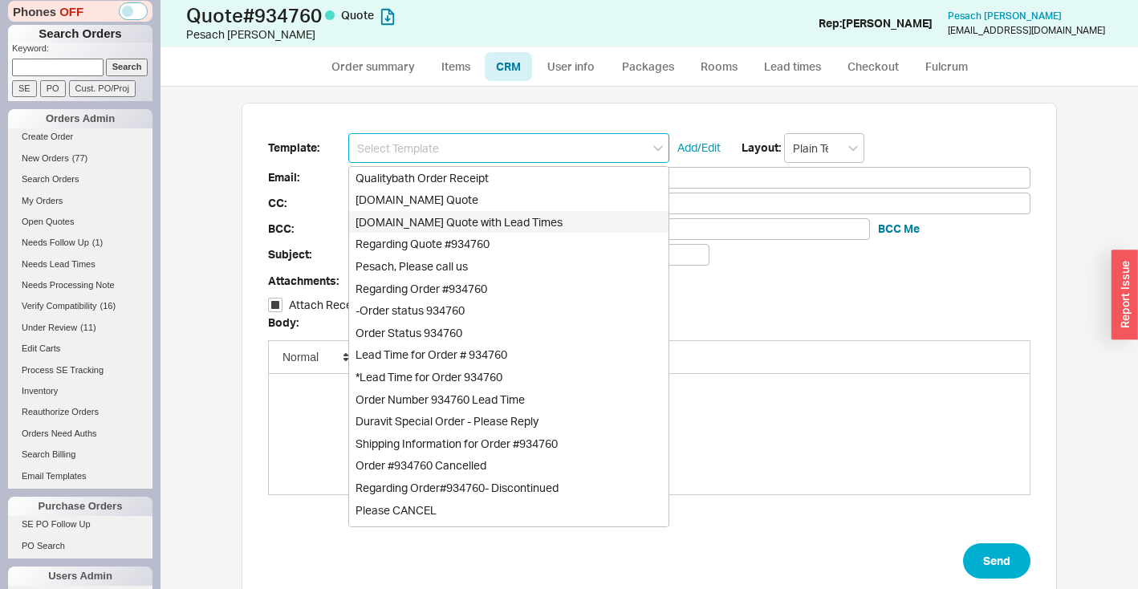
type input "Quality Bath Quote #934760 with Lead Times"
checkbox input "true"
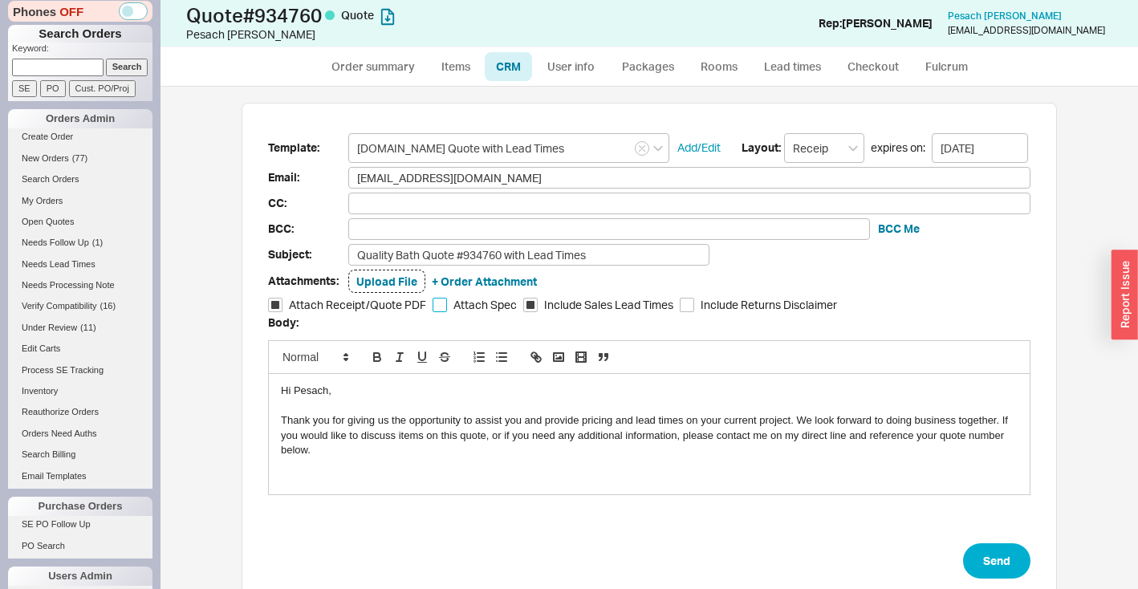
click at [433, 308] on input "Attach Spec" at bounding box center [440, 305] width 14 height 14
checkbox input "true"
click at [990, 563] on button "Send" at bounding box center [996, 560] width 67 height 35
select select "*"
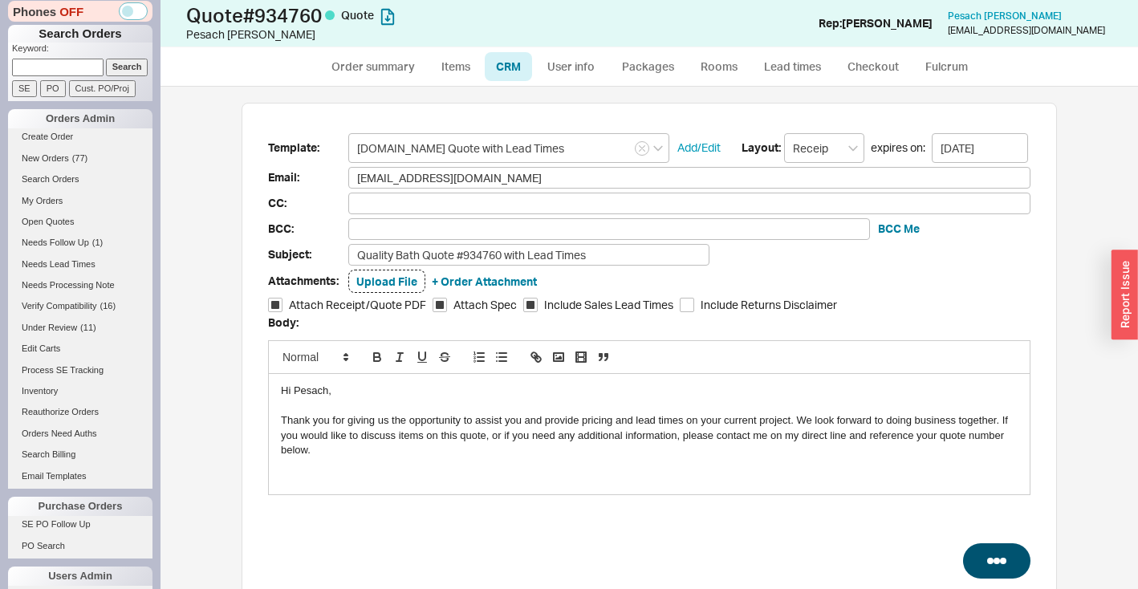
select select "LOW"
select select "3"
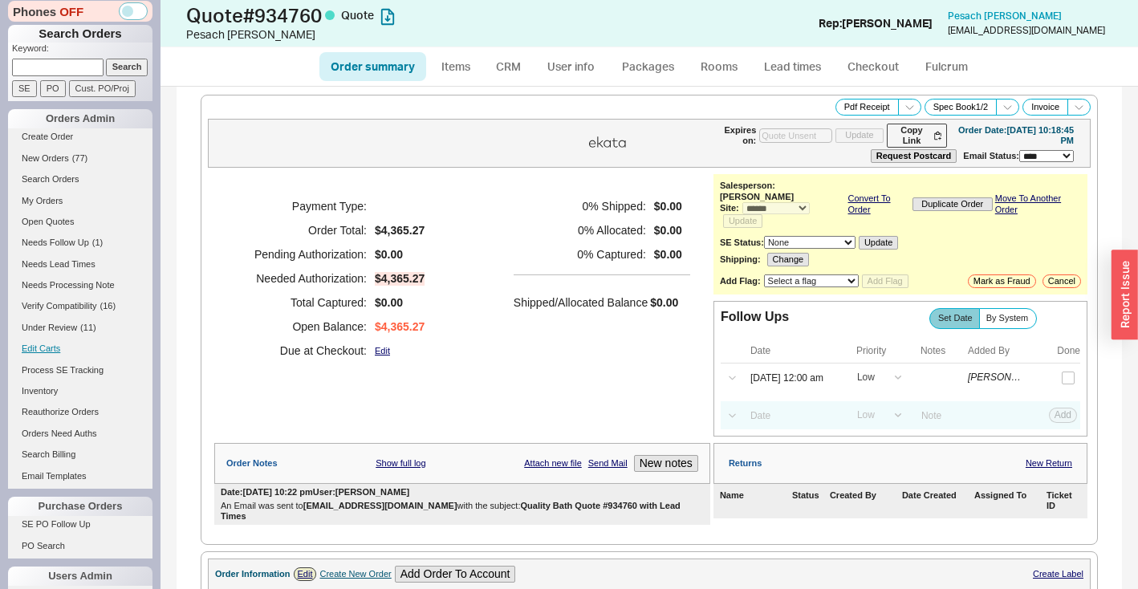
type input "09/01/2025"
click at [904, 106] on icon at bounding box center [910, 107] width 12 height 12
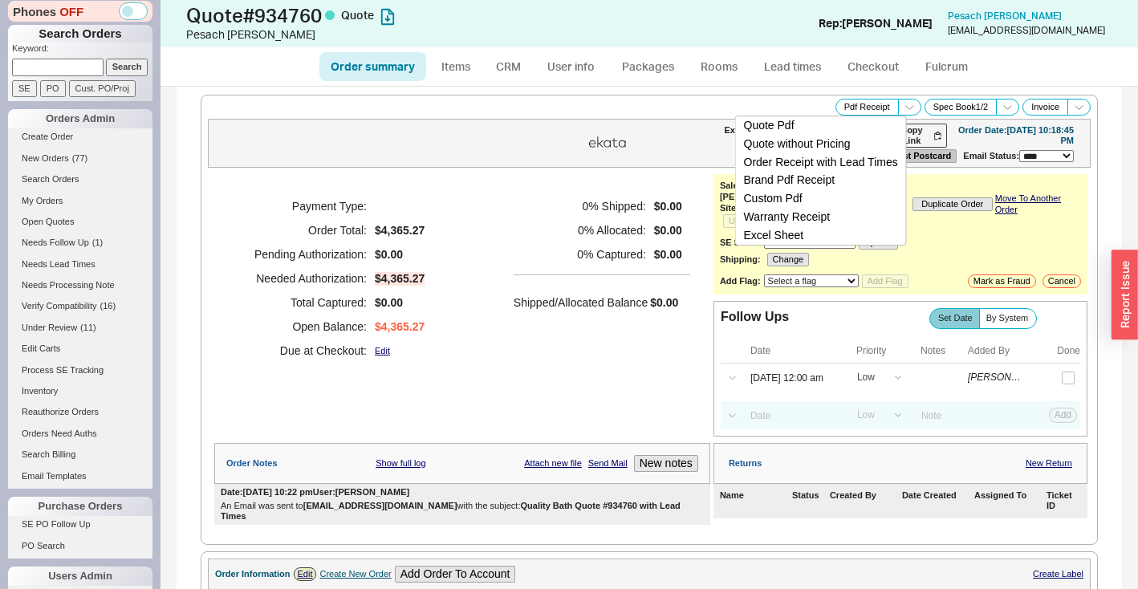
click at [877, 162] on button "Order Receipt with Lead Times" at bounding box center [821, 162] width 170 height 18
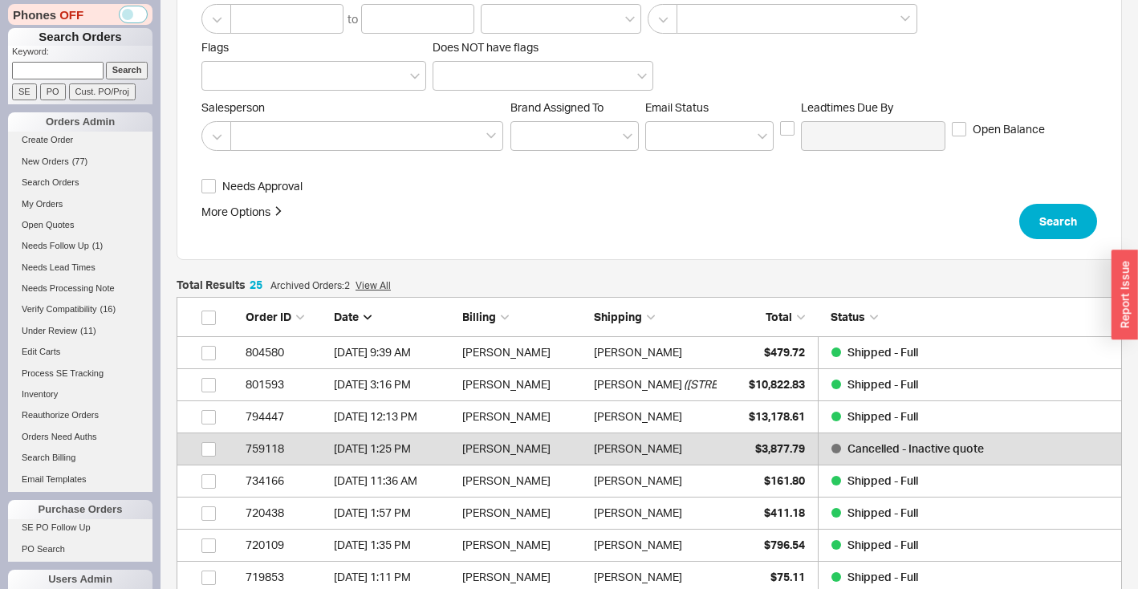
scroll to position [294, 0]
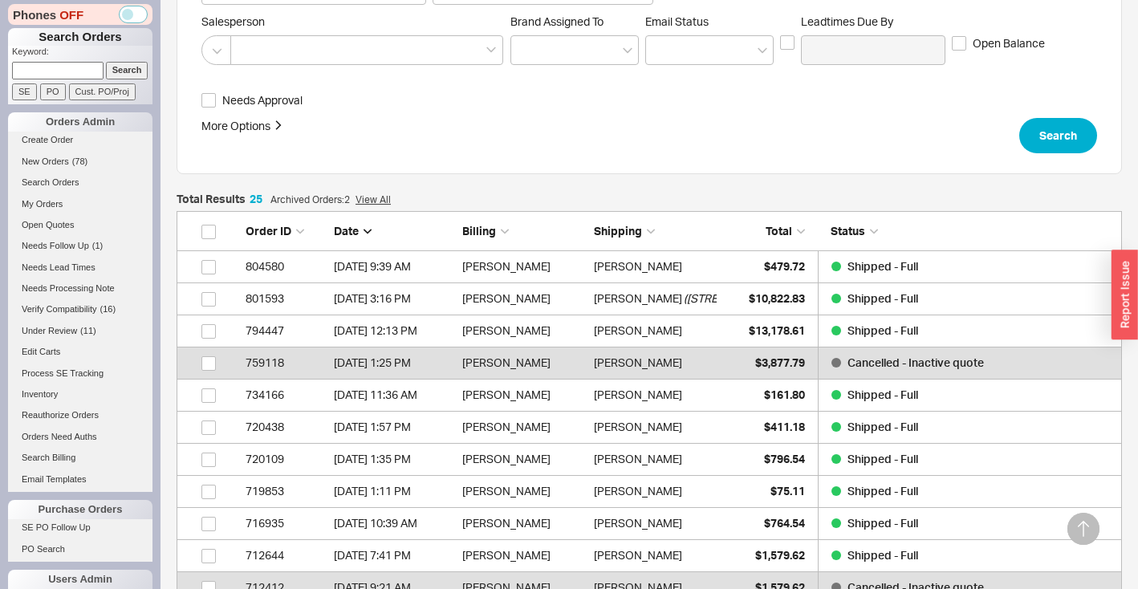
click at [69, 74] on input at bounding box center [58, 70] width 92 height 17
paste input "932966"
type input "932966"
click at [123, 70] on input "Search" at bounding box center [127, 70] width 43 height 17
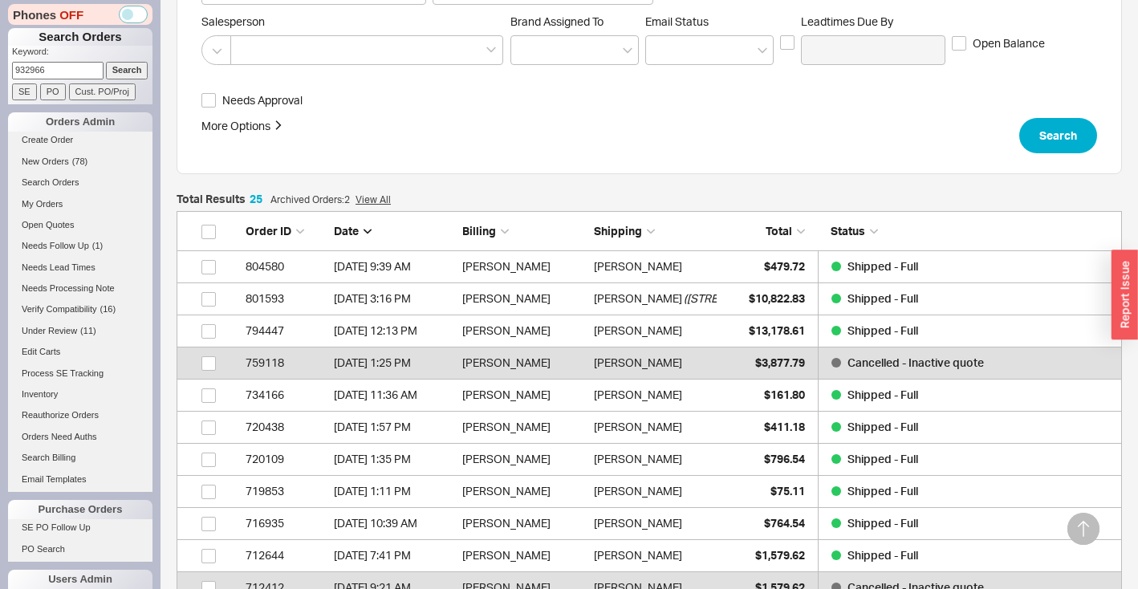
type input "932966"
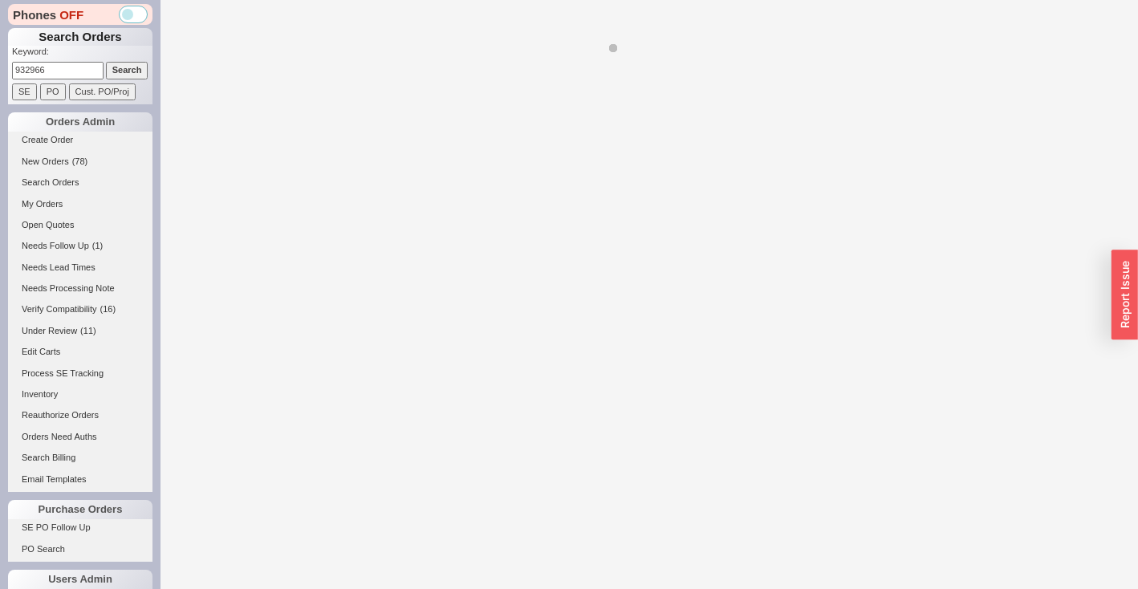
select select "*"
select select "3"
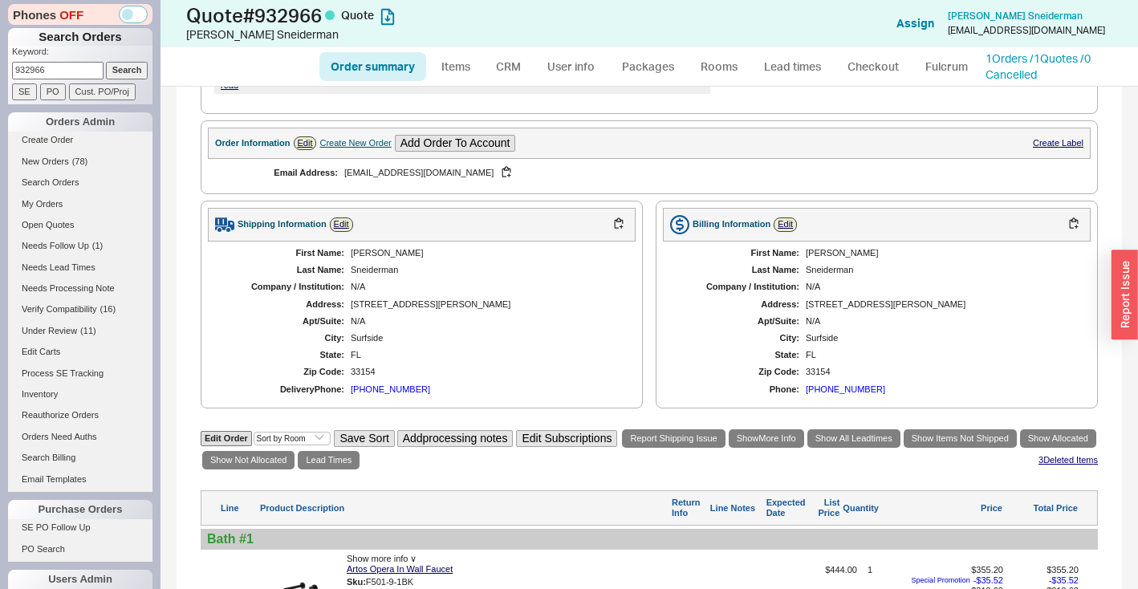
scroll to position [534, 0]
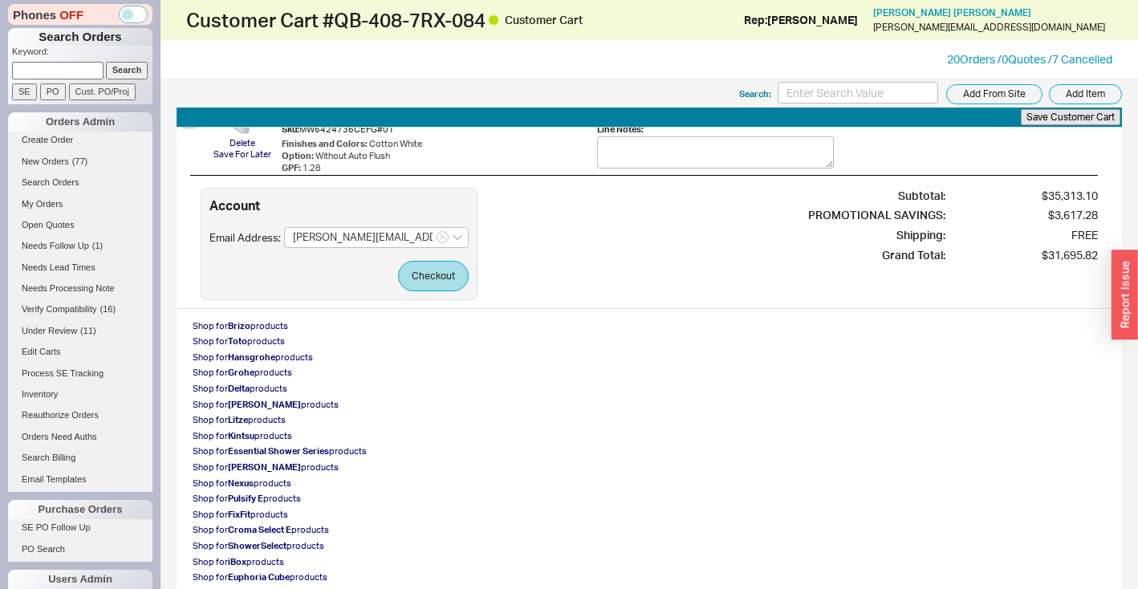
scroll to position [5343, 0]
